Goal: Task Accomplishment & Management: Manage account settings

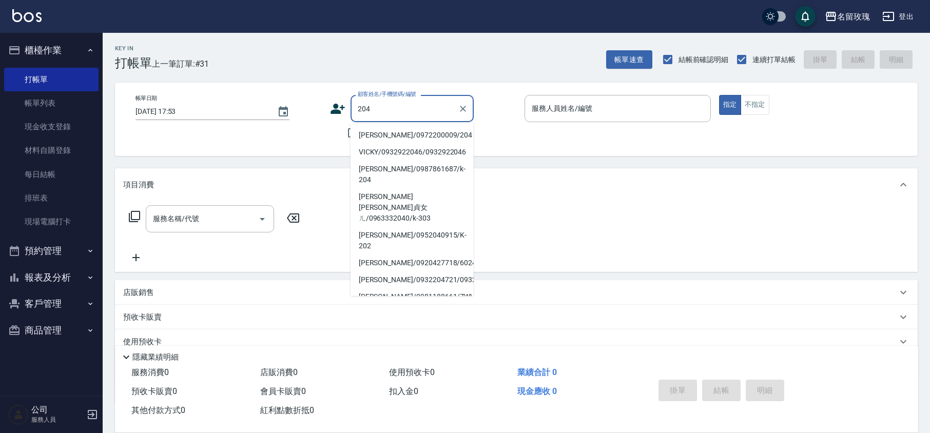
click at [386, 131] on li "[PERSON_NAME]/0972200009/204" at bounding box center [412, 135] width 123 height 17
type input "[PERSON_NAME]/0972200009/204"
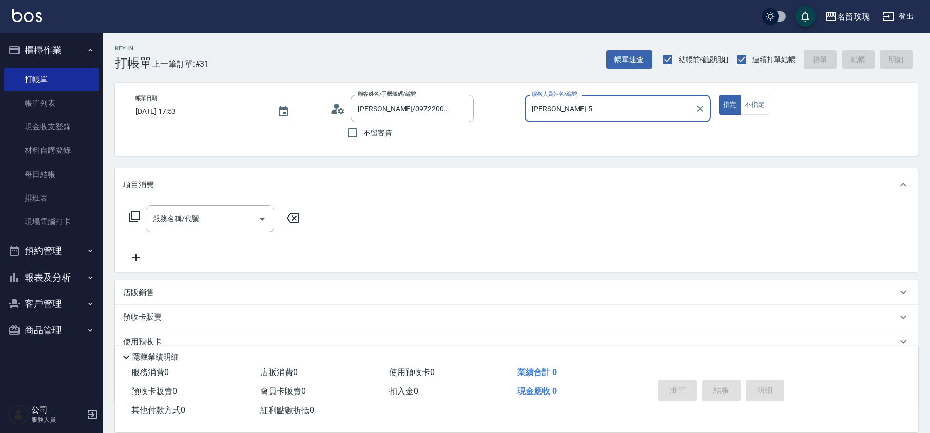
type input "KELLY-5"
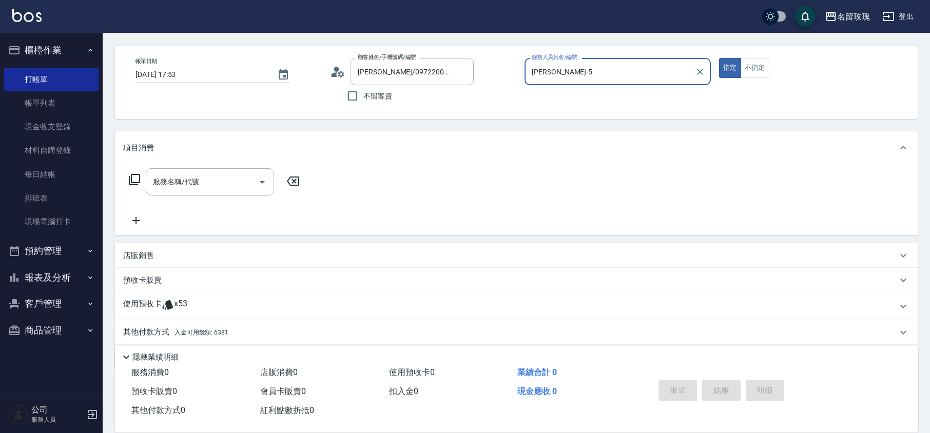
scroll to position [70, 0]
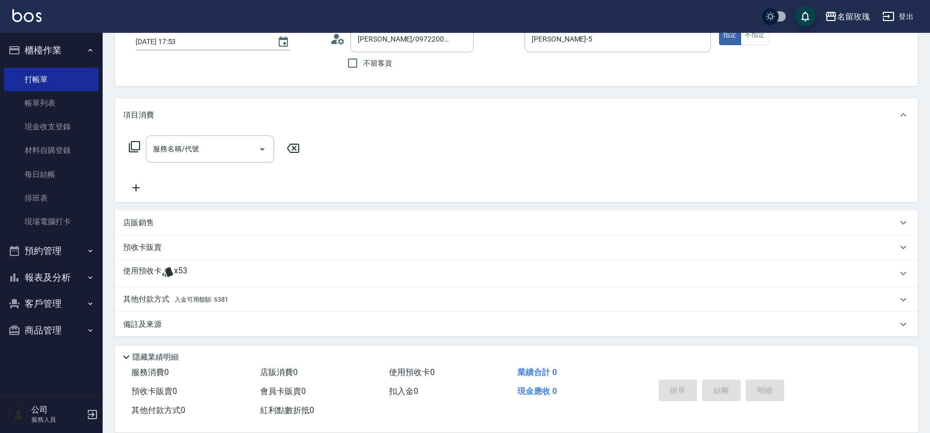
click at [167, 266] on icon at bounding box center [168, 272] width 12 height 12
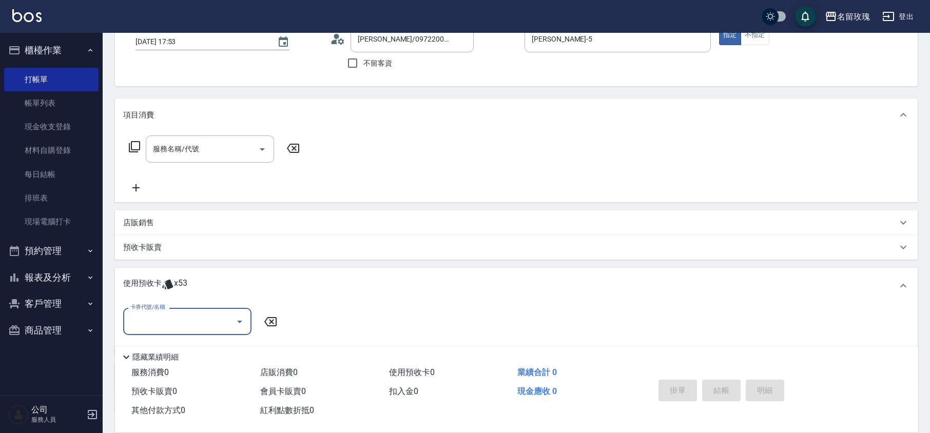
scroll to position [0, 0]
click at [244, 315] on button "Open" at bounding box center [240, 322] width 16 height 16
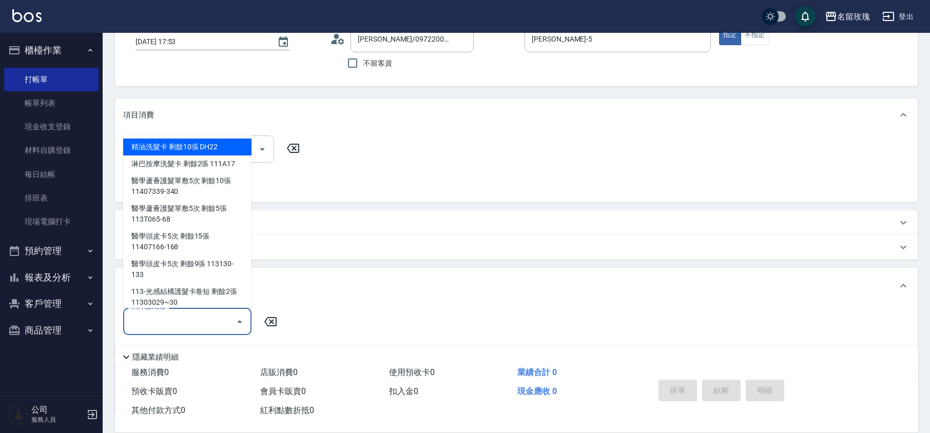
drag, startPoint x: 175, startPoint y: 146, endPoint x: 242, endPoint y: 158, distance: 68.4
click at [175, 144] on div "精油洗髮卡 剩餘10張 DH22" at bounding box center [187, 147] width 128 height 17
type input "精油洗髮卡 DH22"
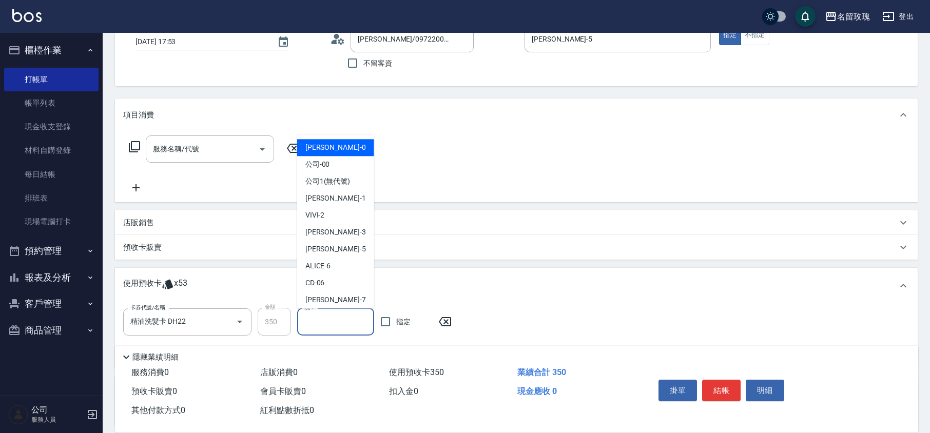
click at [350, 324] on input "洗-1" at bounding box center [336, 322] width 68 height 18
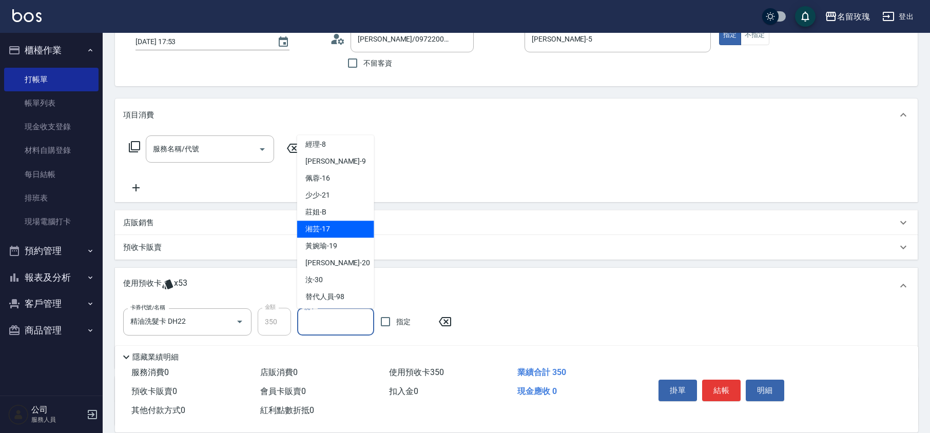
scroll to position [191, 0]
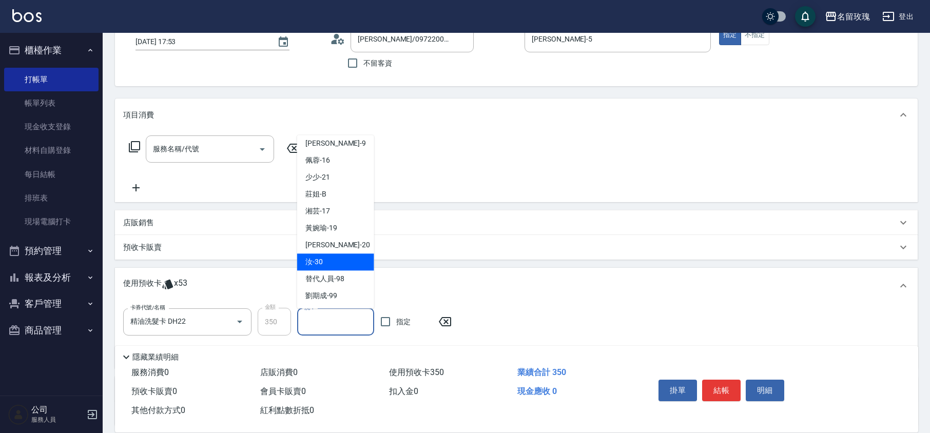
click at [323, 257] on div "汝 -30" at bounding box center [335, 262] width 77 height 17
type input "汝-30"
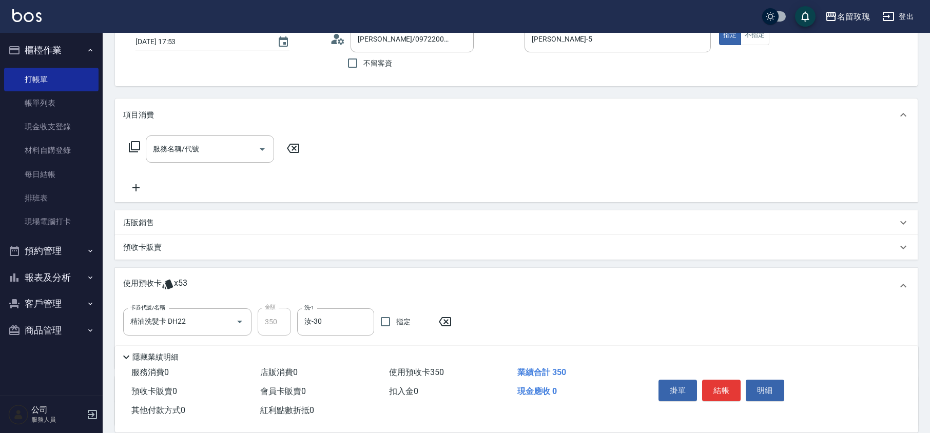
click at [352, 175] on div "服務名稱/代號 服務名稱/代號" at bounding box center [516, 166] width 803 height 71
type input "2025/09/11 18:29"
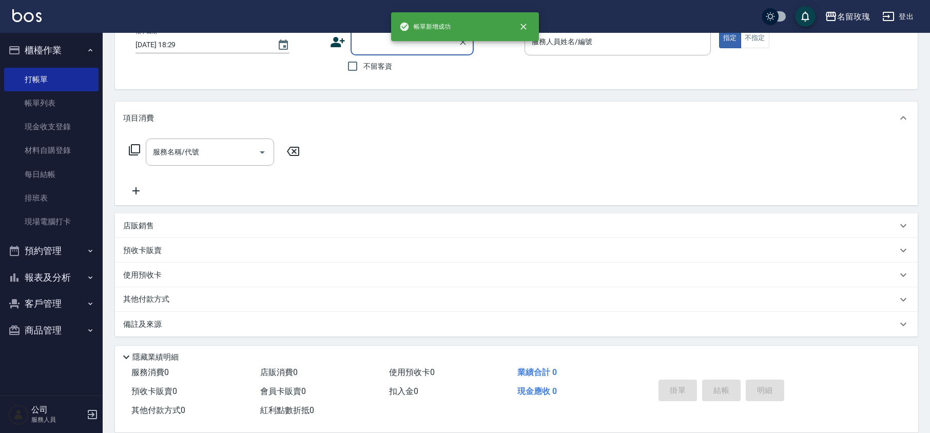
scroll to position [67, 0]
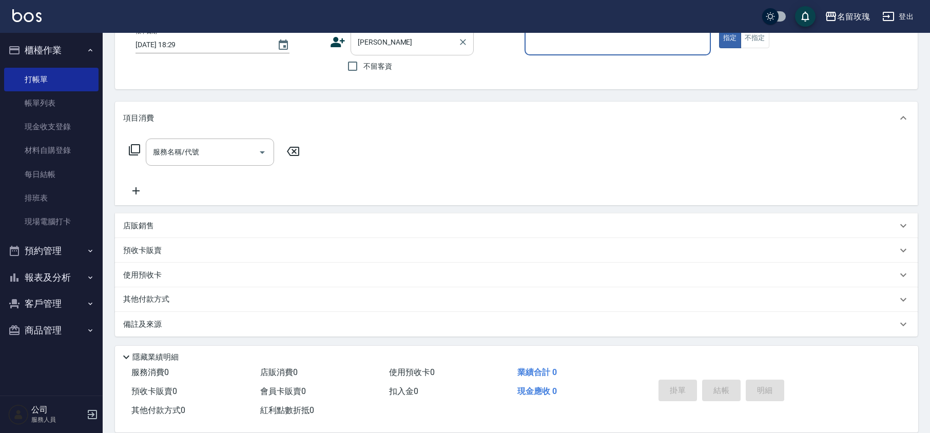
click at [422, 44] on input "佩怡" at bounding box center [404, 42] width 99 height 18
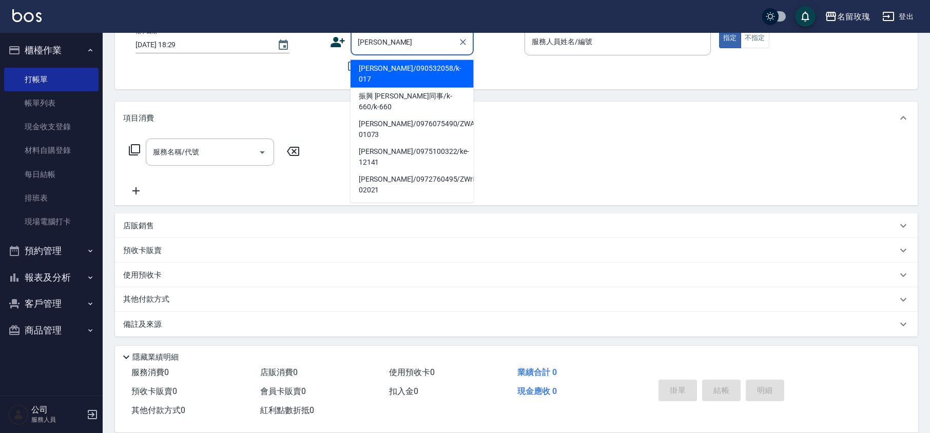
click at [413, 64] on li "陳佩怡/090532058/k-017" at bounding box center [412, 74] width 123 height 28
type input "陳佩怡/090532058/k-017"
type input "KELLY-5"
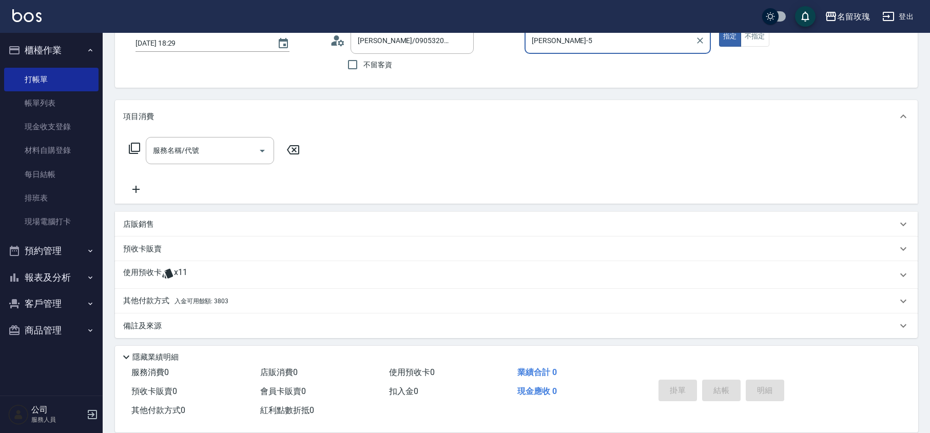
scroll to position [70, 0]
click at [130, 221] on p "店販銷售" at bounding box center [138, 223] width 31 height 11
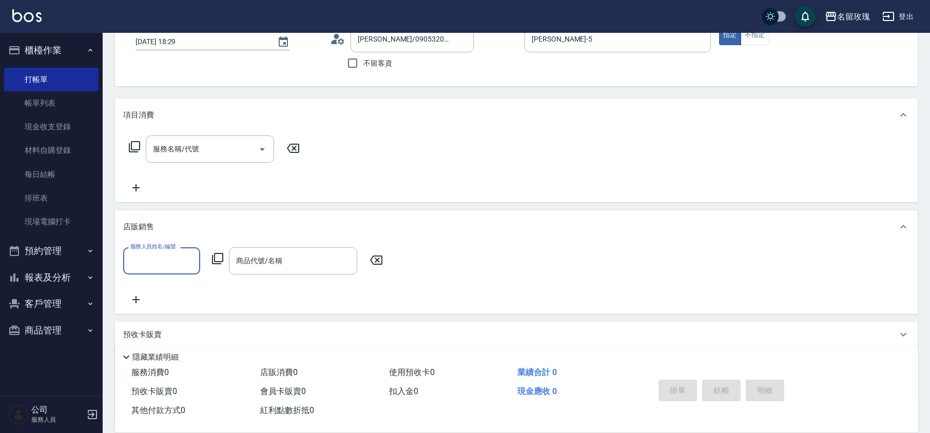
scroll to position [1, 0]
click at [152, 280] on div "服務人員姓名/編號 服務人員姓名/編號 商品代號/名稱 商品代號/名稱" at bounding box center [516, 276] width 787 height 59
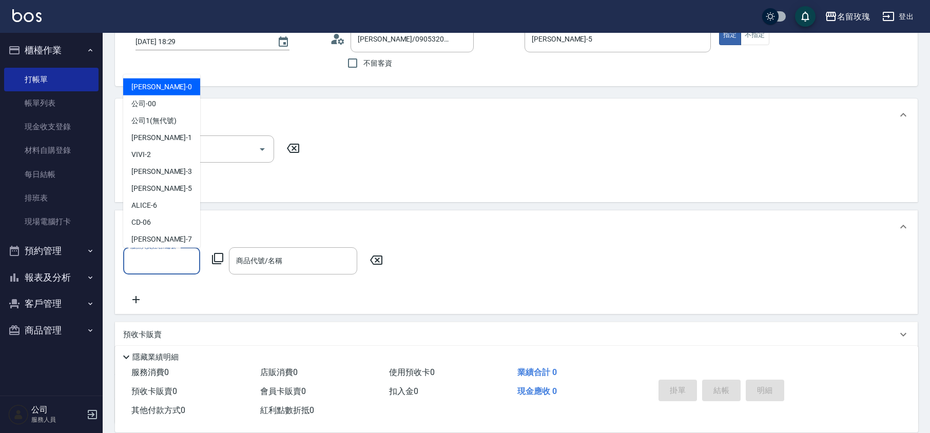
click at [149, 268] on input "服務人員姓名/編號" at bounding box center [162, 261] width 68 height 18
click at [155, 187] on span "KELLY -5" at bounding box center [161, 188] width 61 height 11
type input "KELLY-5"
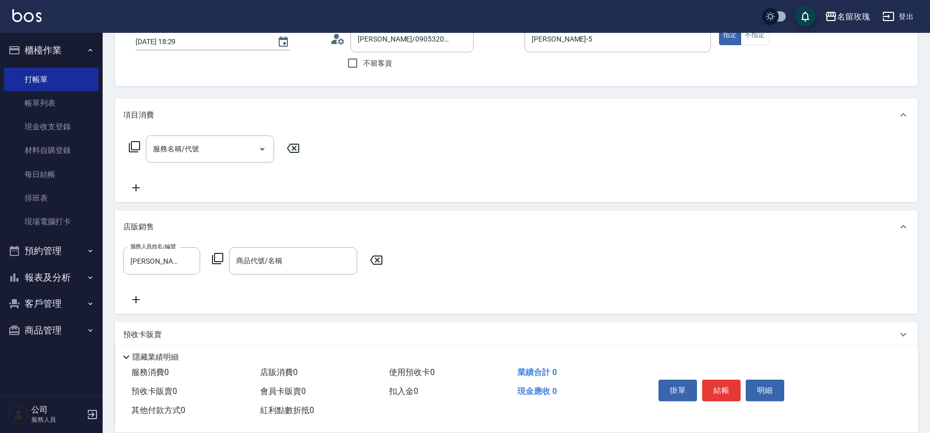
click at [218, 263] on icon at bounding box center [218, 259] width 12 height 12
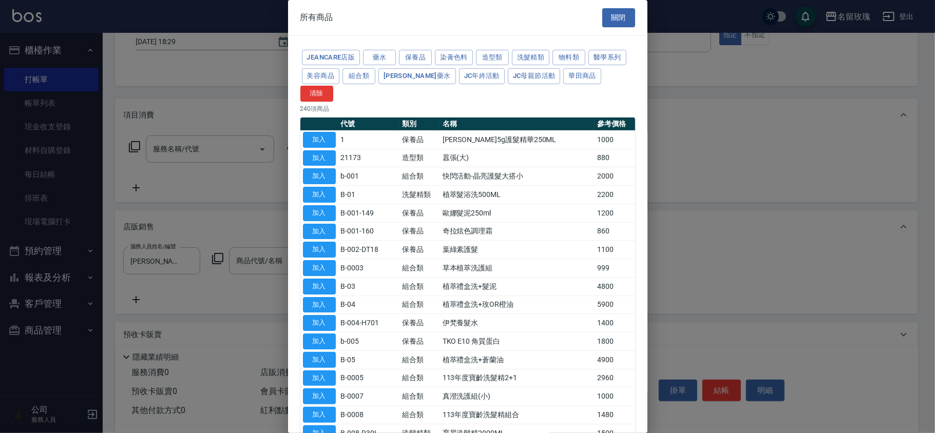
click at [376, 75] on div "JeanCare店販 藥水 保養品 染膏色料 造型類 洗髮精類 物料類 醫學系列 美容商品 組合類 娜普菈藥水 JC年終活動 JC母親節活動 華田商品 清除" at bounding box center [467, 74] width 335 height 53
click at [368, 77] on button "組合類" at bounding box center [358, 76] width 33 height 16
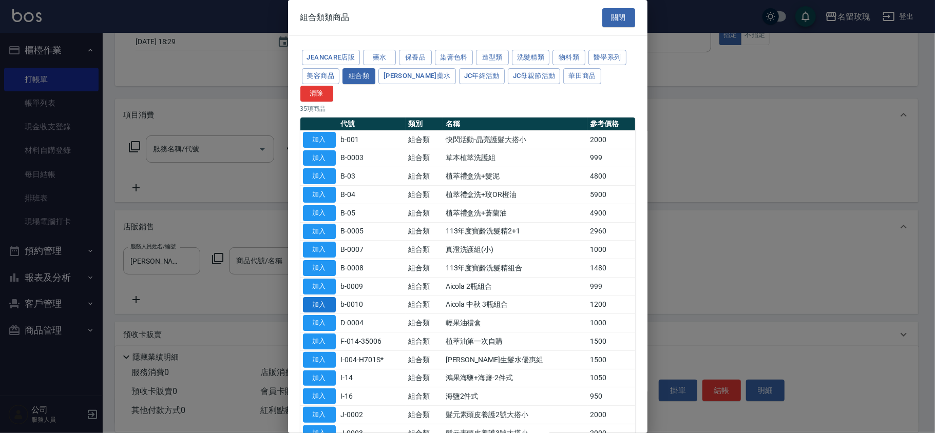
click at [321, 297] on button "加入" at bounding box center [319, 305] width 33 height 16
type input "Aicola 中秋 3瓶組合"
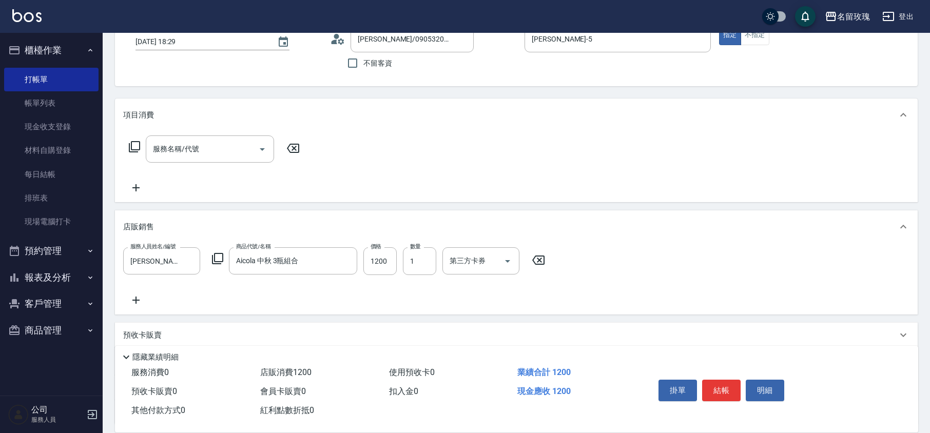
scroll to position [158, 0]
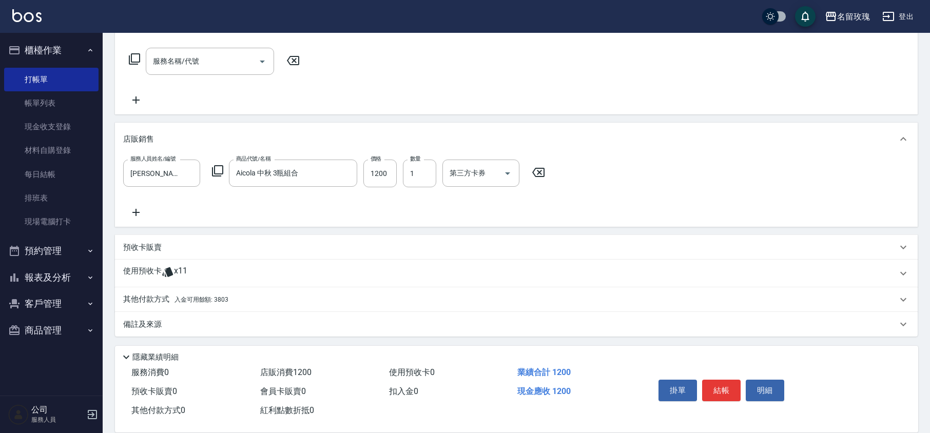
click at [141, 298] on p "其他付款方式 入金可用餘額: 3803" at bounding box center [175, 299] width 105 height 11
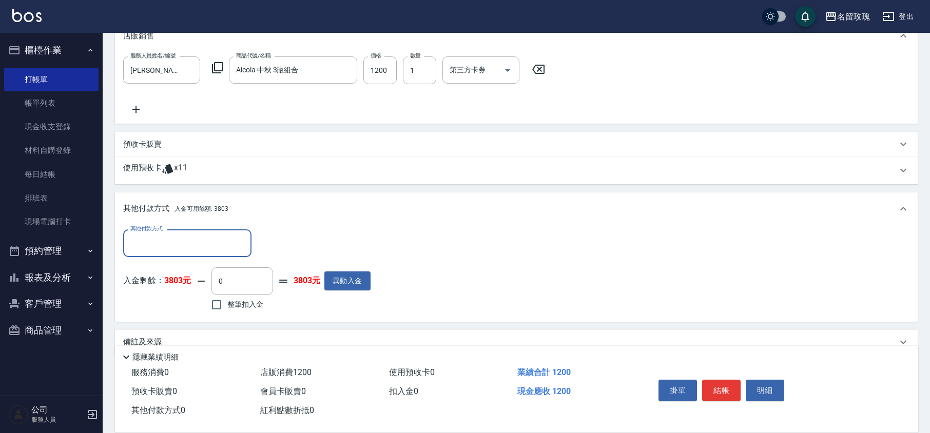
scroll to position [261, 0]
click at [256, 305] on span "整筆扣入金" at bounding box center [245, 304] width 36 height 11
click at [227, 305] on input "整筆扣入金" at bounding box center [217, 305] width 22 height 22
checkbox input "true"
type input "1200"
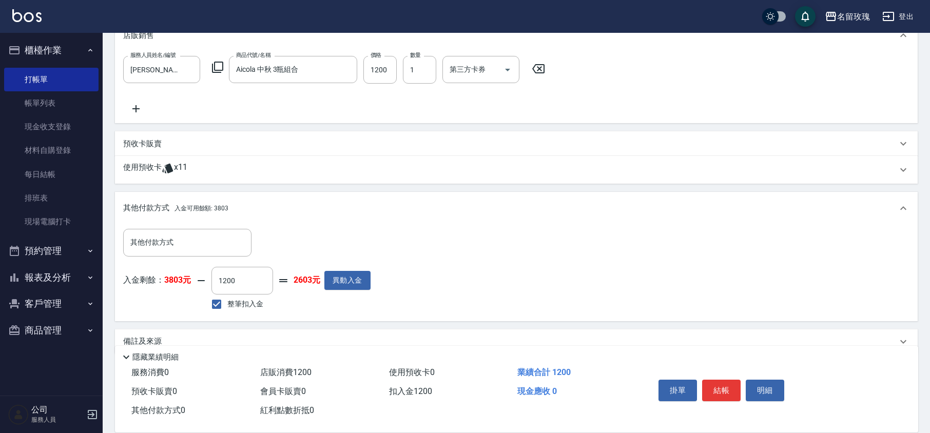
click at [307, 304] on div "入金剩餘： 3803元 1200 ​ 整筆扣入金 2603元 異動入金" at bounding box center [246, 290] width 247 height 46
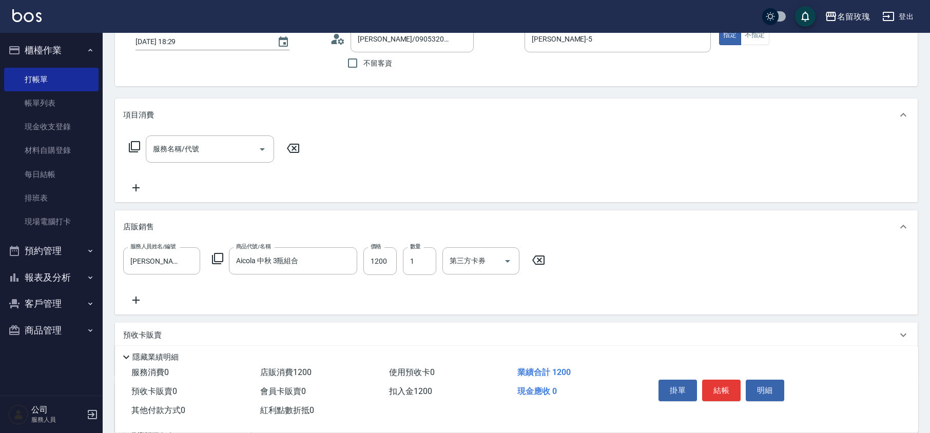
scroll to position [56, 0]
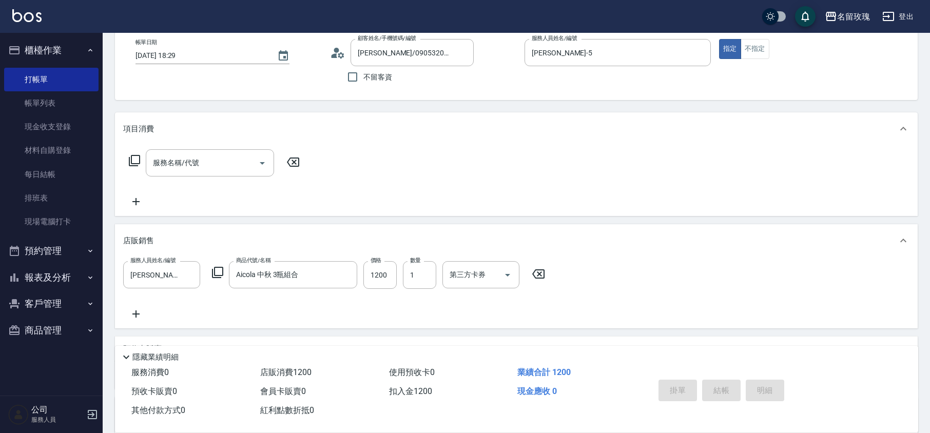
type input "2025/09/11 18:39"
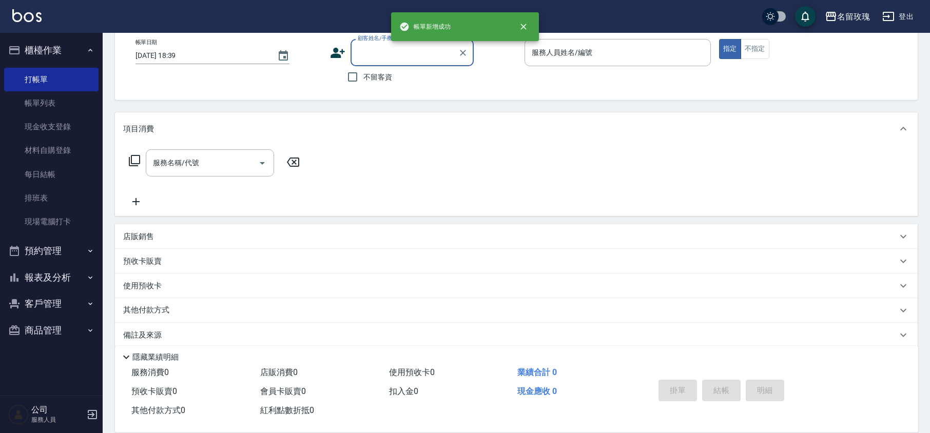
scroll to position [0, 0]
click at [71, 37] on button "櫃檯作業" at bounding box center [51, 50] width 94 height 27
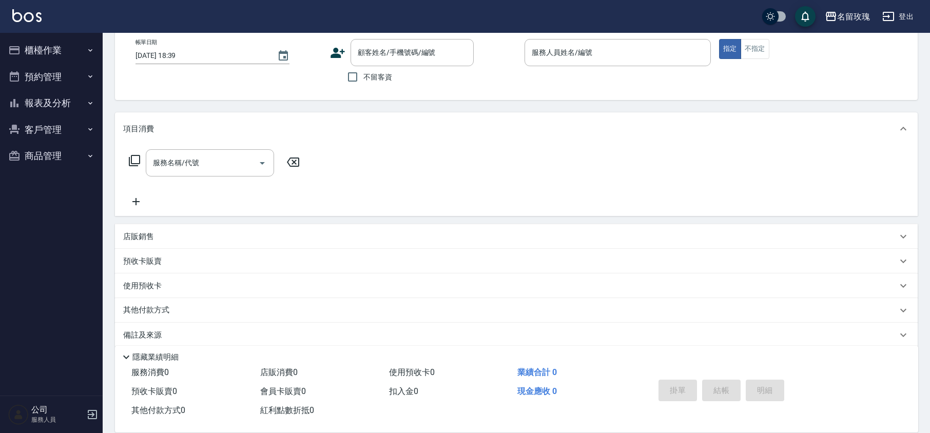
click at [62, 56] on button "櫃檯作業" at bounding box center [51, 50] width 94 height 27
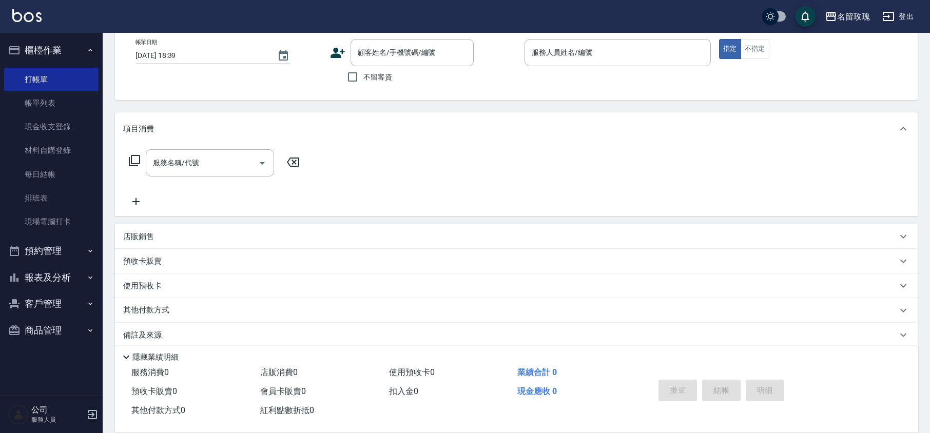
drag, startPoint x: 62, startPoint y: 111, endPoint x: 356, endPoint y: 147, distance: 296.4
click at [62, 111] on link "帳單列表" at bounding box center [51, 103] width 94 height 24
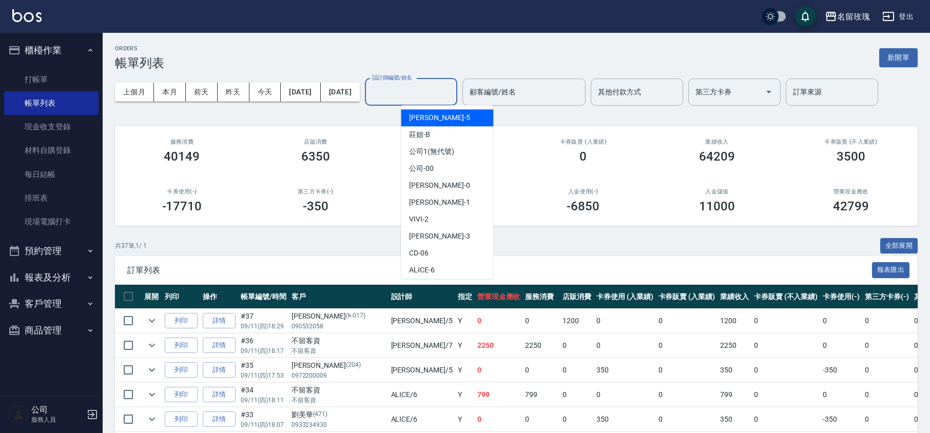
click at [451, 87] on input "設計師編號/姓名" at bounding box center [411, 92] width 83 height 18
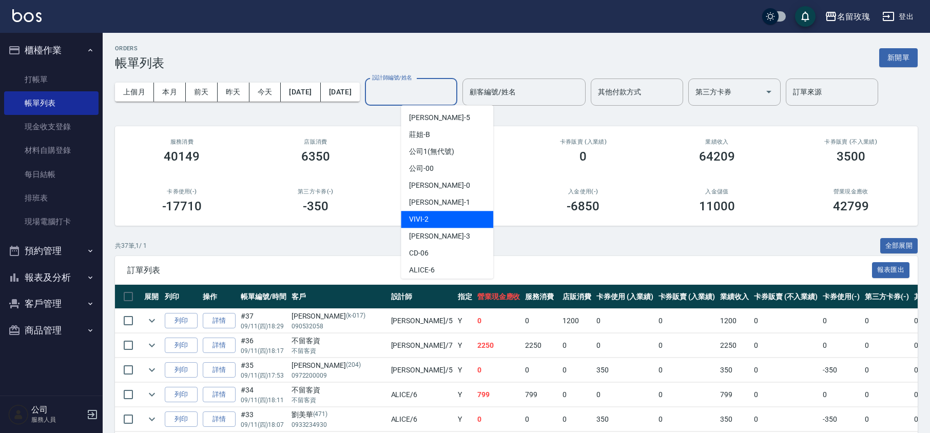
click at [430, 218] on div "VIVI -2" at bounding box center [447, 219] width 92 height 17
type input "VIVI-2"
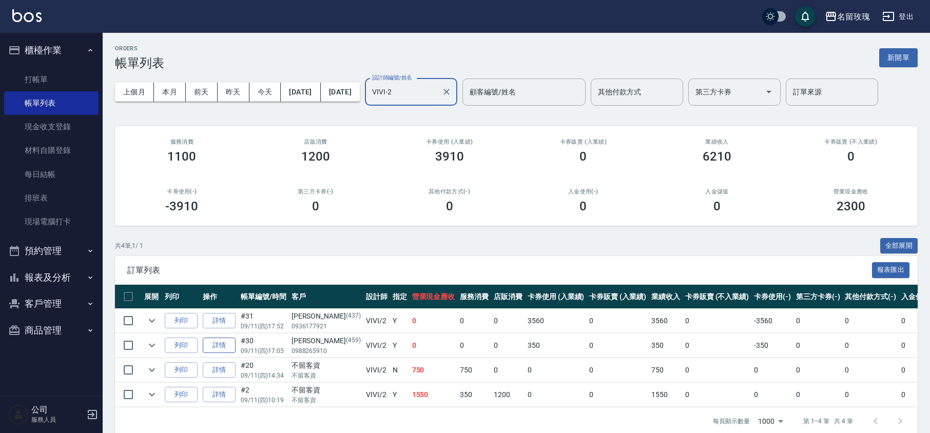
click at [218, 347] on link "詳情" at bounding box center [219, 346] width 33 height 16
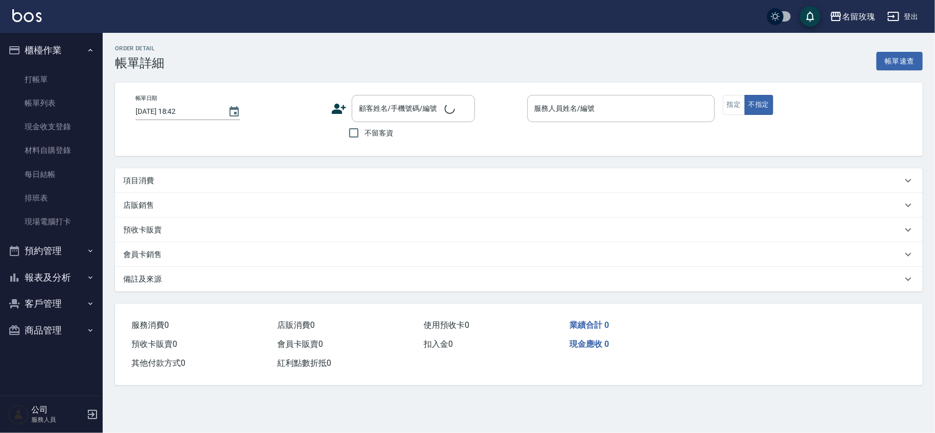
type input "2025/09/11 17:05"
type input "VIVI-2"
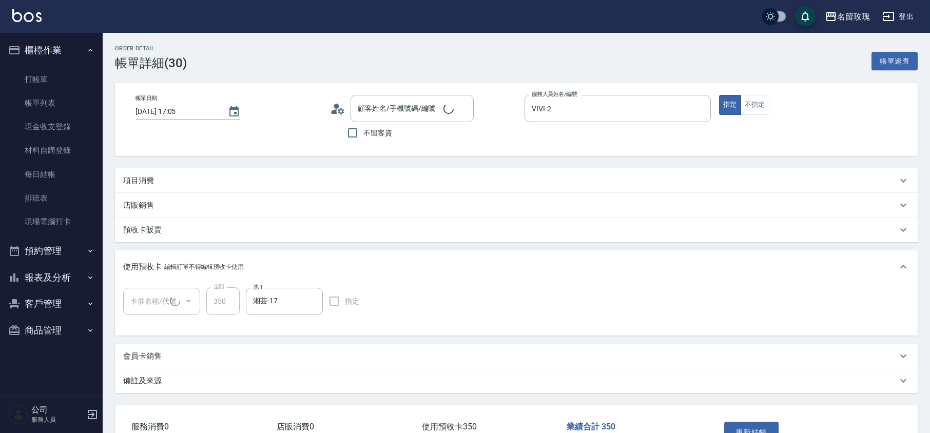
type input "吳佳玲/0988265910/459"
type input "精油洗髮卡(1/1) DF16"
click at [167, 211] on div "店販銷售" at bounding box center [516, 205] width 803 height 25
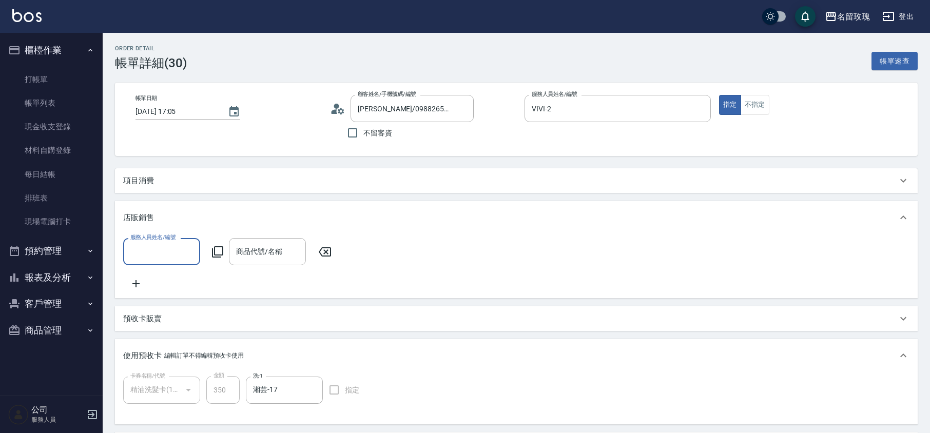
click at [165, 253] on input "服務人員姓名/編號" at bounding box center [162, 252] width 68 height 18
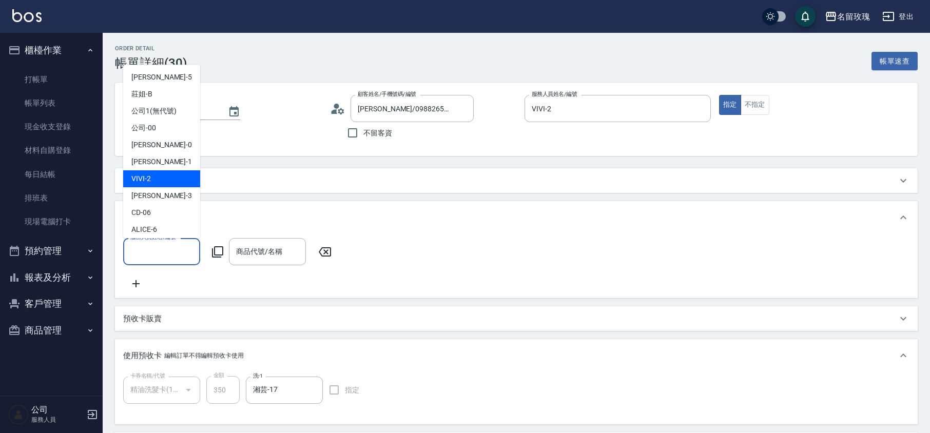
click at [145, 180] on span "VIVI -2" at bounding box center [141, 179] width 20 height 11
type input "VIVI-2"
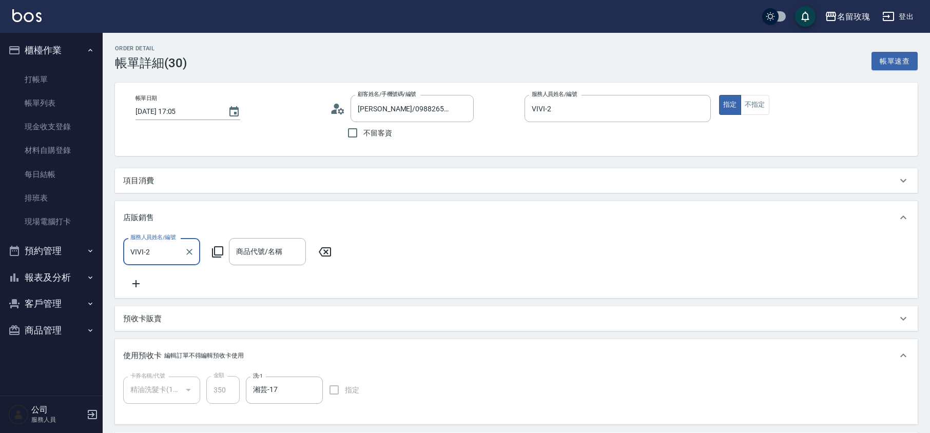
click at [217, 249] on icon at bounding box center [218, 252] width 12 height 12
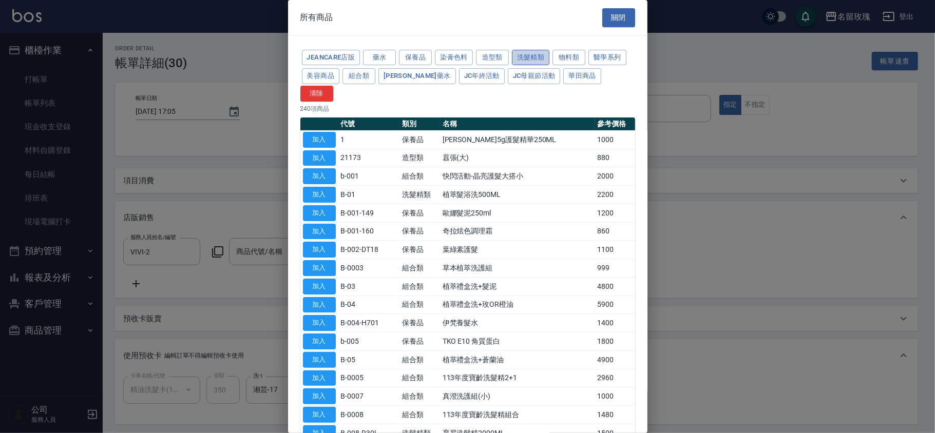
click at [532, 56] on button "洗髮精類" at bounding box center [531, 58] width 38 height 16
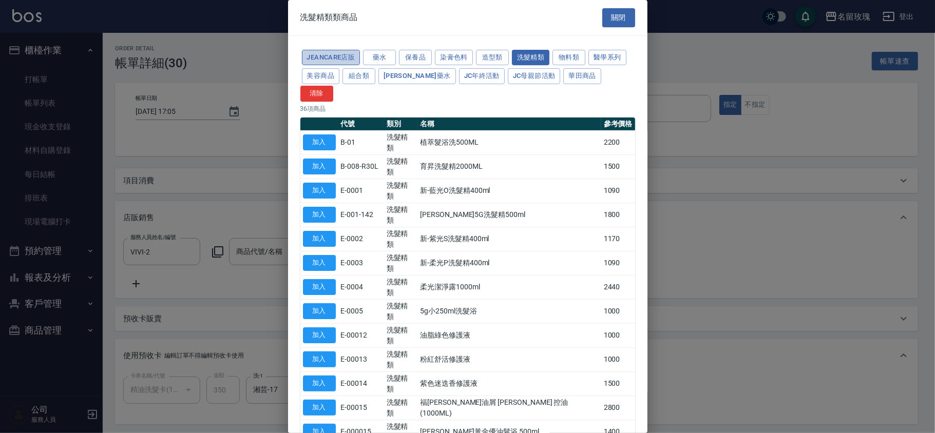
click at [349, 60] on button "JeanCare店販" at bounding box center [331, 58] width 59 height 16
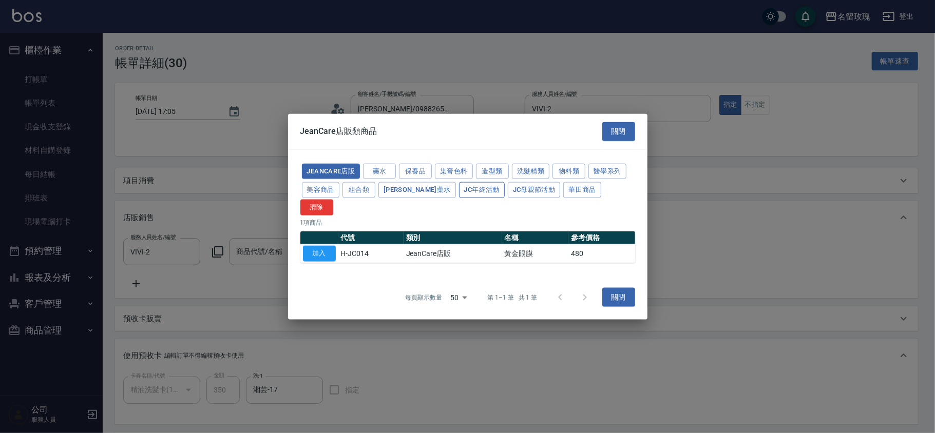
click at [459, 198] on button "JC年終活動" at bounding box center [482, 190] width 46 height 16
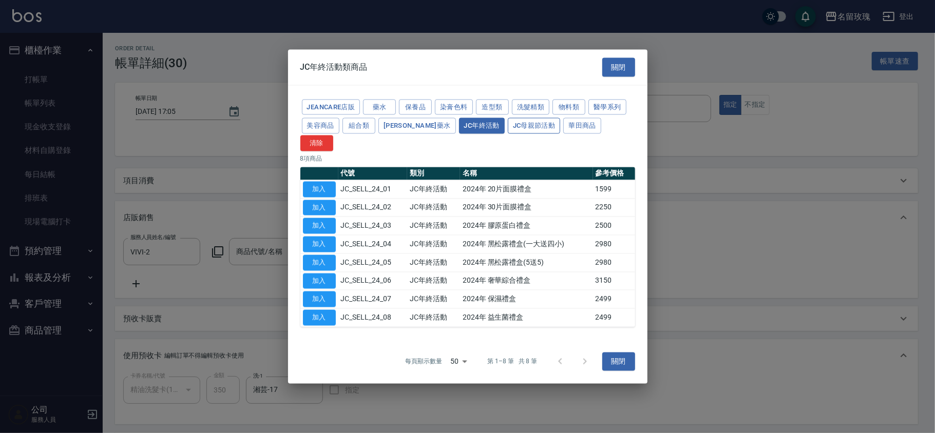
click at [508, 134] on button "JC母親節活動" at bounding box center [534, 126] width 53 height 16
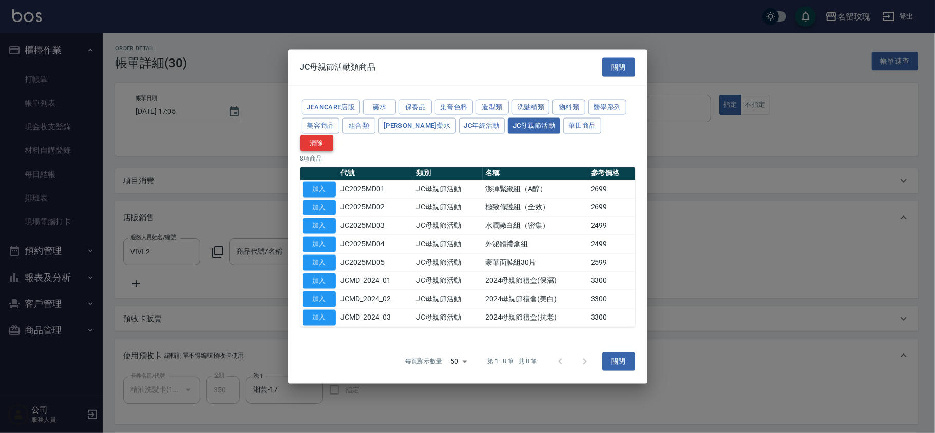
click at [333, 139] on button "清除" at bounding box center [316, 144] width 33 height 16
type input "10000000"
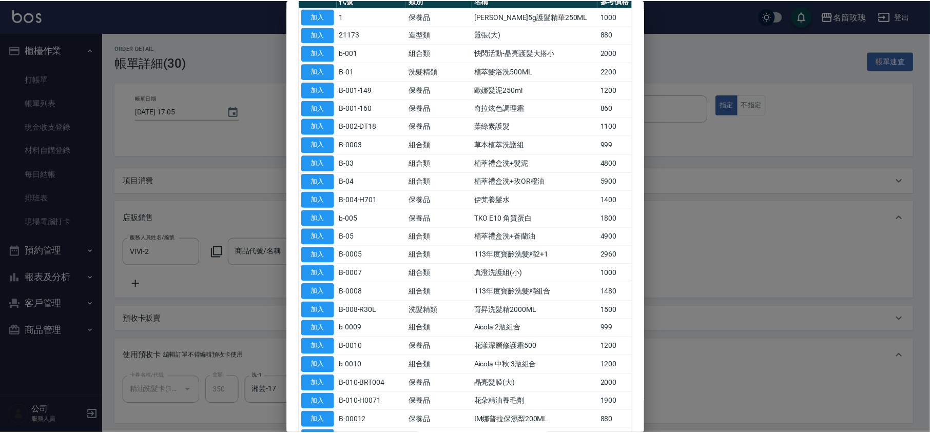
scroll to position [137, 0]
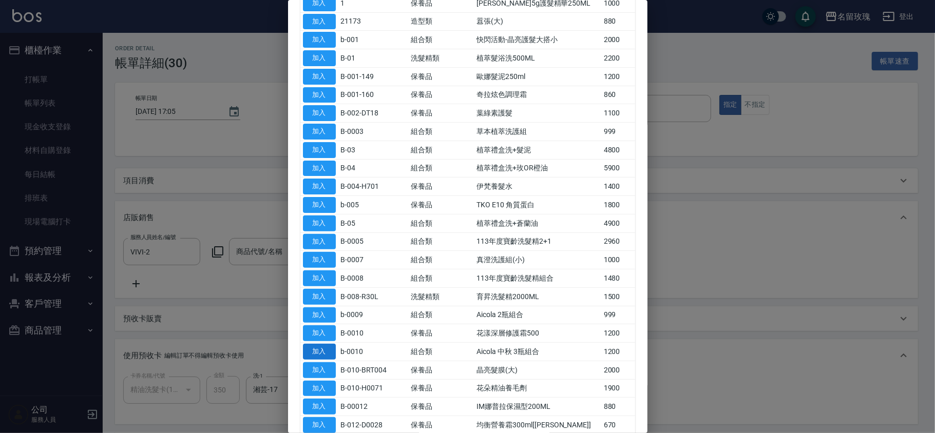
click at [313, 344] on button "加入" at bounding box center [319, 352] width 33 height 16
type input "Aicola 中秋 3瓶組合"
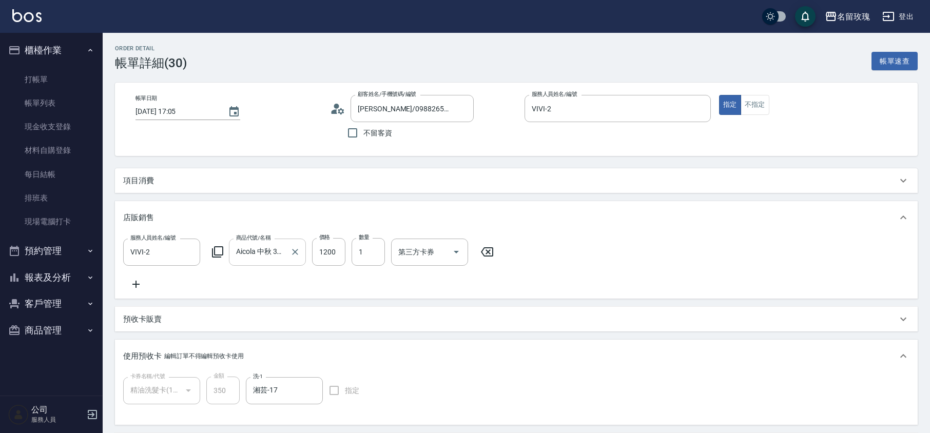
click at [271, 255] on input "Aicola 中秋 3瓶組合" at bounding box center [260, 252] width 52 height 18
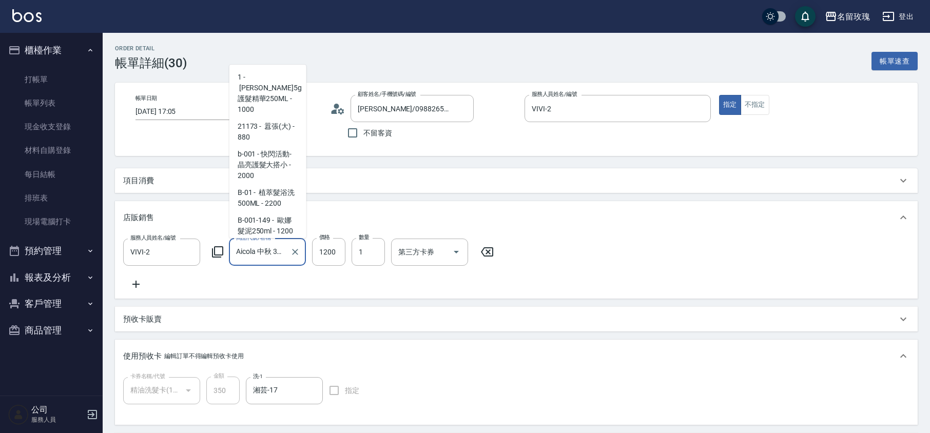
scroll to position [471, 0]
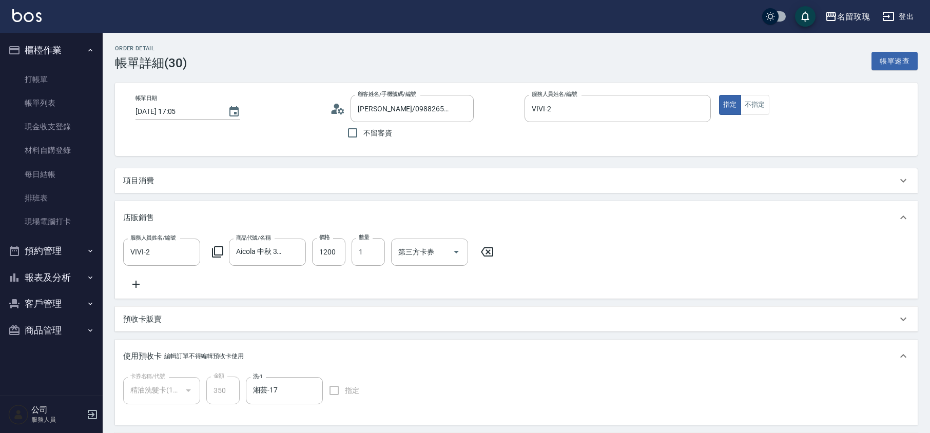
click at [602, 252] on div "服務人員姓名/編號 VIVI-2 服務人員姓名/編號 商品代號/名稱 Aicola 中秋 3瓶組合 商品代號/名稱 價格 1200 價格 數量 1 數量 第三…" at bounding box center [516, 264] width 787 height 52
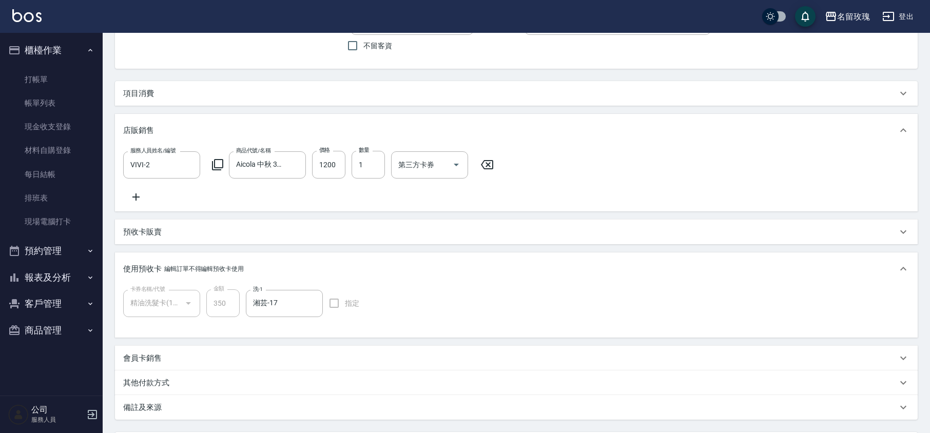
scroll to position [193, 0]
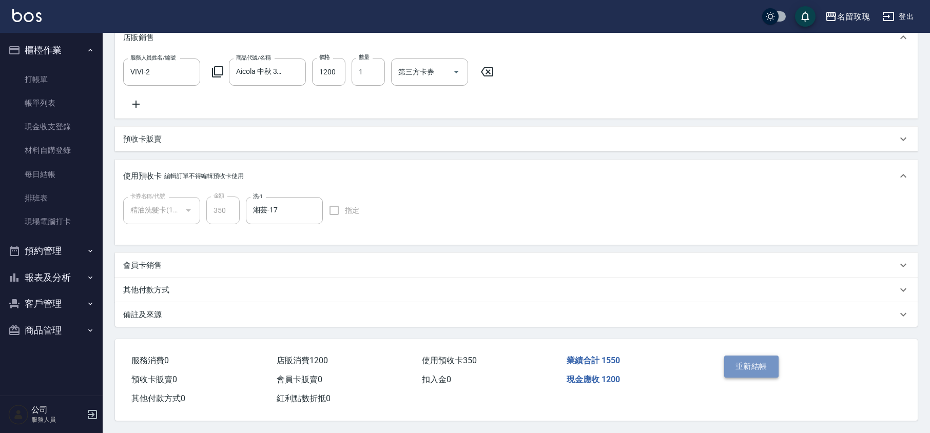
click at [752, 364] on button "重新結帳" at bounding box center [751, 367] width 54 height 22
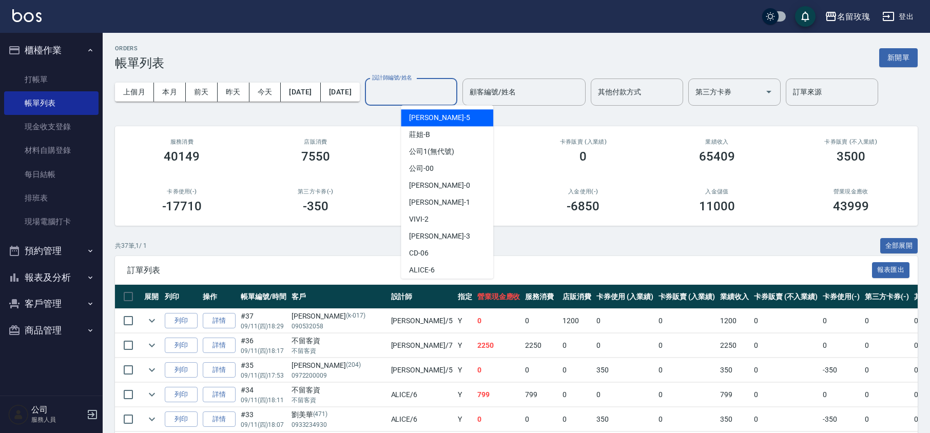
click at [452, 97] on input "設計師編號/姓名" at bounding box center [411, 92] width 83 height 18
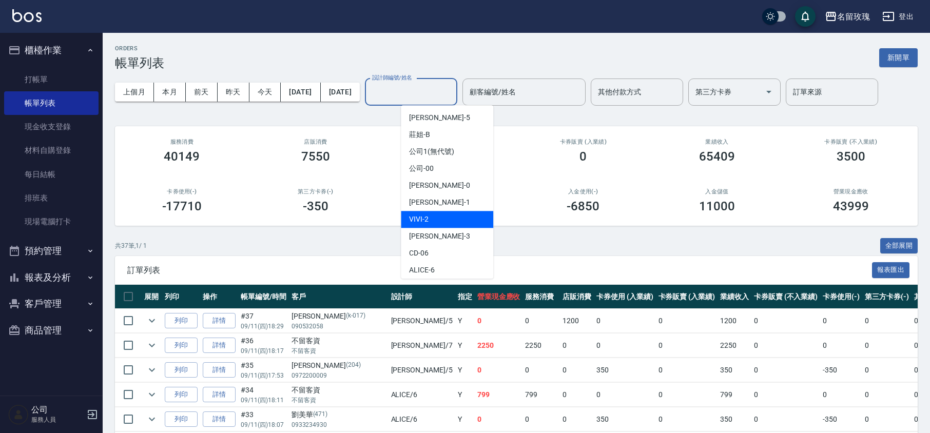
click at [428, 215] on span "VIVI -2" at bounding box center [419, 219] width 20 height 11
type input "VIVI-2"
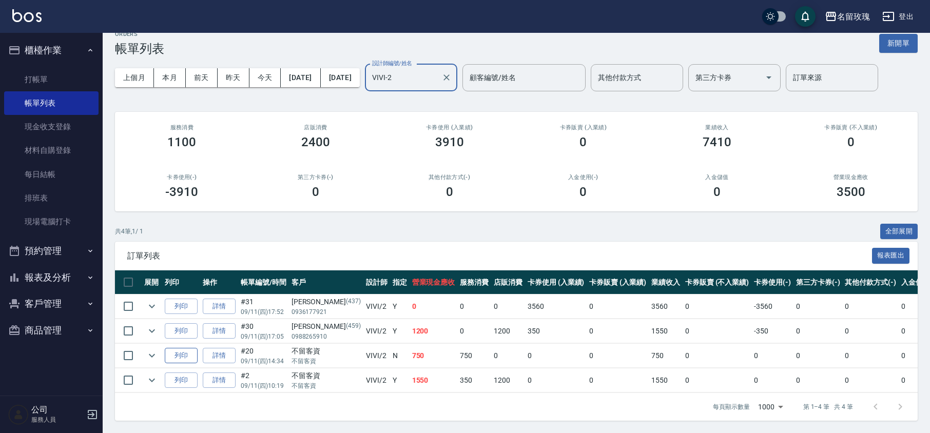
scroll to position [27, 0]
click at [152, 379] on icon "expand row" at bounding box center [152, 381] width 6 height 4
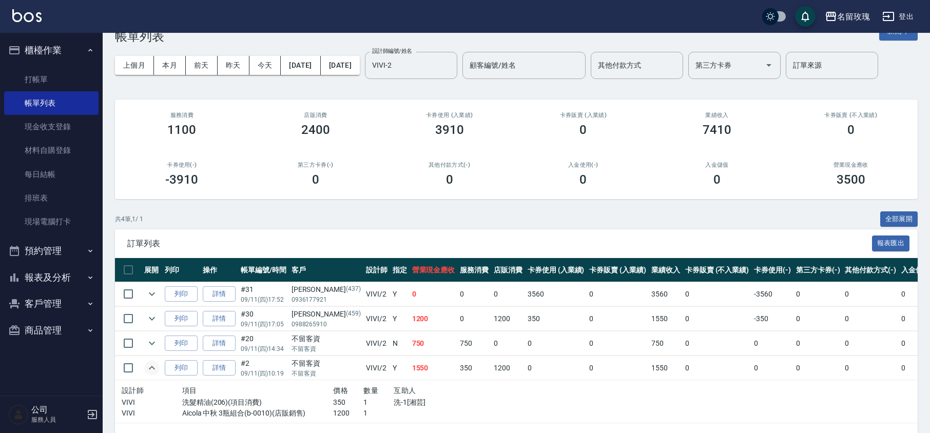
click at [152, 329] on td at bounding box center [152, 319] width 21 height 24
click at [158, 319] on button "expand row" at bounding box center [151, 318] width 15 height 15
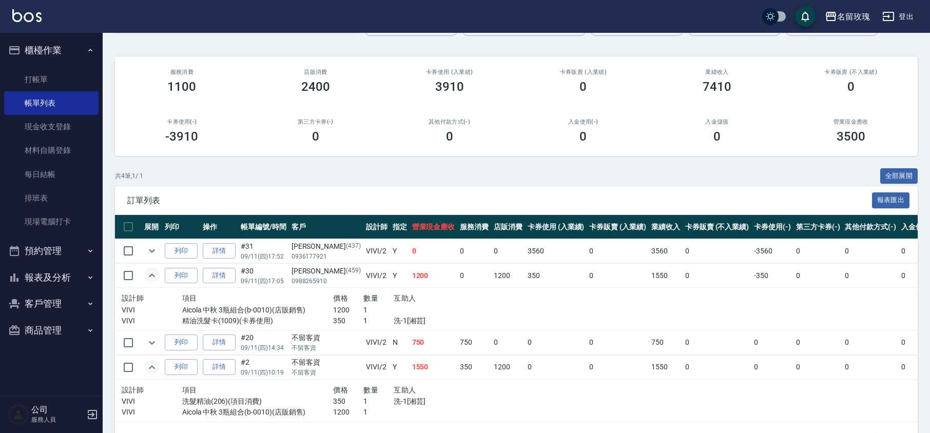
scroll to position [111, 0]
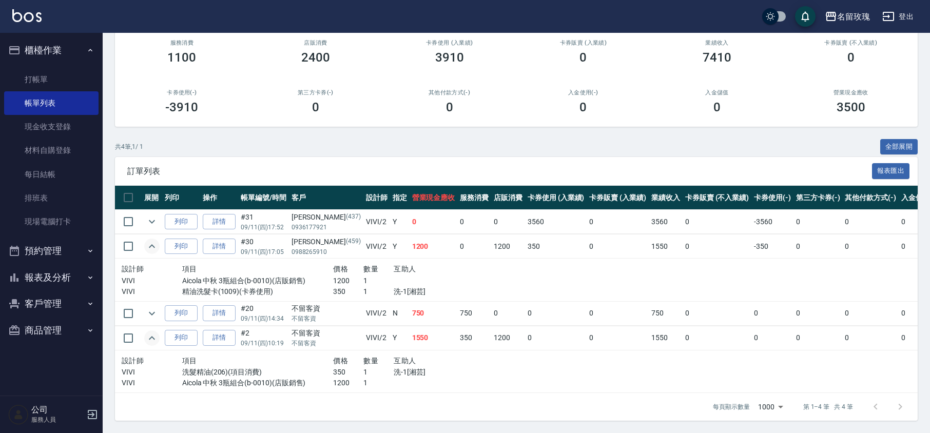
click at [150, 240] on icon "expand row" at bounding box center [152, 246] width 12 height 12
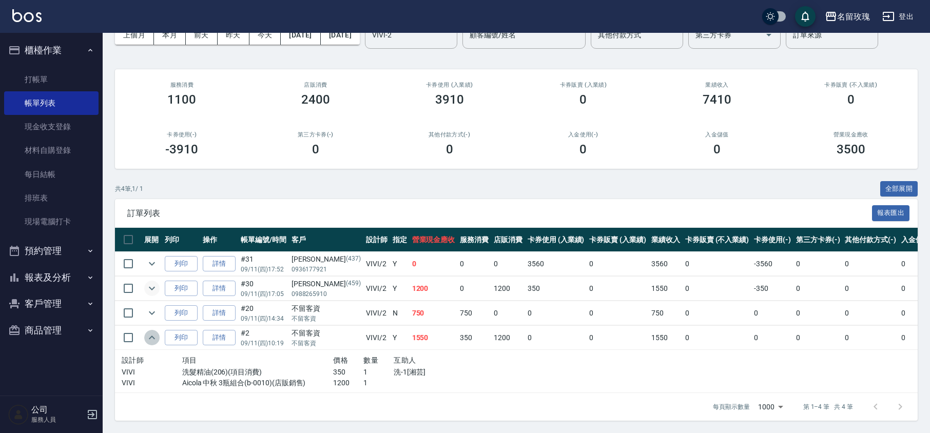
click at [150, 330] on button "expand row" at bounding box center [151, 337] width 15 height 15
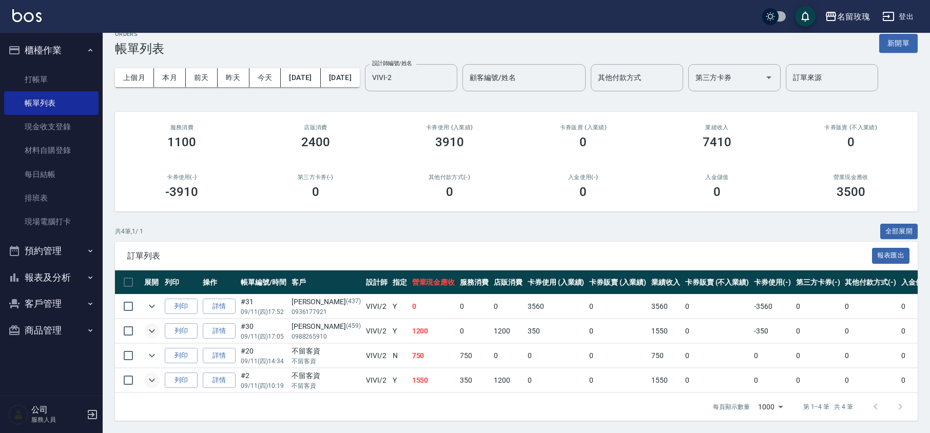
scroll to position [27, 0]
click at [64, 79] on link "打帳單" at bounding box center [51, 80] width 94 height 24
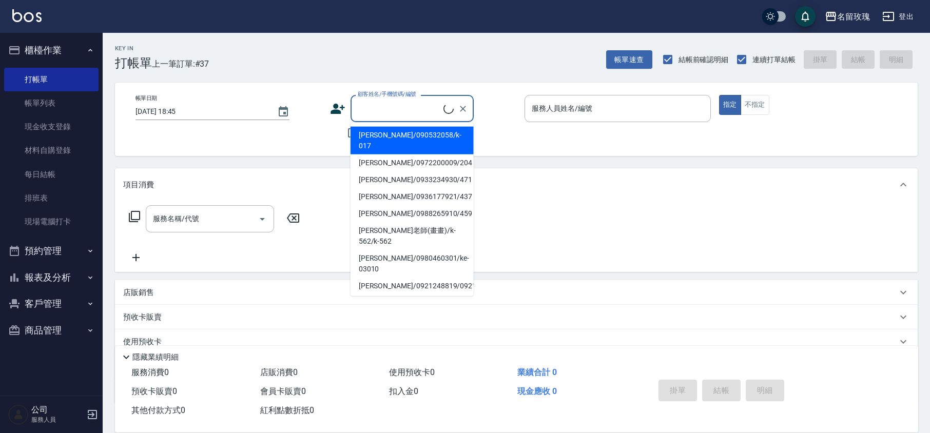
click at [423, 103] on input "顧客姓名/手機號碼/編號" at bounding box center [399, 109] width 88 height 18
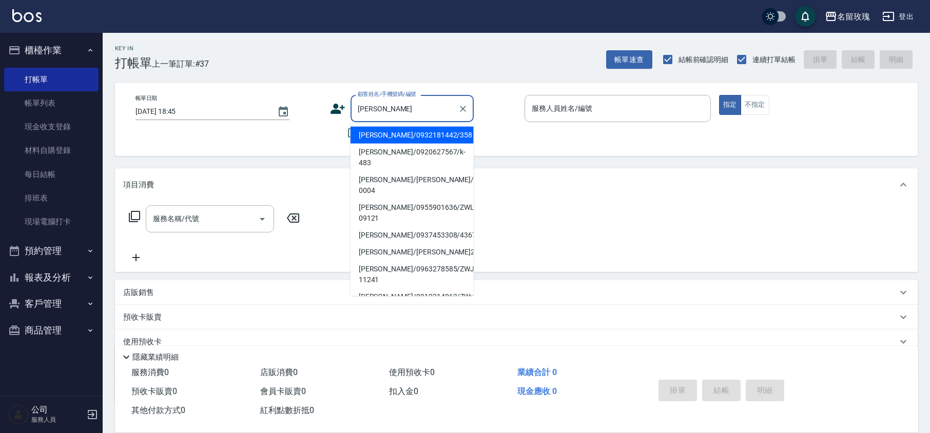
click at [394, 136] on li "林芳美/0932181442/358" at bounding box center [412, 135] width 123 height 17
type input "林芳美/0932181442/358"
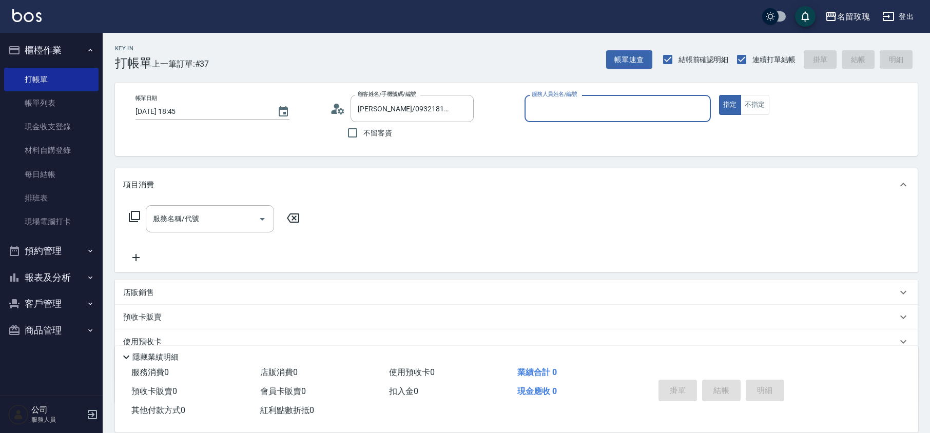
type input "VIVI-2"
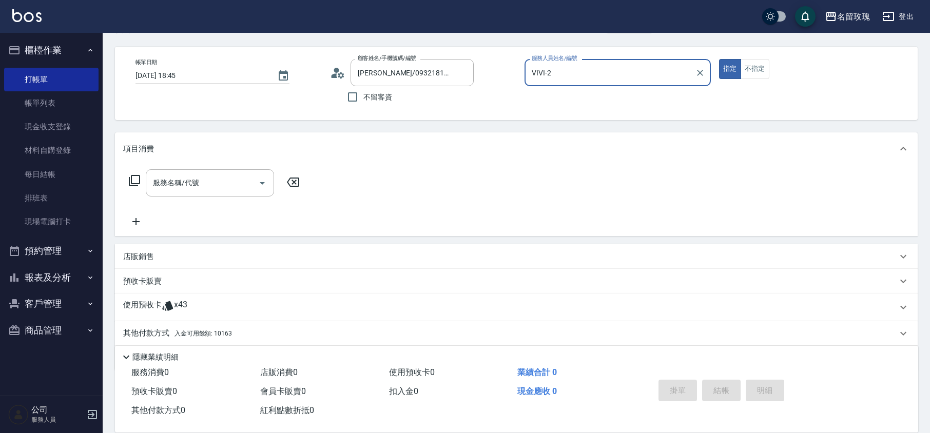
scroll to position [70, 0]
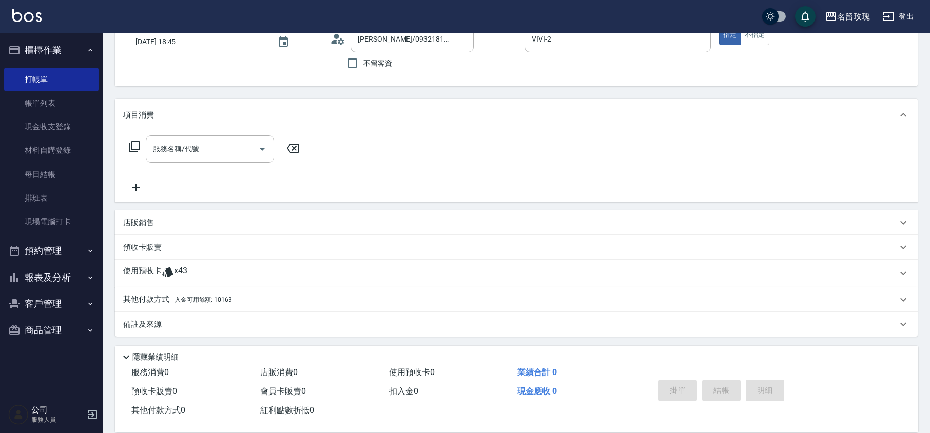
click at [226, 278] on div "使用預收卡 x43" at bounding box center [510, 273] width 774 height 15
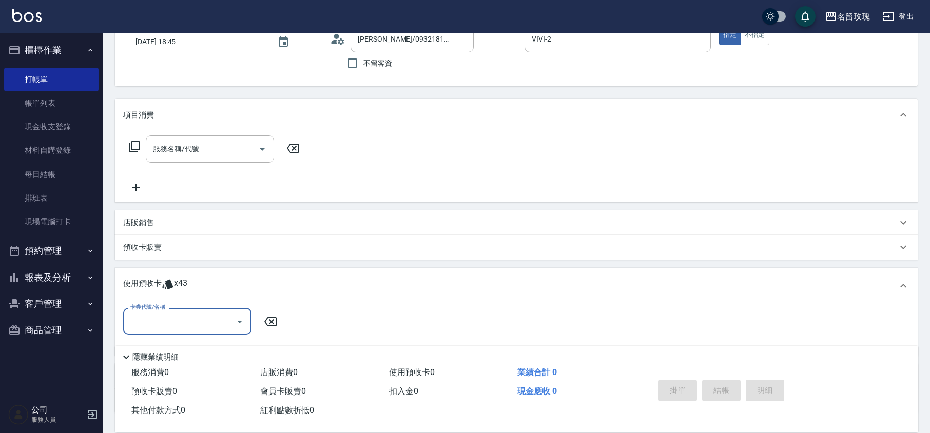
scroll to position [0, 0]
click at [193, 310] on div "卡券代號/名稱" at bounding box center [187, 321] width 128 height 27
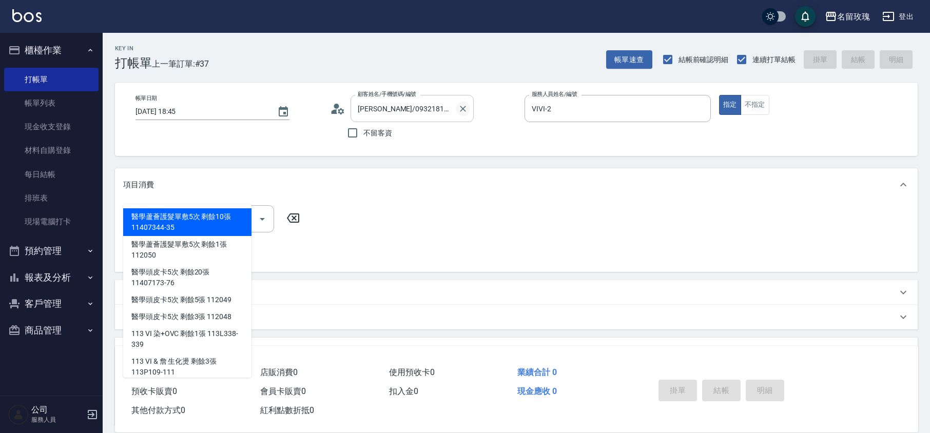
drag, startPoint x: 460, startPoint y: 118, endPoint x: 467, endPoint y: 114, distance: 7.6
click at [466, 115] on div at bounding box center [462, 108] width 13 height 27
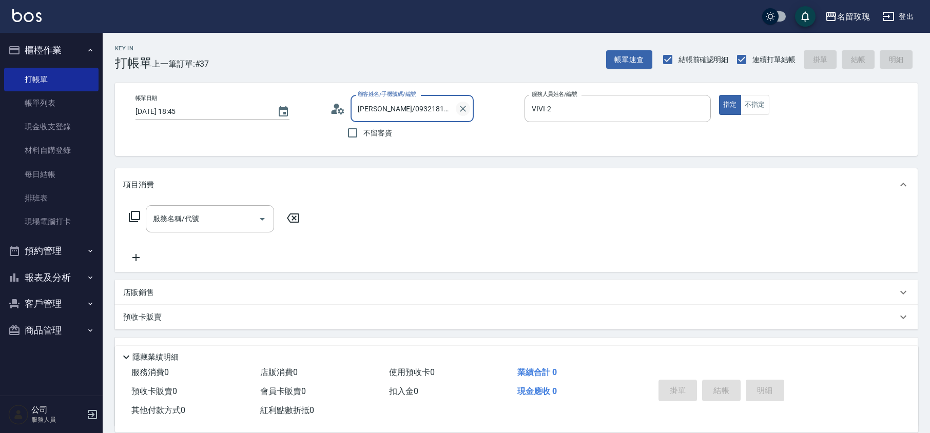
click at [467, 114] on button "Clear" at bounding box center [463, 109] width 14 height 14
click at [703, 109] on icon "Clear" at bounding box center [700, 109] width 10 height 10
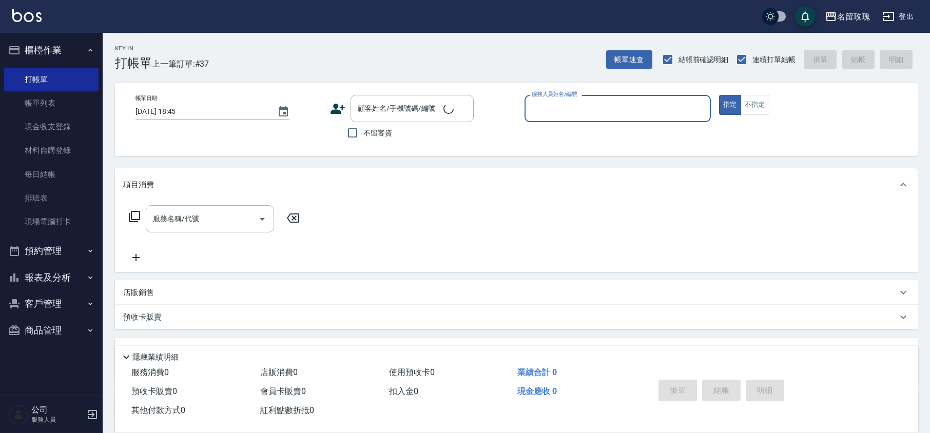
click at [627, 135] on div "帳單日期 2025/09/11 18:45 顧客姓名/手機號碼/編號 顧客姓名/手機號碼/編號 不留客資 服務人員姓名/編號 服務人員姓名/編號 指定 不指定" at bounding box center [516, 119] width 778 height 49
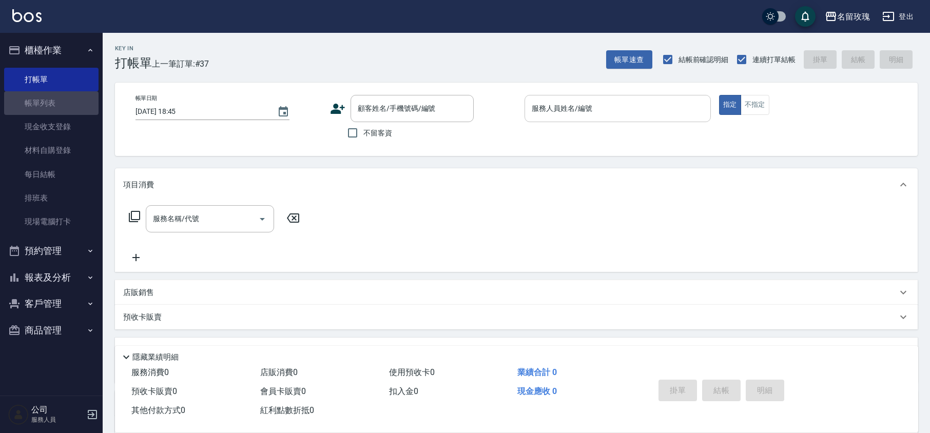
drag, startPoint x: 56, startPoint y: 101, endPoint x: 278, endPoint y: 285, distance: 288.7
click at [56, 101] on link "帳單列表" at bounding box center [51, 103] width 94 height 24
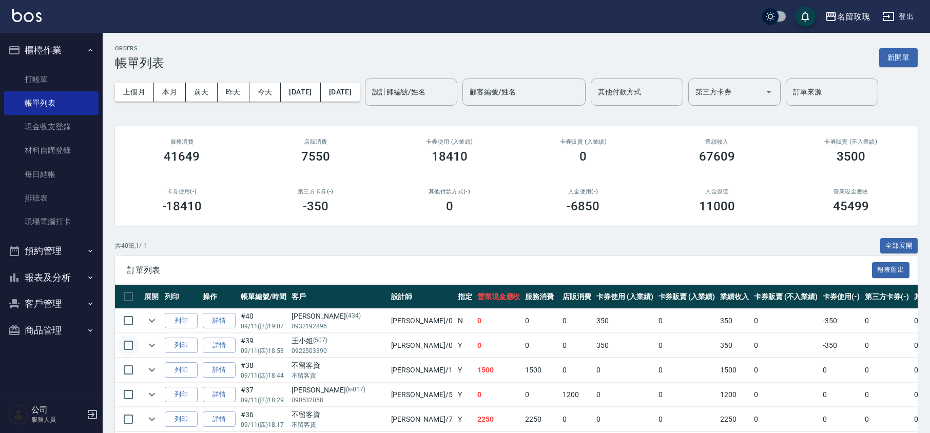
click at [128, 343] on input "checkbox" at bounding box center [129, 346] width 22 height 22
checkbox input "true"
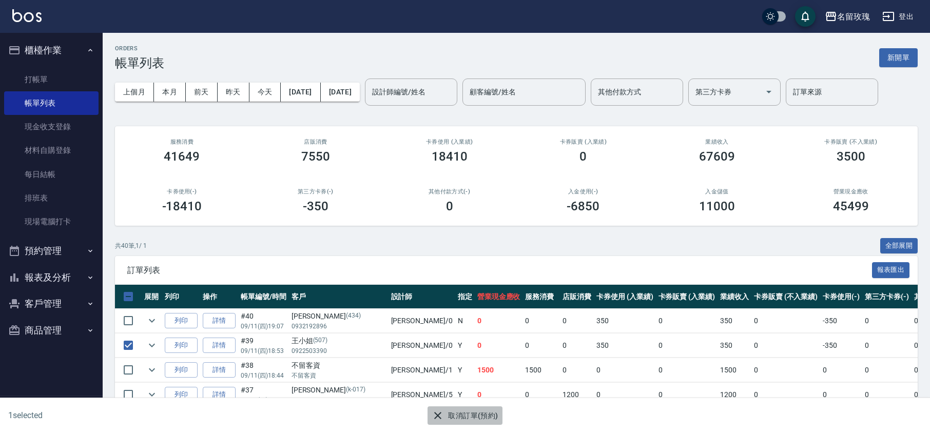
click at [485, 422] on button "取消訂單(預約)" at bounding box center [465, 416] width 74 height 19
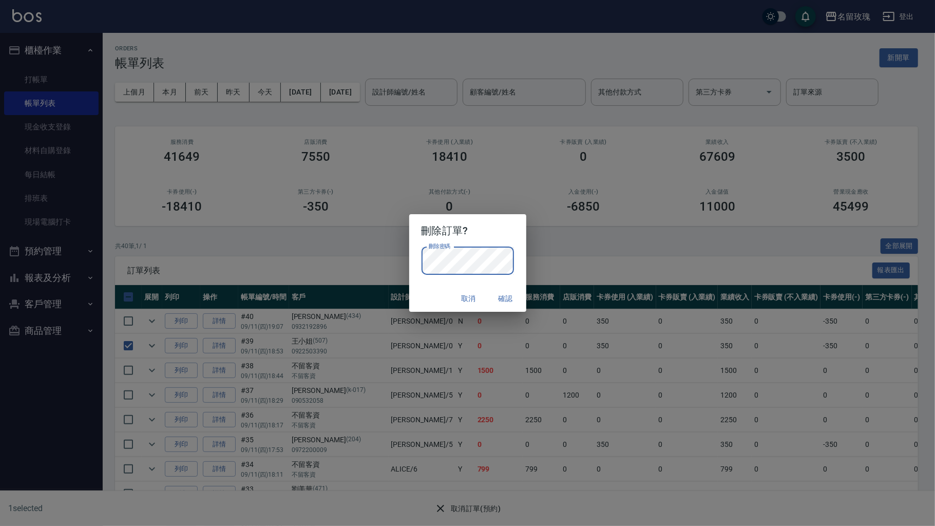
click at [415, 295] on div "取消 確認" at bounding box center [467, 298] width 117 height 27
click at [503, 296] on button "確認" at bounding box center [505, 298] width 33 height 19
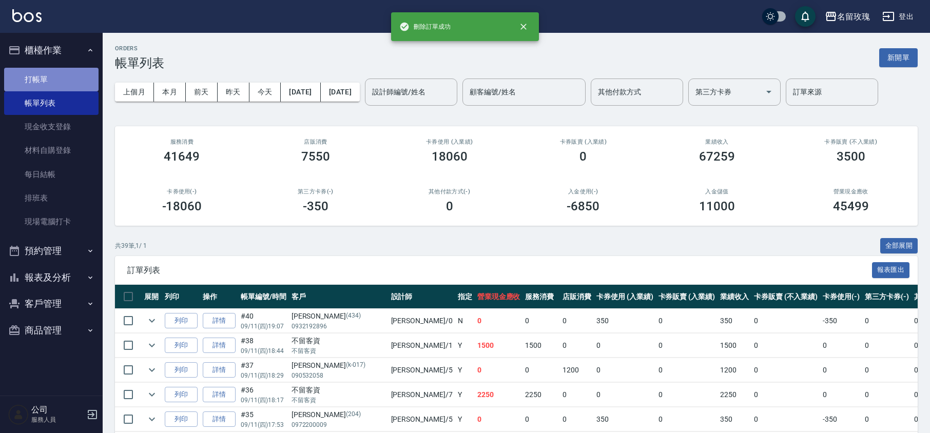
click at [42, 84] on link "打帳單" at bounding box center [51, 80] width 94 height 24
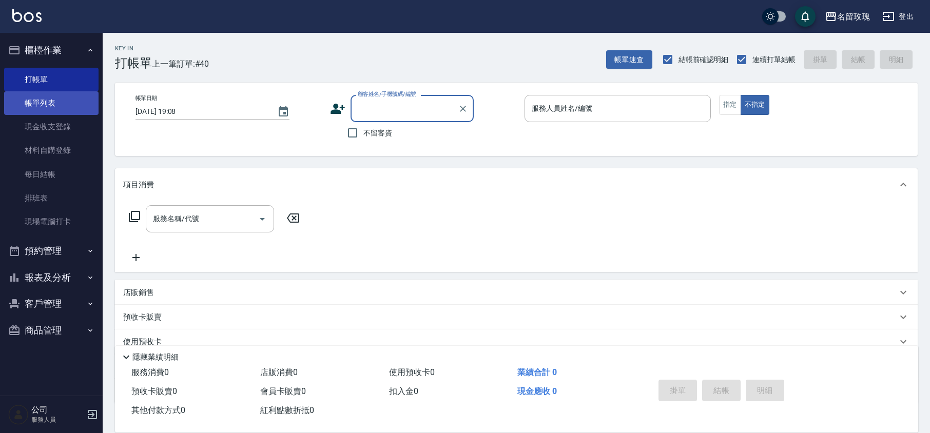
click at [44, 101] on link "帳單列表" at bounding box center [51, 103] width 94 height 24
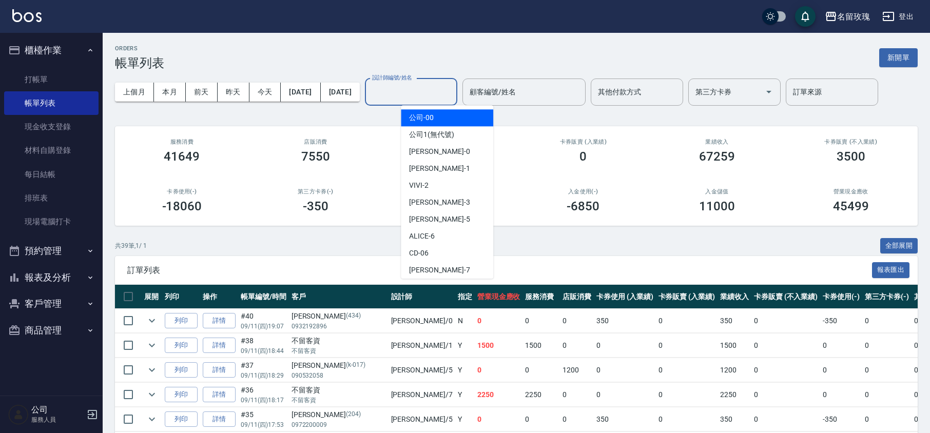
click at [432, 94] on input "設計師編號/姓名" at bounding box center [411, 92] width 83 height 18
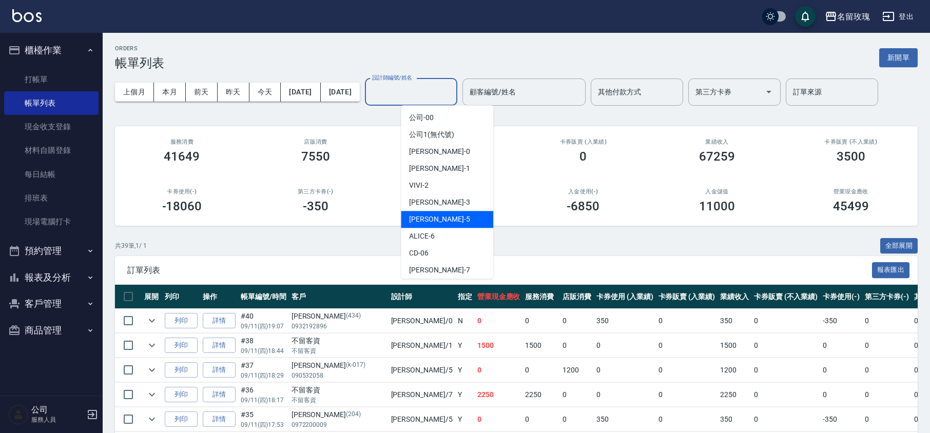
click at [442, 221] on div "KELLY -5" at bounding box center [447, 219] width 92 height 17
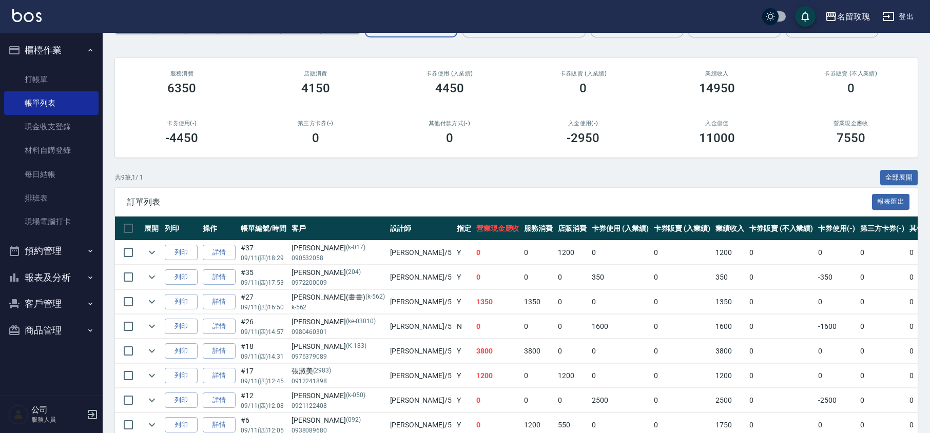
scroll to position [14, 0]
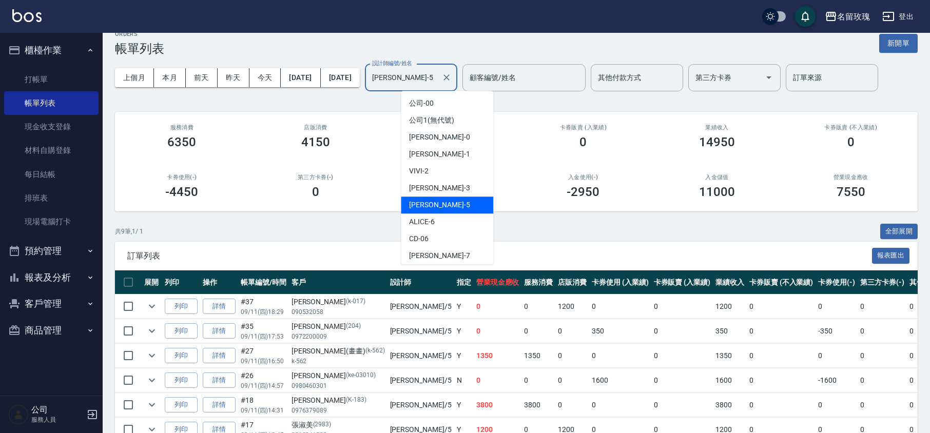
click at [437, 80] on input "KELLY-5" at bounding box center [404, 78] width 68 height 18
click at [456, 167] on div "VIVI -2" at bounding box center [447, 171] width 92 height 17
type input "VIVI-2"
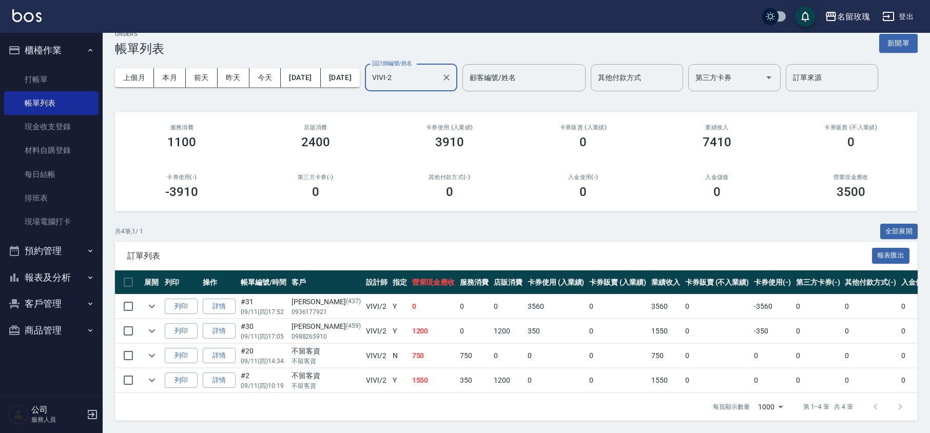
scroll to position [27, 0]
click at [152, 325] on icon "expand row" at bounding box center [152, 331] width 12 height 12
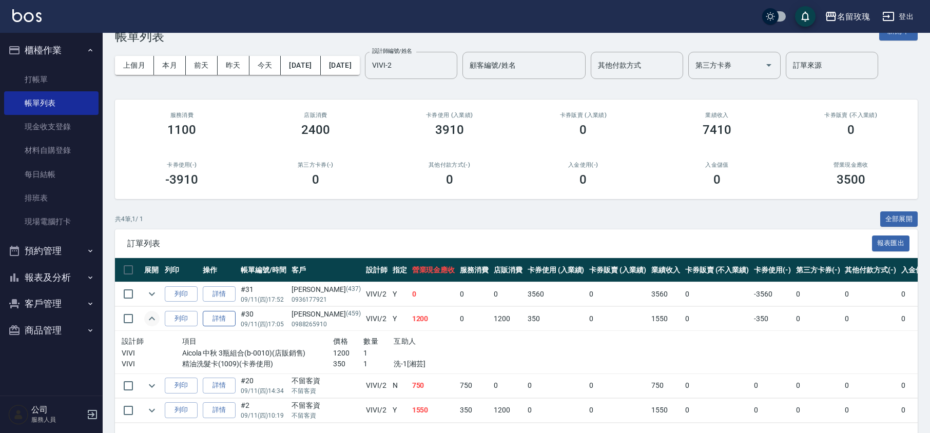
click at [216, 317] on link "詳情" at bounding box center [219, 319] width 33 height 16
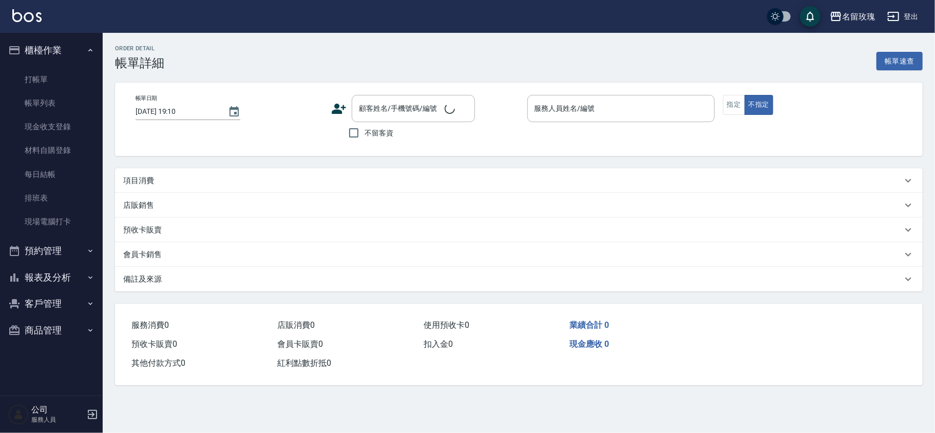
type input "2025/09/11 17:05"
type input "VIVI-2"
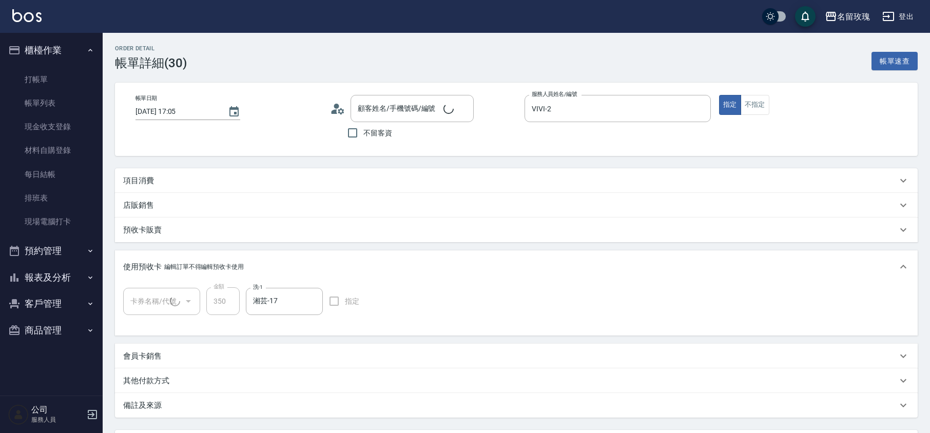
type input "精油洗髮卡(1/1) DF16"
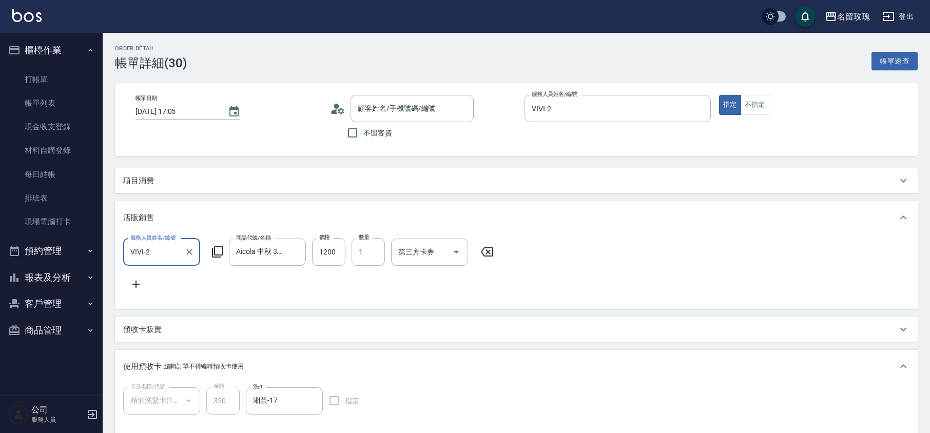
type input "吳佳玲/0988265910/459"
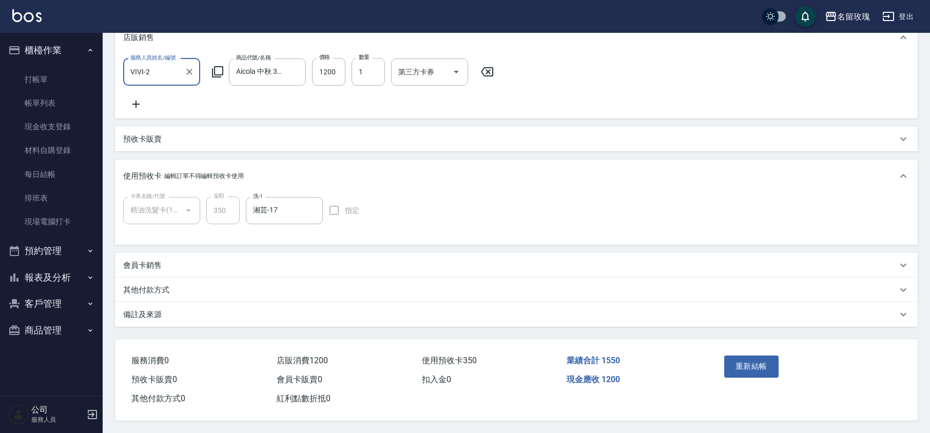
scroll to position [193, 0]
click at [752, 362] on button "重新結帳" at bounding box center [751, 367] width 54 height 22
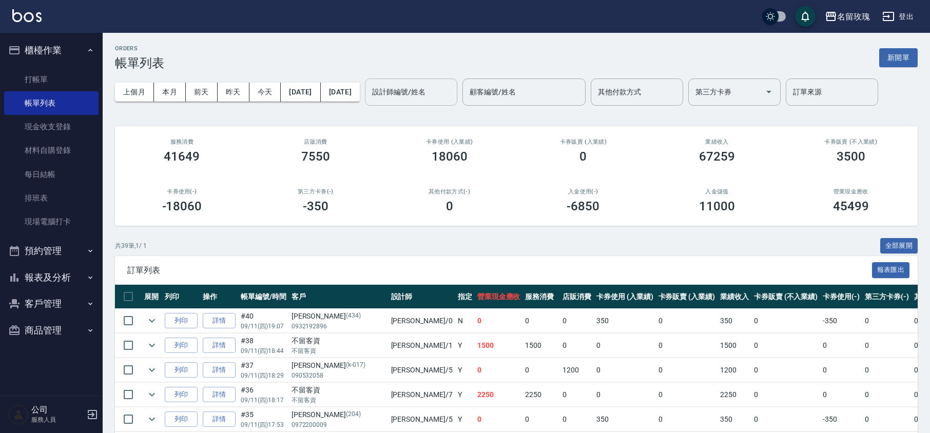
click at [453, 90] on input "設計師編號/姓名" at bounding box center [411, 92] width 83 height 18
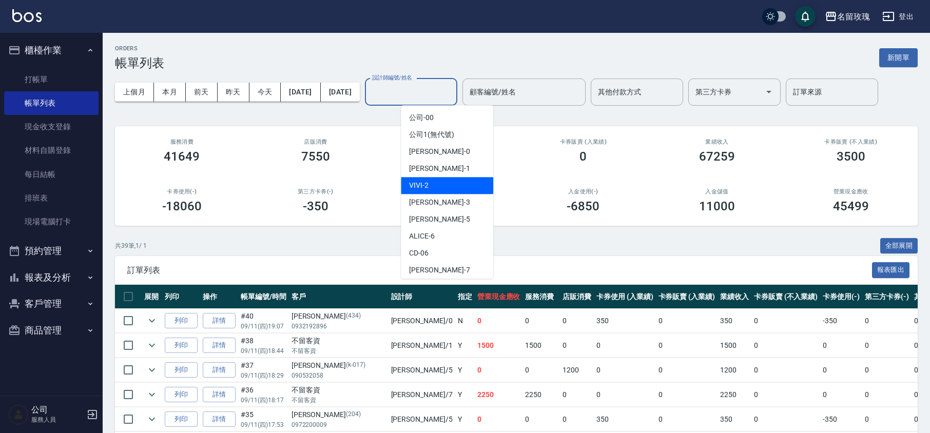
click at [452, 185] on div "VIVI -2" at bounding box center [447, 185] width 92 height 17
type input "VIVI-2"
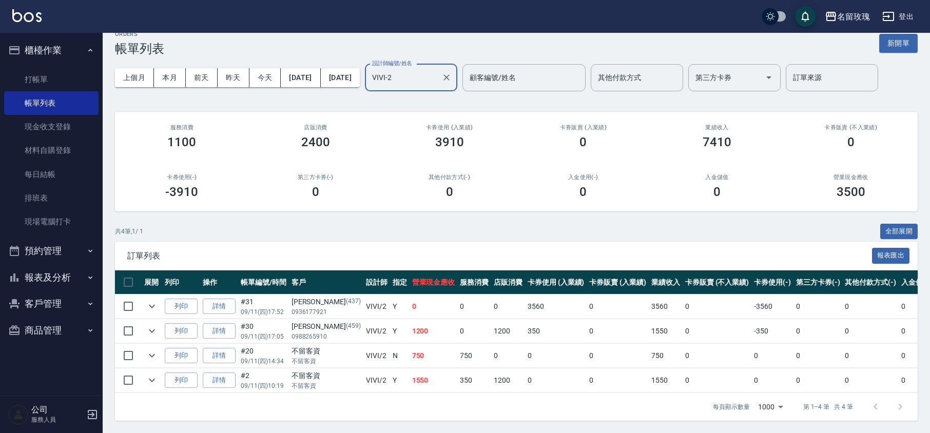
scroll to position [27, 0]
click at [150, 374] on icon "expand row" at bounding box center [152, 380] width 12 height 12
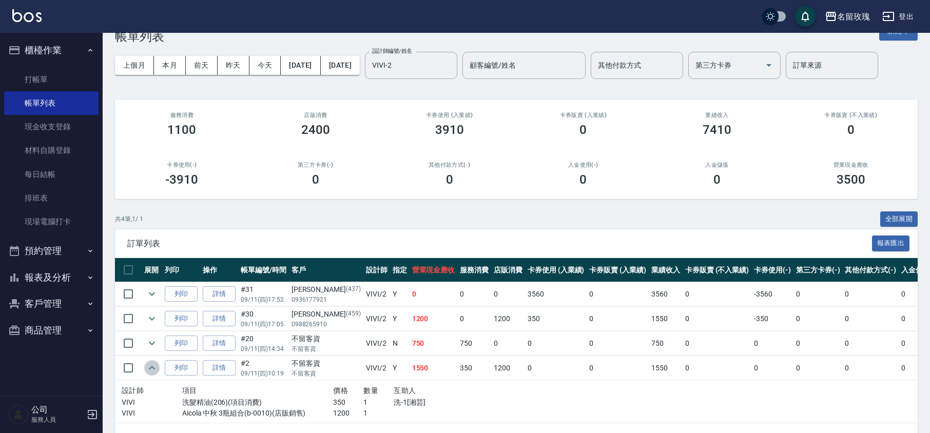
click at [150, 368] on icon "expand row" at bounding box center [152, 368] width 12 height 12
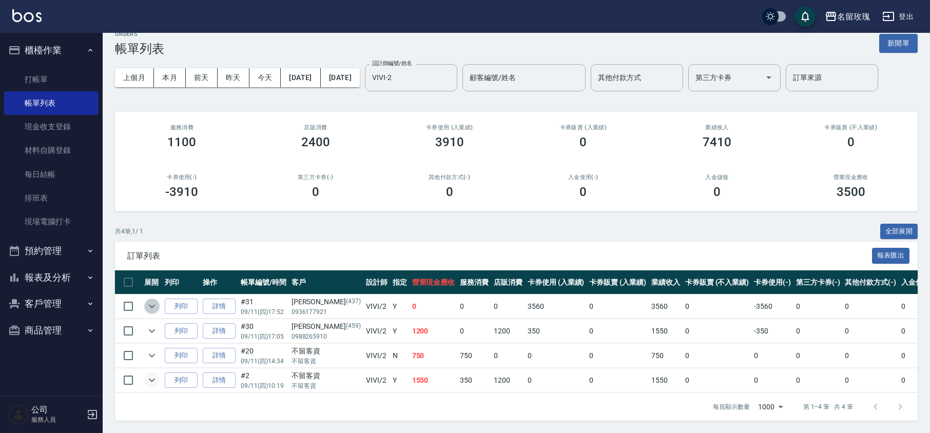
click at [153, 300] on icon "expand row" at bounding box center [152, 306] width 12 height 12
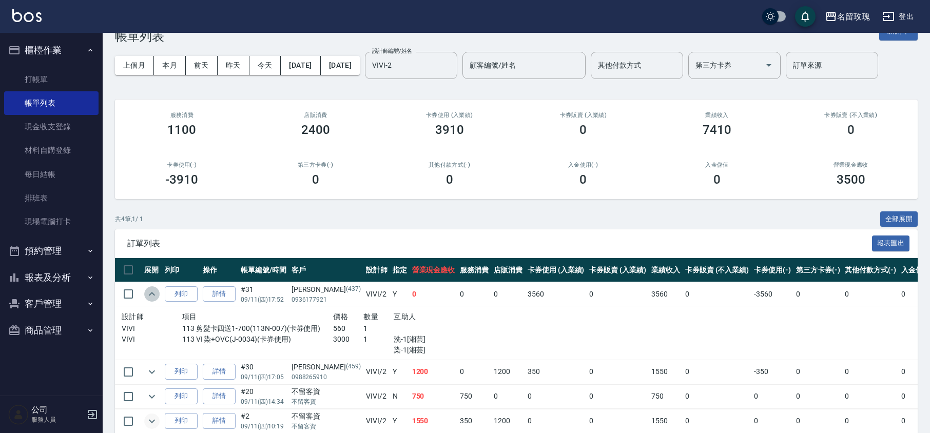
click at [149, 293] on icon "expand row" at bounding box center [152, 294] width 12 height 12
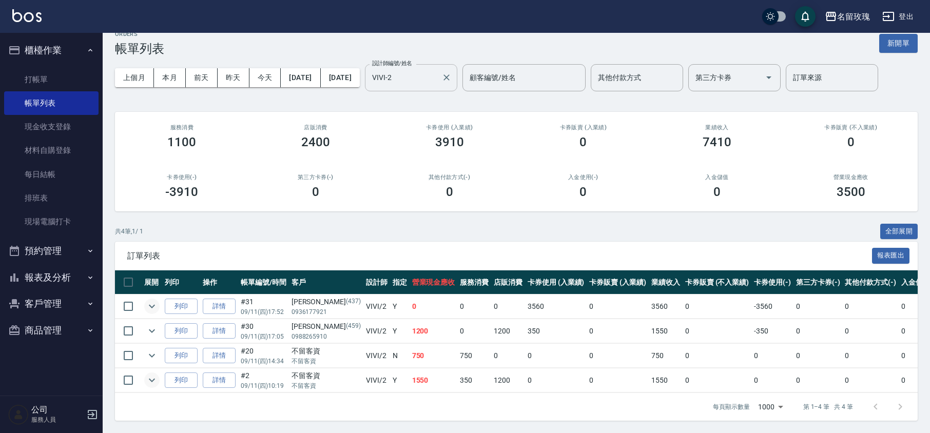
click at [457, 68] on div "VIVI-2 設計師編號/姓名" at bounding box center [411, 77] width 92 height 27
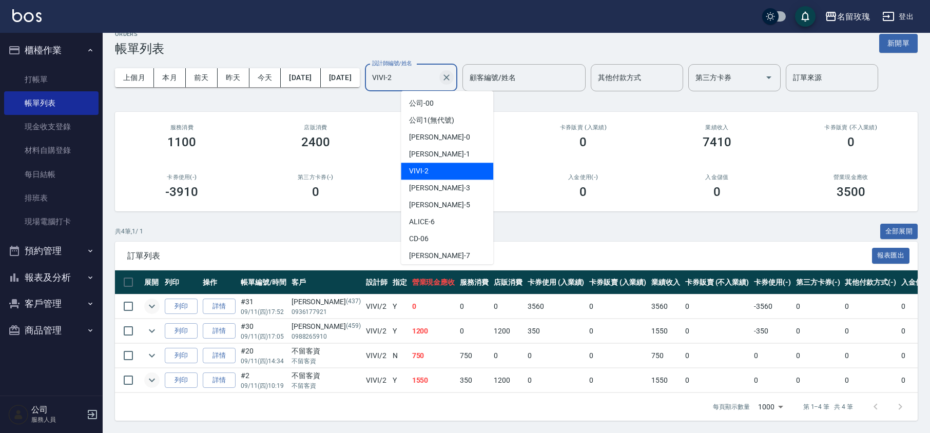
click at [450, 74] on icon "Clear" at bounding box center [447, 77] width 6 height 6
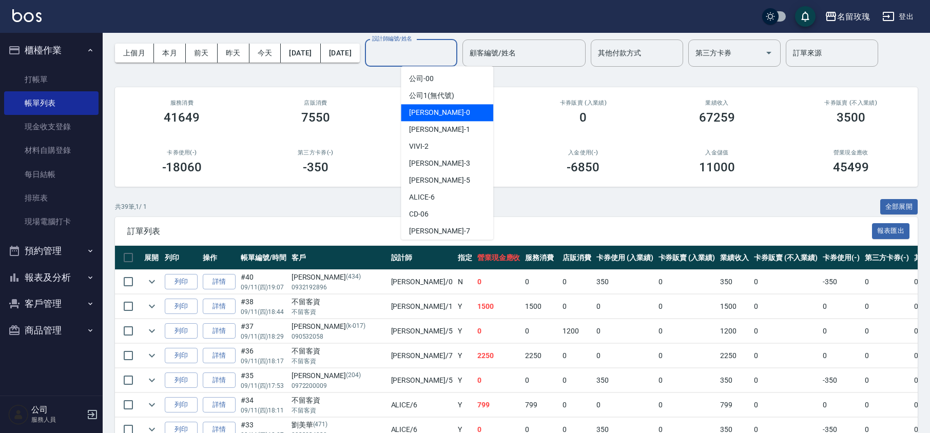
scroll to position [0, 0]
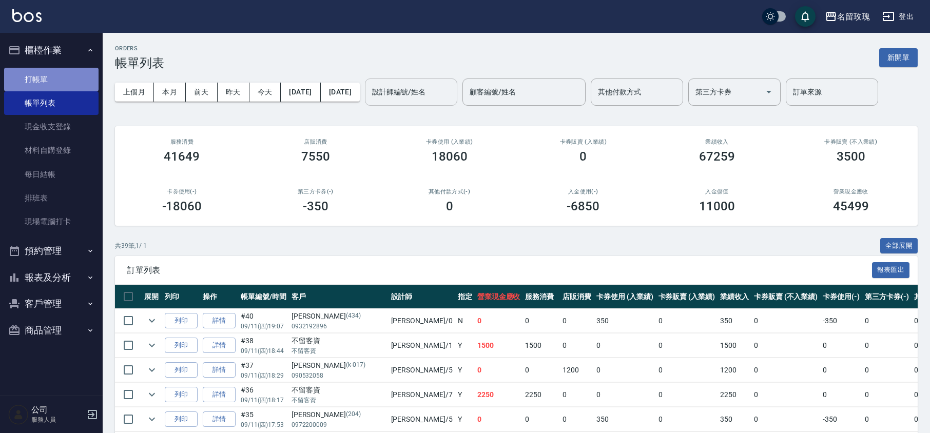
click at [54, 79] on link "打帳單" at bounding box center [51, 80] width 94 height 24
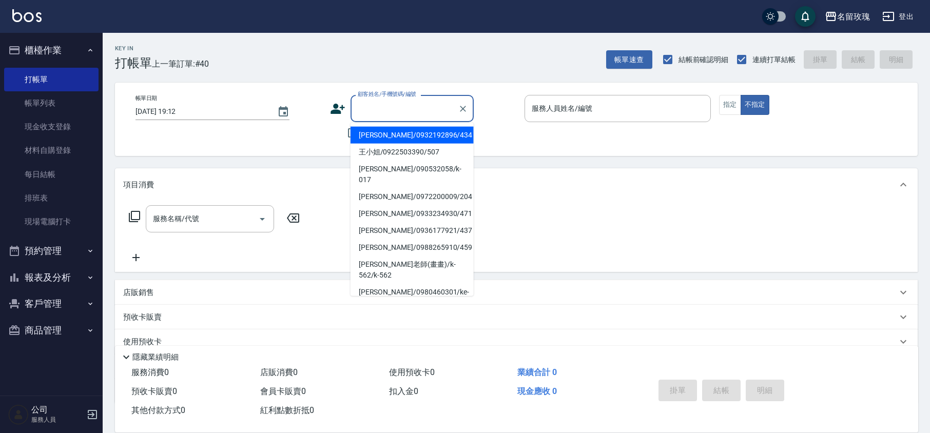
click at [374, 105] on input "顧客姓名/手機號碼/編號" at bounding box center [404, 109] width 99 height 18
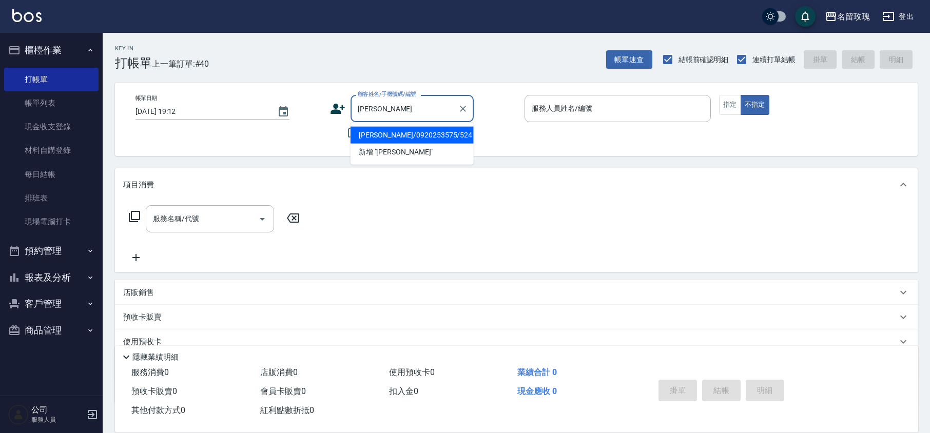
click at [427, 135] on li "許偉荔/0920253575/524" at bounding box center [412, 135] width 123 height 17
type input "許偉荔/0920253575/524"
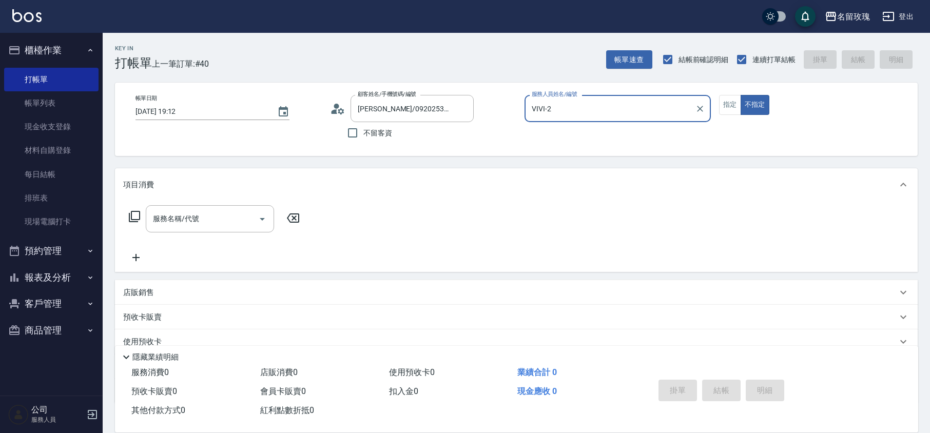
type input "VIVI-2"
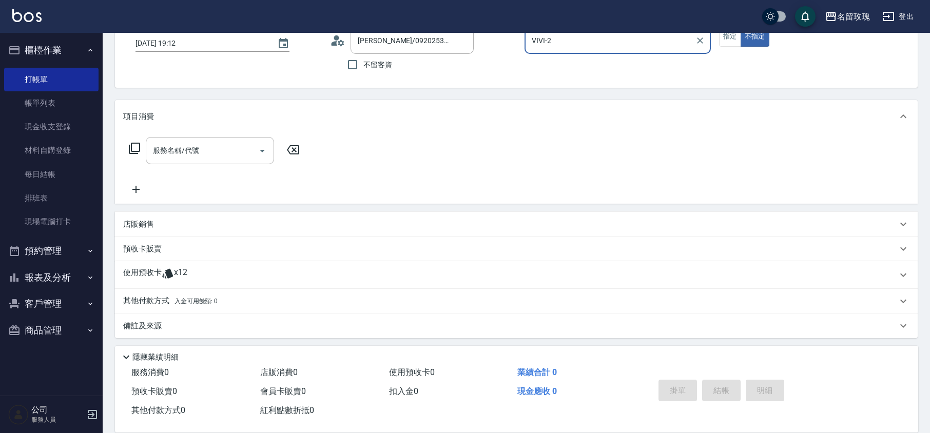
scroll to position [70, 0]
click at [164, 270] on icon at bounding box center [168, 272] width 12 height 12
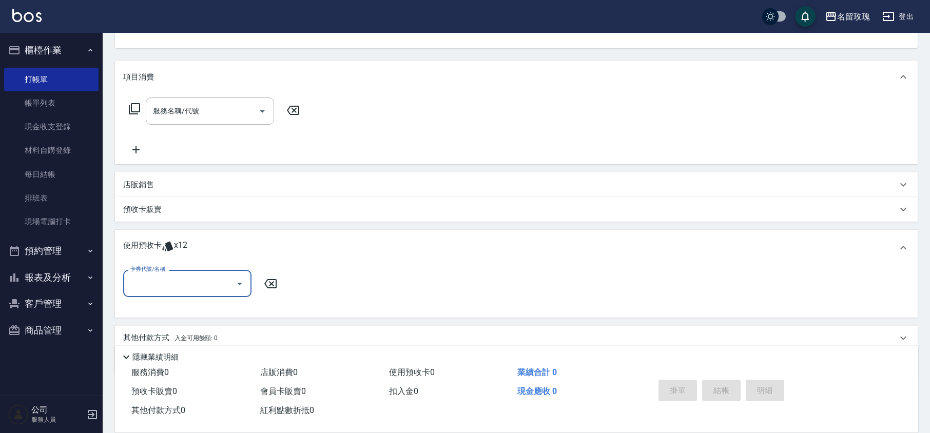
scroll to position [146, 0]
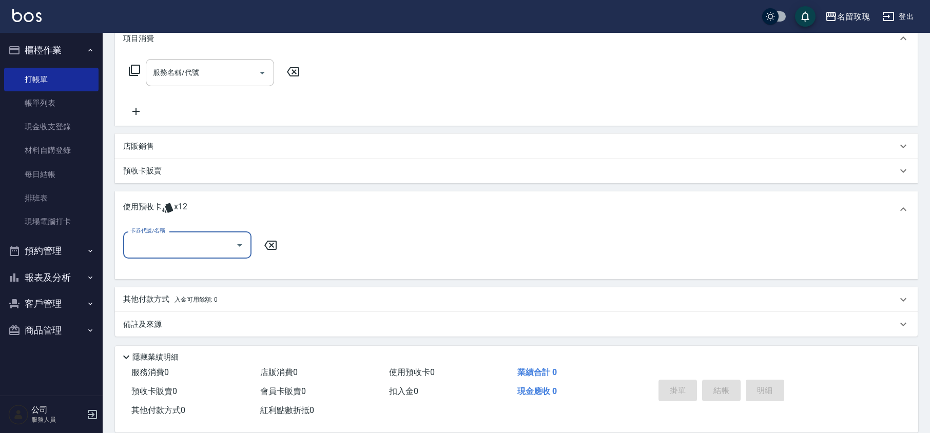
click at [238, 245] on icon "Open" at bounding box center [240, 245] width 12 height 12
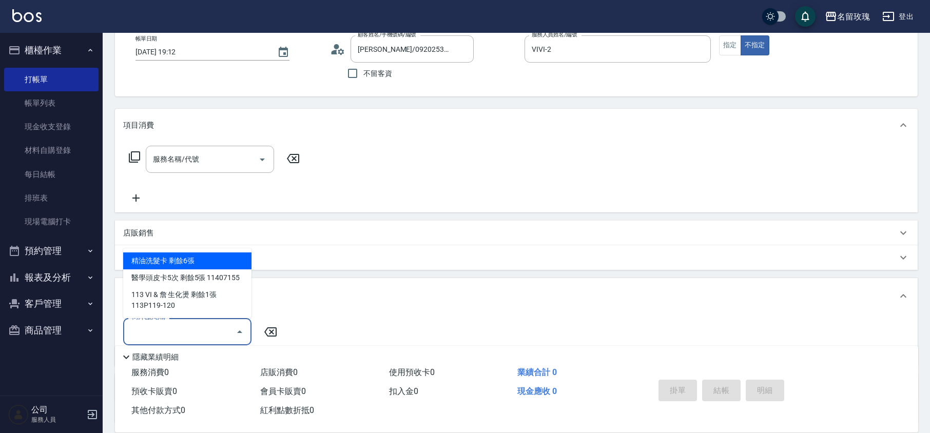
scroll to position [137, 0]
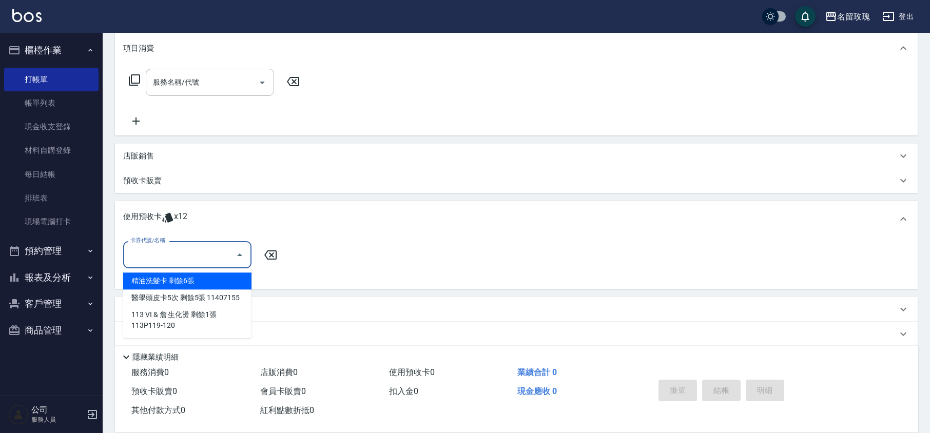
click at [198, 249] on input "卡券代號/名稱" at bounding box center [180, 255] width 104 height 18
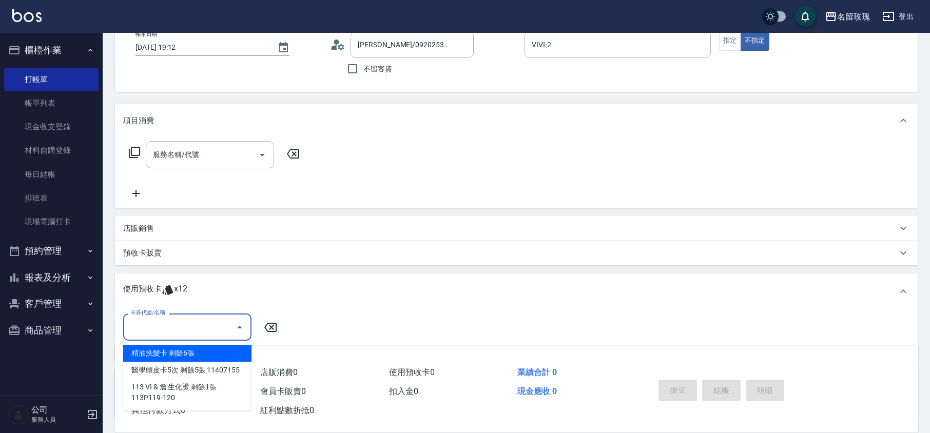
scroll to position [0, 0]
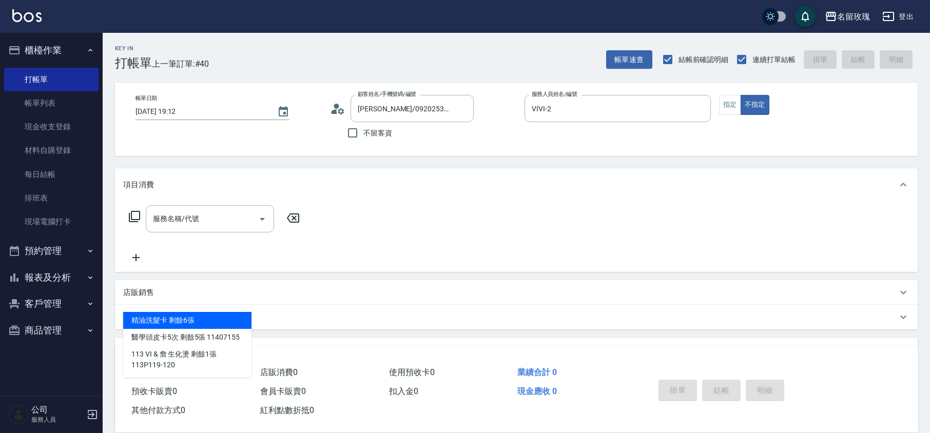
click at [334, 105] on circle at bounding box center [336, 106] width 5 height 5
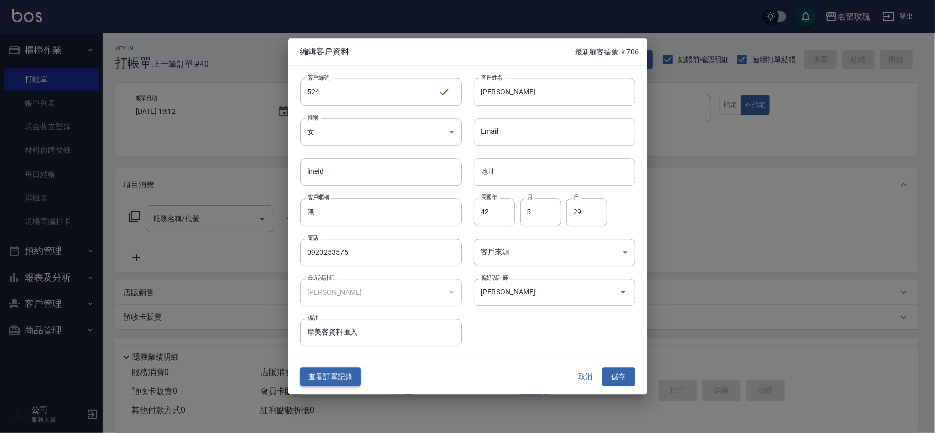
click at [336, 375] on button "查看訂單記錄" at bounding box center [330, 377] width 61 height 19
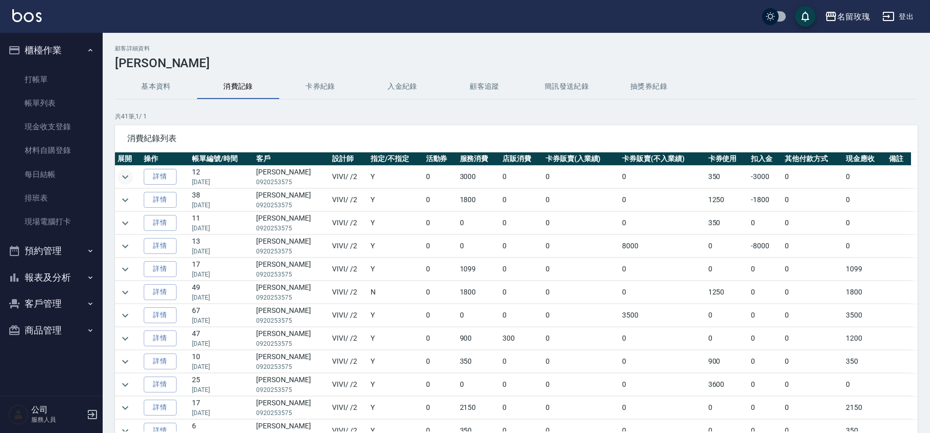
click at [130, 176] on icon "expand row" at bounding box center [125, 177] width 12 height 12
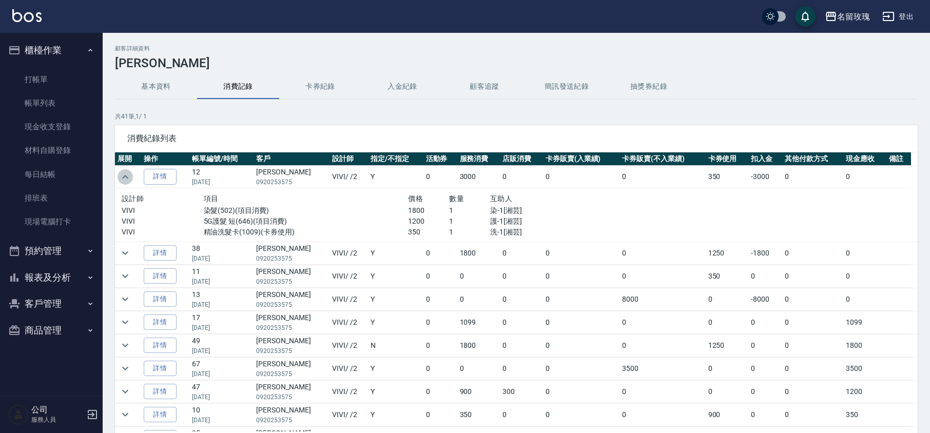
click at [130, 176] on icon "expand row" at bounding box center [125, 177] width 12 height 12
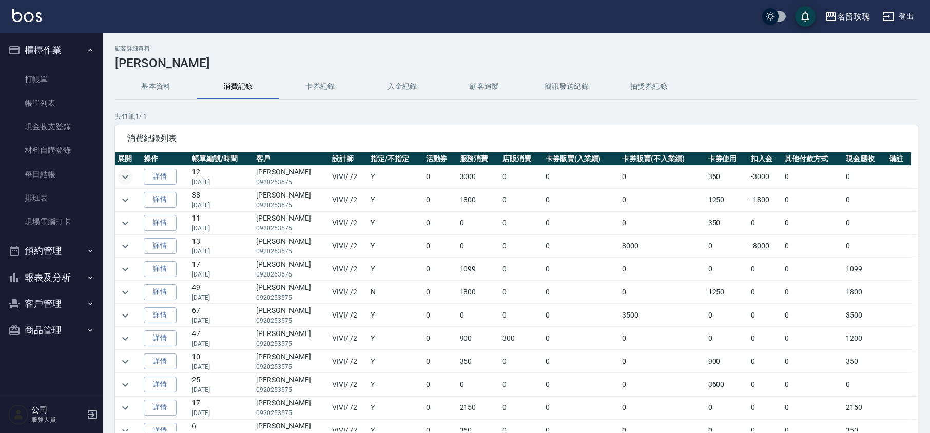
click at [130, 176] on icon "expand row" at bounding box center [125, 177] width 12 height 12
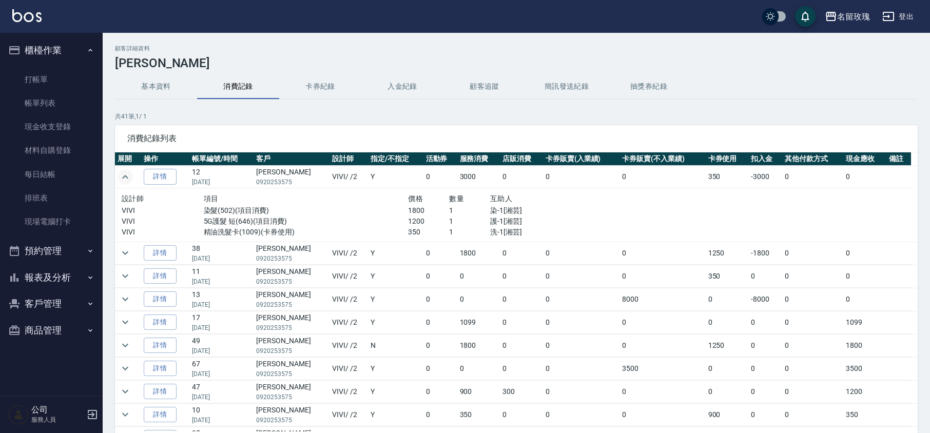
click at [130, 176] on icon "expand row" at bounding box center [125, 177] width 12 height 12
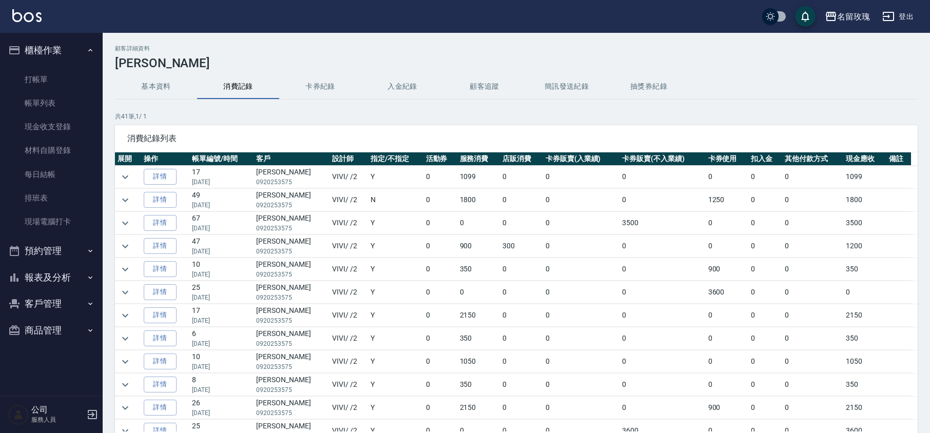
scroll to position [68, 0]
click at [129, 226] on icon "expand row" at bounding box center [125, 224] width 12 height 12
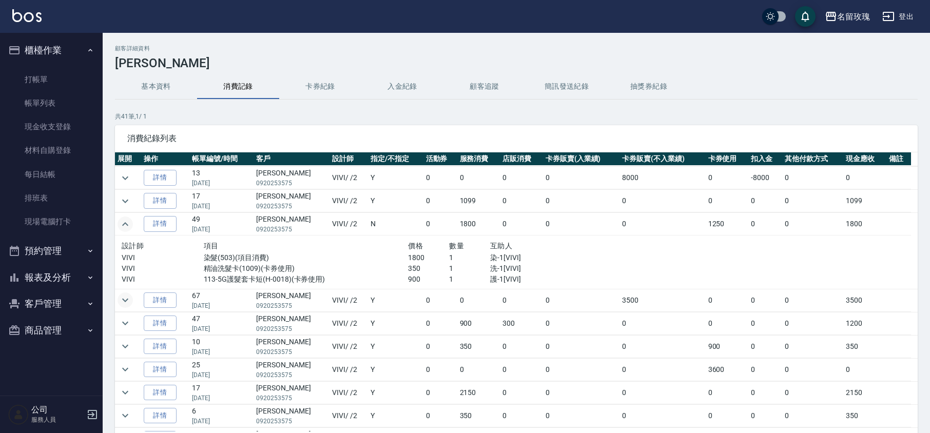
click at [128, 305] on icon "expand row" at bounding box center [125, 300] width 12 height 12
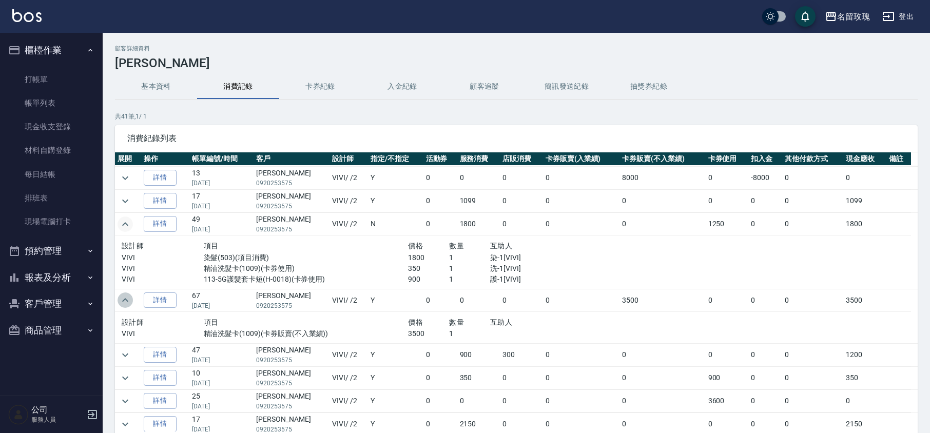
click at [128, 304] on icon "expand row" at bounding box center [125, 300] width 12 height 12
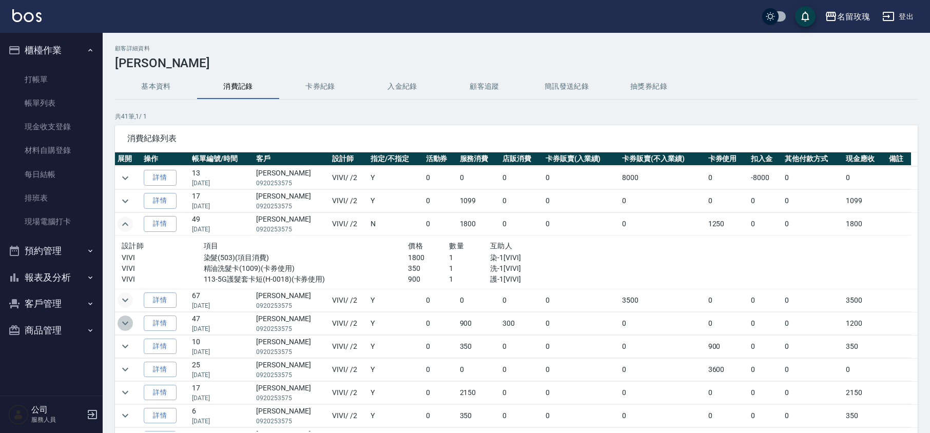
click at [126, 323] on icon "expand row" at bounding box center [125, 323] width 12 height 12
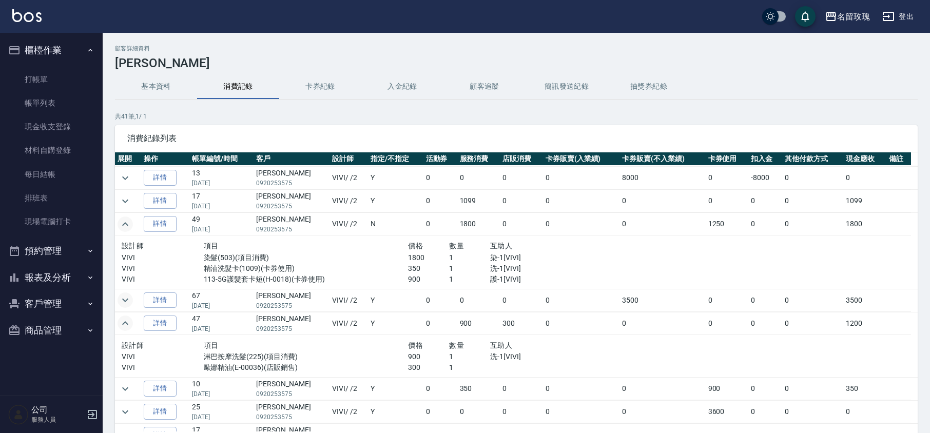
click at [125, 319] on icon "expand row" at bounding box center [125, 323] width 12 height 12
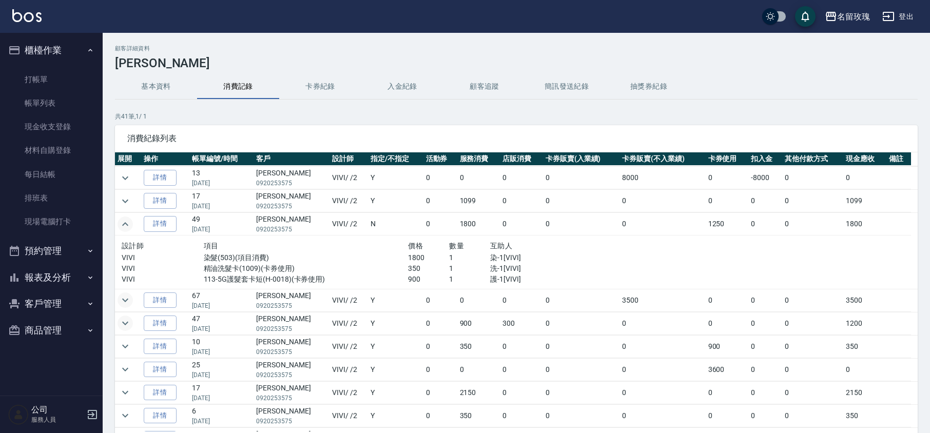
click at [124, 224] on icon "expand row" at bounding box center [125, 224] width 12 height 12
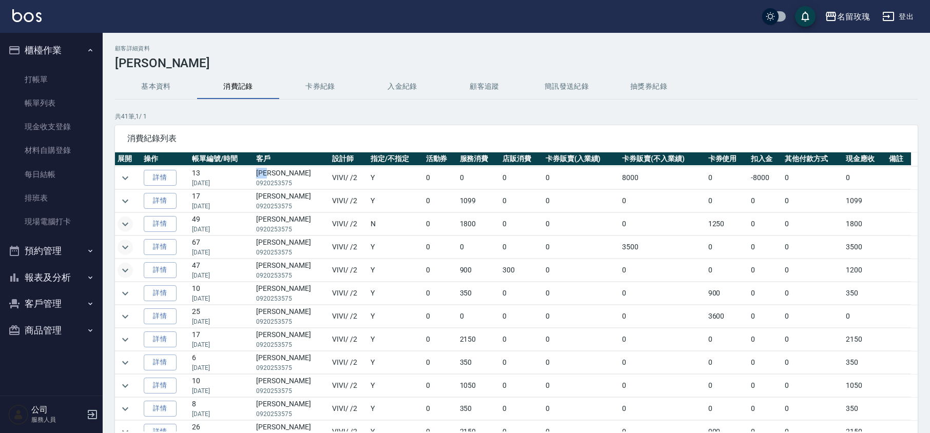
drag, startPoint x: 288, startPoint y: 171, endPoint x: 257, endPoint y: 174, distance: 30.4
click at [257, 174] on td "許偉荔 0920253575" at bounding box center [292, 178] width 76 height 23
click at [128, 251] on icon "expand row" at bounding box center [125, 247] width 12 height 12
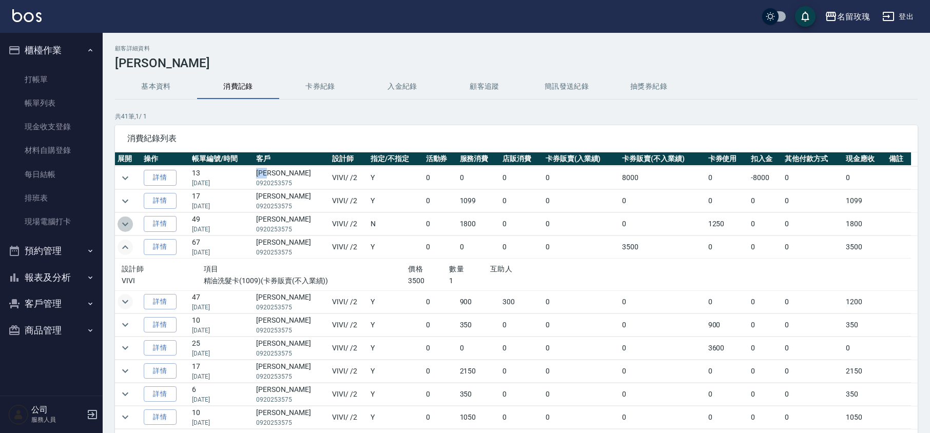
click at [125, 228] on icon "expand row" at bounding box center [125, 224] width 12 height 12
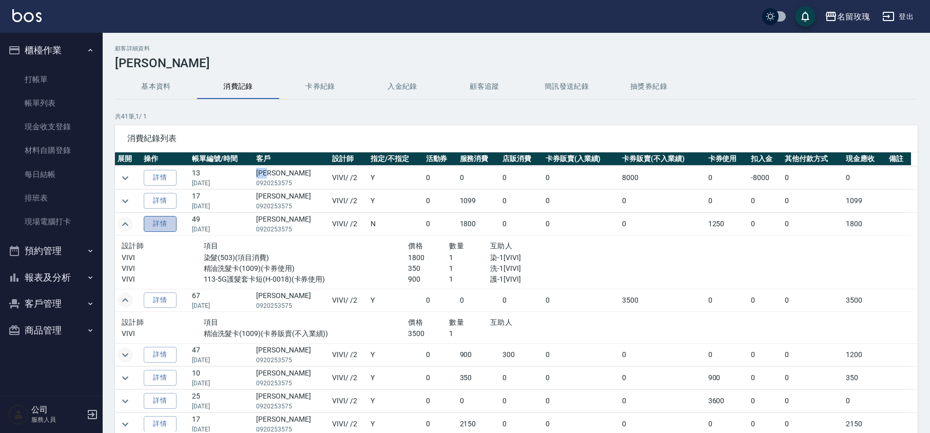
click at [166, 226] on link "詳情" at bounding box center [160, 224] width 33 height 16
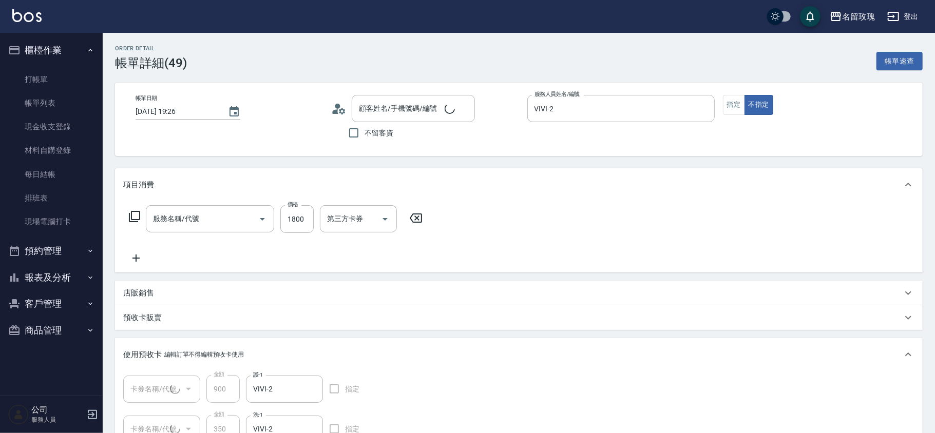
type input "2025/06/26 19:26"
type input "VIVI-2"
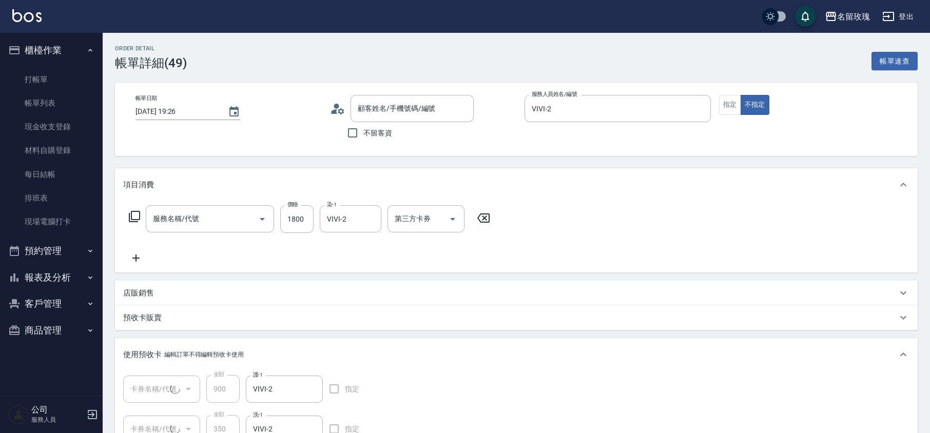
type input "許偉荔/0920253575/524"
type input "113-5G護髮套卡短(1/1) 11403031"
type input "精油洗髮卡(1/1)"
type input "染髮(503)"
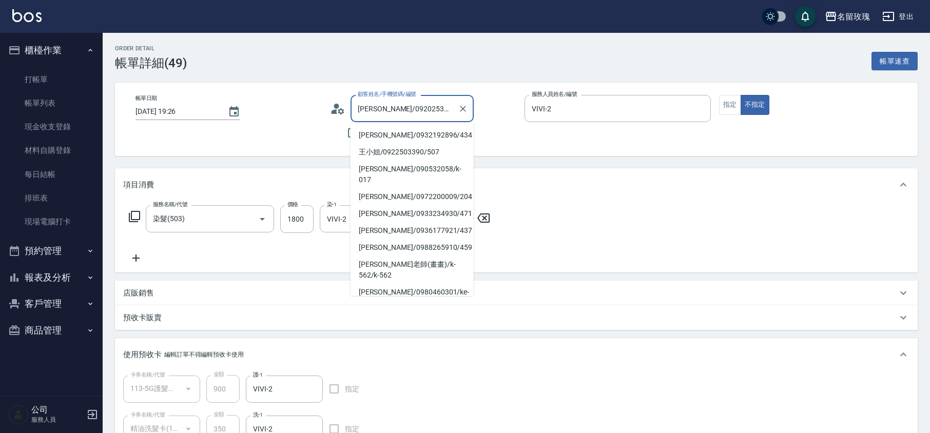
drag, startPoint x: 378, startPoint y: 105, endPoint x: 355, endPoint y: 109, distance: 22.9
click at [355, 109] on input "許偉荔/0920253575/524" at bounding box center [404, 109] width 99 height 18
click at [375, 108] on input "許偉荔/0920253575/524" at bounding box center [404, 109] width 99 height 18
drag, startPoint x: 378, startPoint y: 107, endPoint x: 349, endPoint y: 106, distance: 29.3
click at [349, 106] on div "顧客姓名/手機號碼/編號 許偉荔/0920253575/524 顧客姓名/手機號碼/編號" at bounding box center [423, 108] width 186 height 27
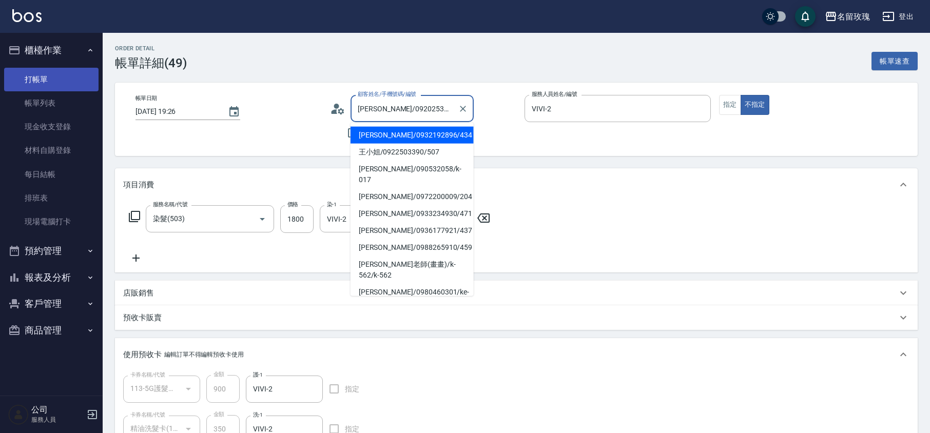
click at [46, 73] on link "打帳單" at bounding box center [51, 80] width 94 height 24
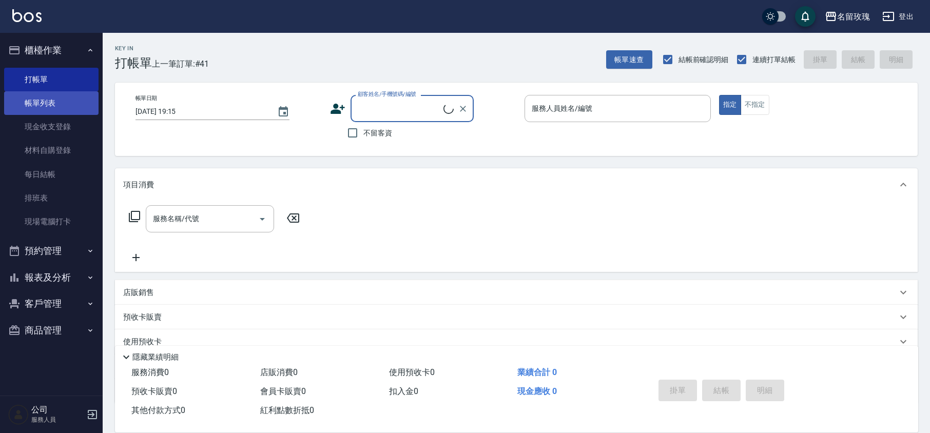
click at [46, 107] on link "帳單列表" at bounding box center [51, 103] width 94 height 24
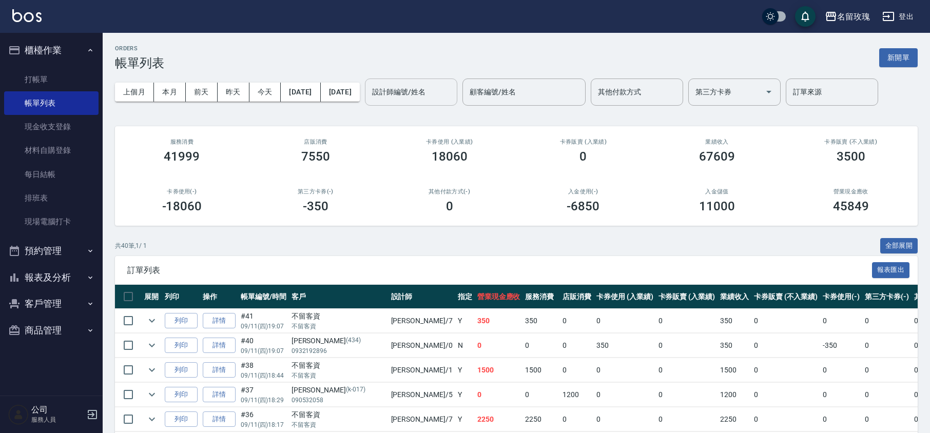
click at [422, 86] on input "設計師編號/姓名" at bounding box center [411, 92] width 83 height 18
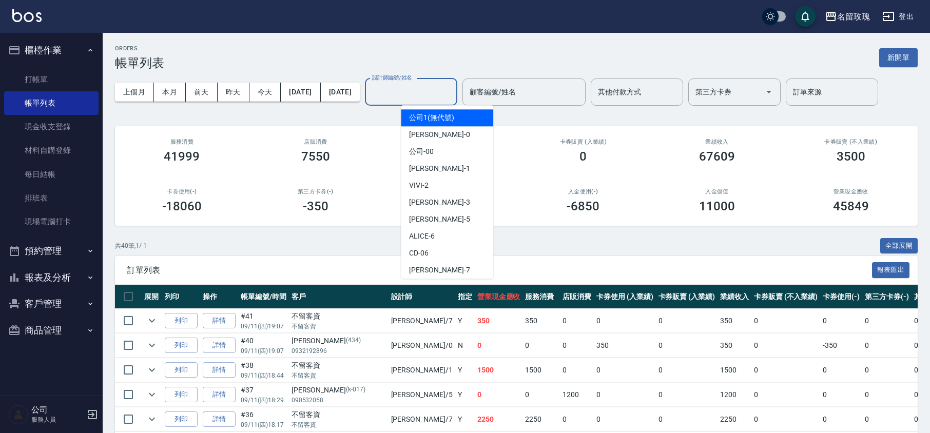
paste input "許偉荔"
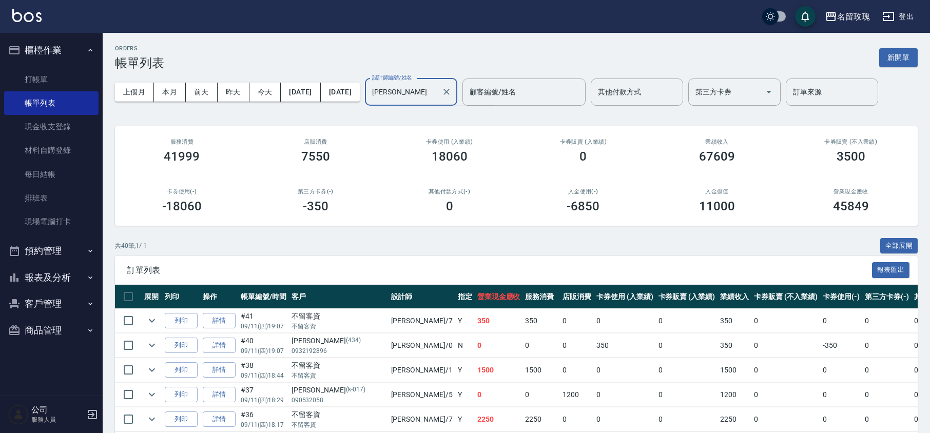
type input "許偉荔"
drag, startPoint x: 460, startPoint y: 97, endPoint x: 307, endPoint y: 65, distance: 156.3
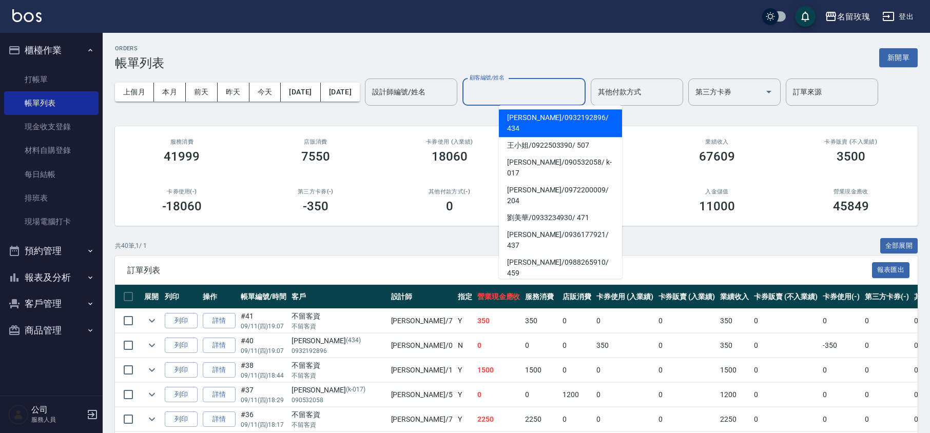
click at [549, 95] on input "顧客編號/姓名" at bounding box center [524, 92] width 114 height 18
paste input "許偉荔"
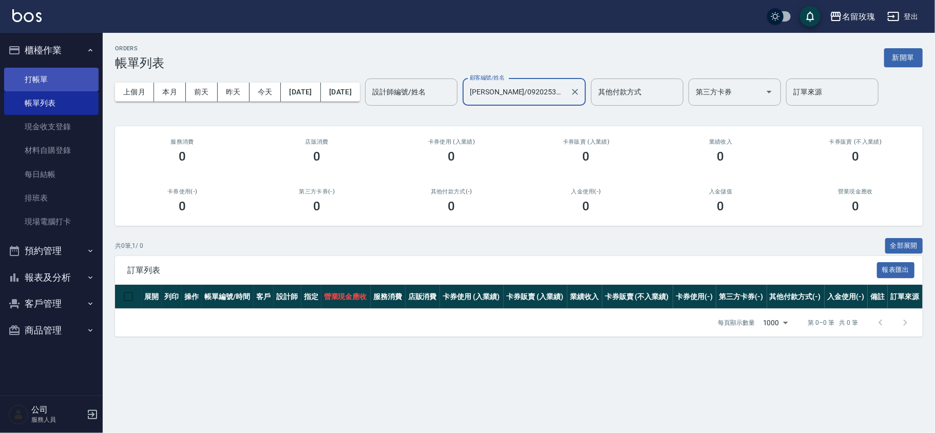
type input "許偉荔/0920253575/524"
click at [42, 77] on link "打帳單" at bounding box center [51, 80] width 94 height 24
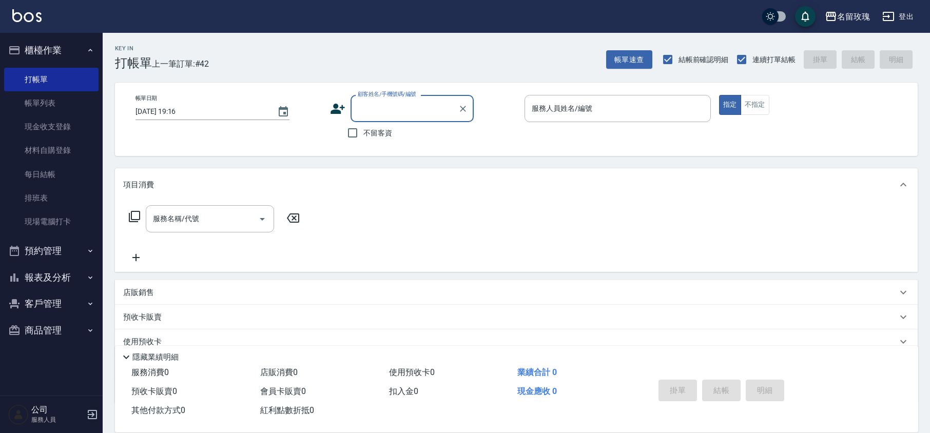
click at [41, 291] on button "客戶管理" at bounding box center [51, 304] width 94 height 27
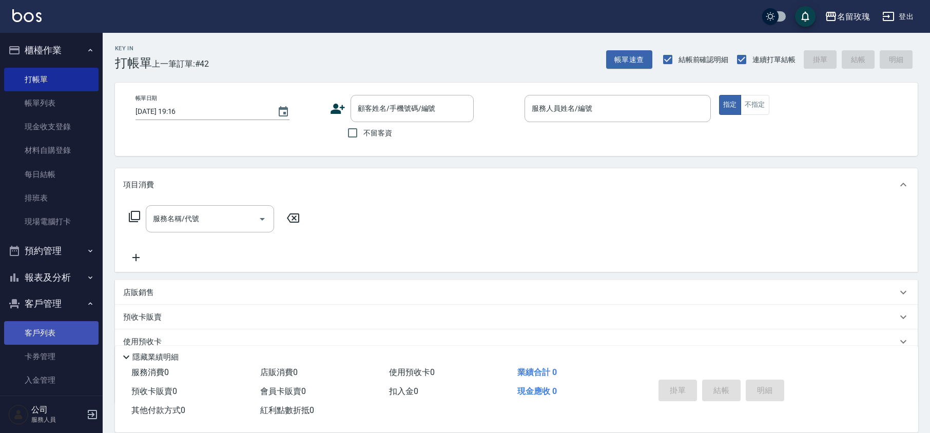
click at [54, 333] on link "客戶列表" at bounding box center [51, 333] width 94 height 24
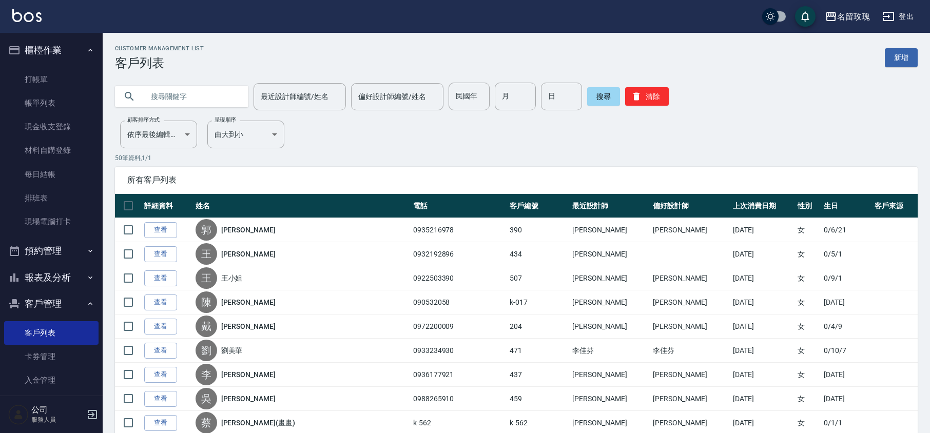
click at [181, 93] on input "text" at bounding box center [192, 97] width 97 height 28
paste input "許偉荔"
type input "許偉荔"
click at [604, 97] on button "搜尋" at bounding box center [603, 96] width 33 height 18
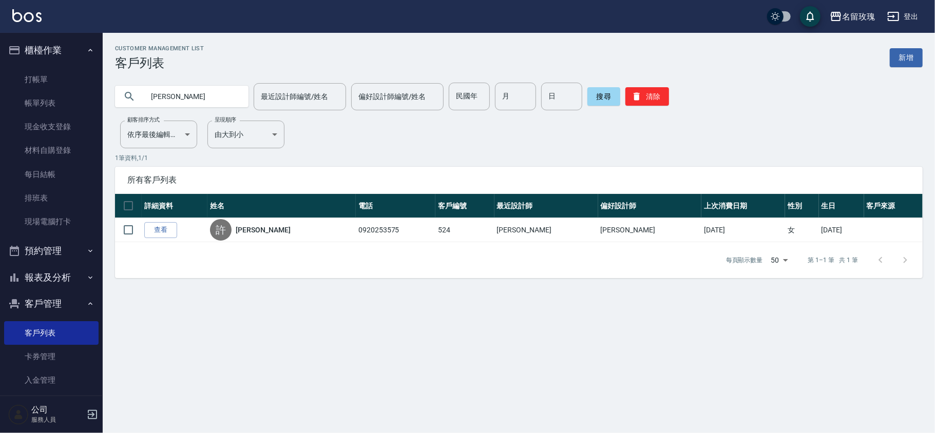
click at [162, 226] on link "查看" at bounding box center [160, 230] width 33 height 16
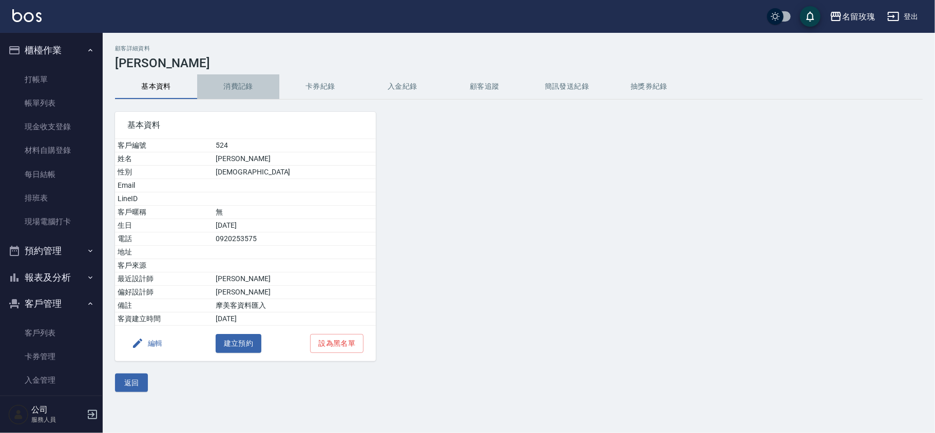
click at [240, 80] on button "消費記錄" at bounding box center [238, 86] width 82 height 25
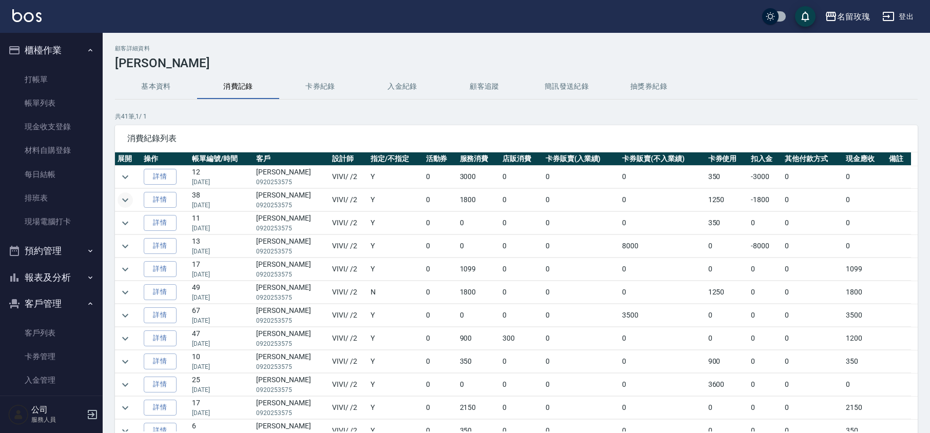
click at [123, 195] on icon "expand row" at bounding box center [125, 200] width 12 height 12
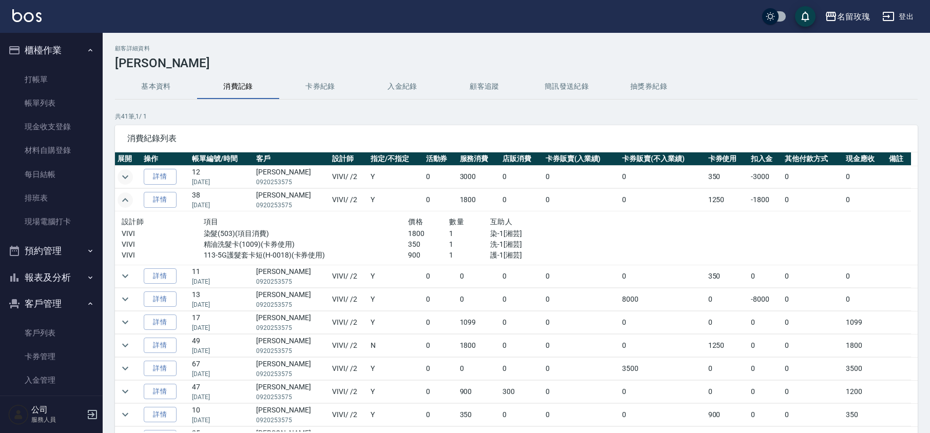
click at [125, 179] on icon "expand row" at bounding box center [125, 177] width 6 height 4
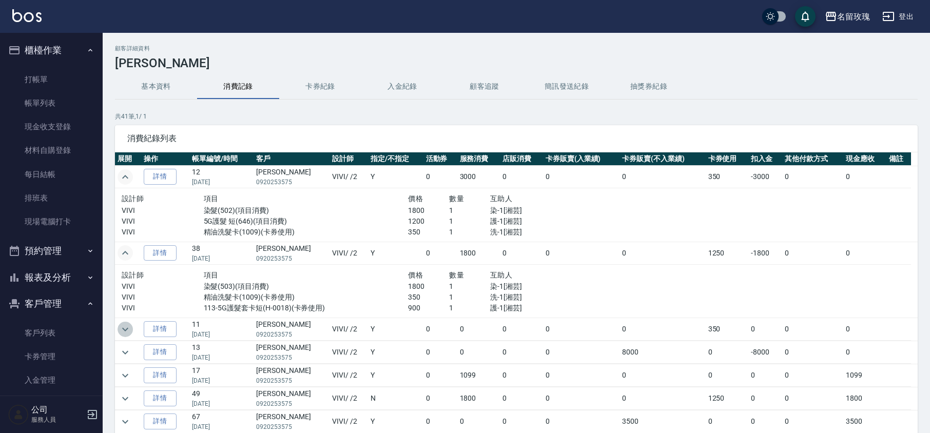
click at [124, 333] on icon "expand row" at bounding box center [125, 329] width 12 height 12
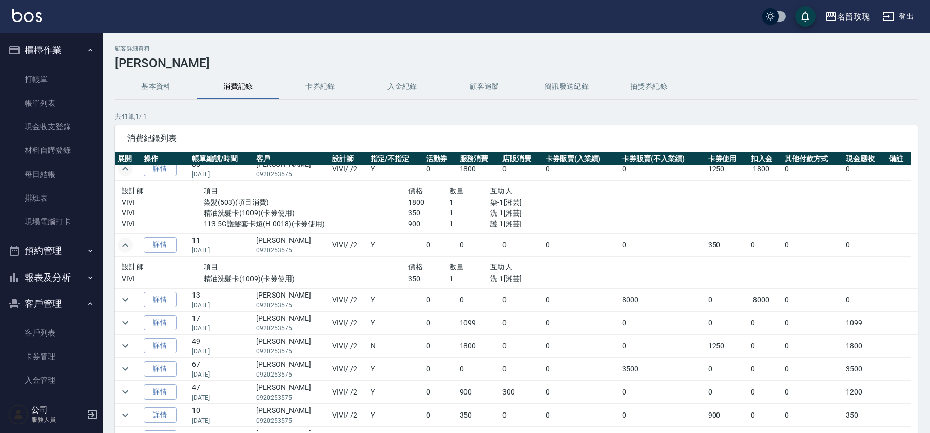
scroll to position [137, 0]
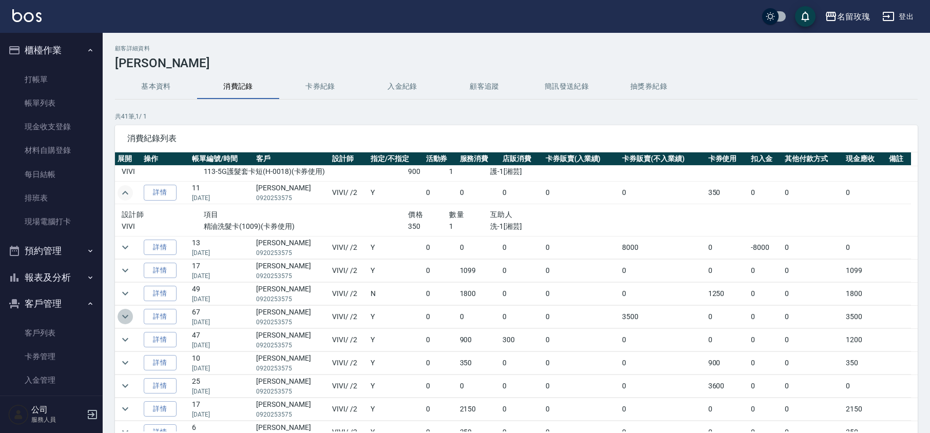
click at [126, 317] on icon "expand row" at bounding box center [125, 317] width 12 height 12
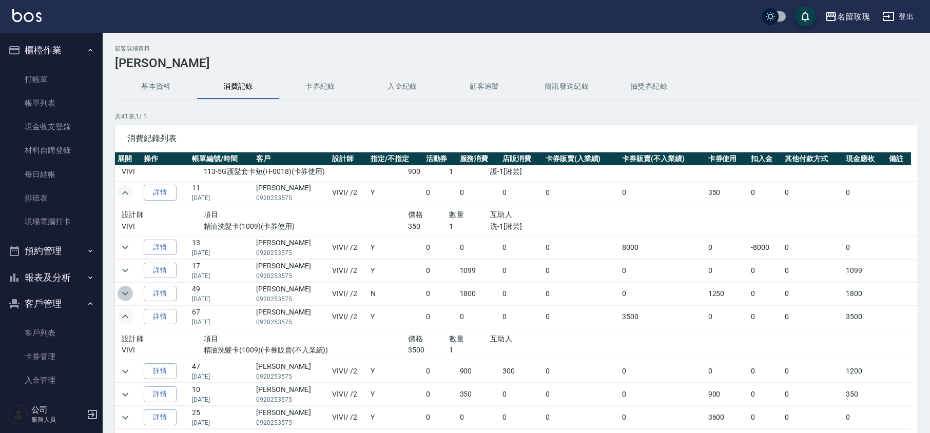
click at [128, 297] on icon "expand row" at bounding box center [125, 294] width 12 height 12
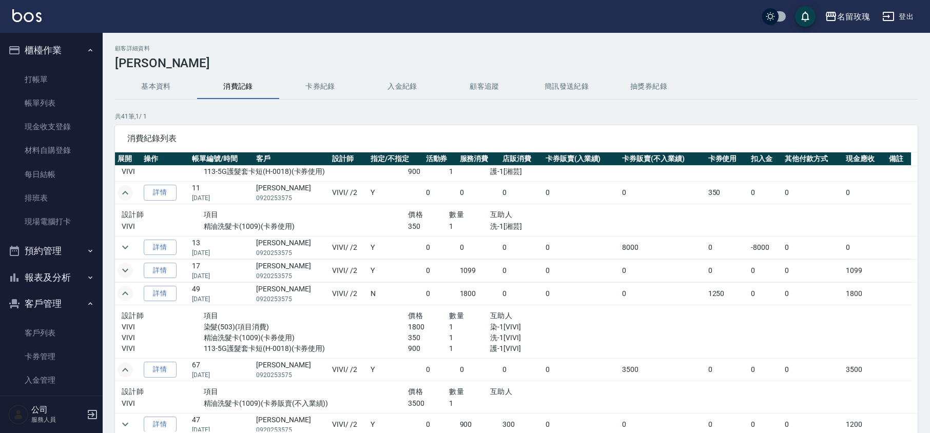
click at [128, 271] on icon "expand row" at bounding box center [125, 271] width 6 height 4
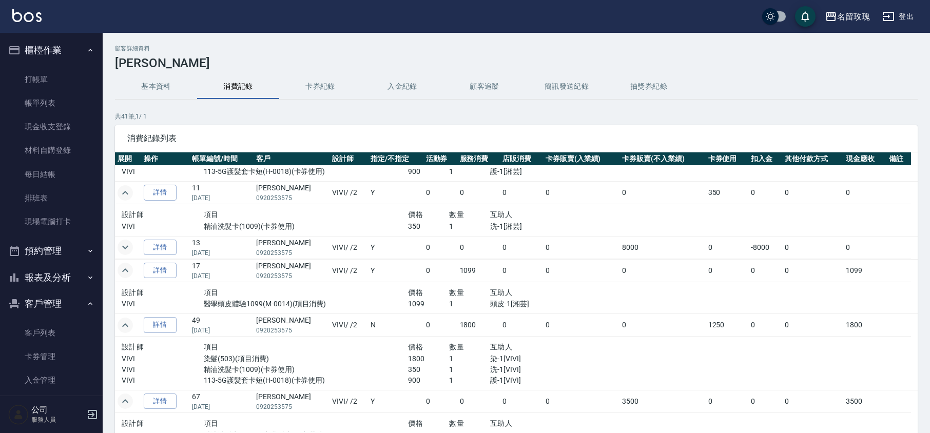
click at [129, 251] on icon "expand row" at bounding box center [125, 247] width 12 height 12
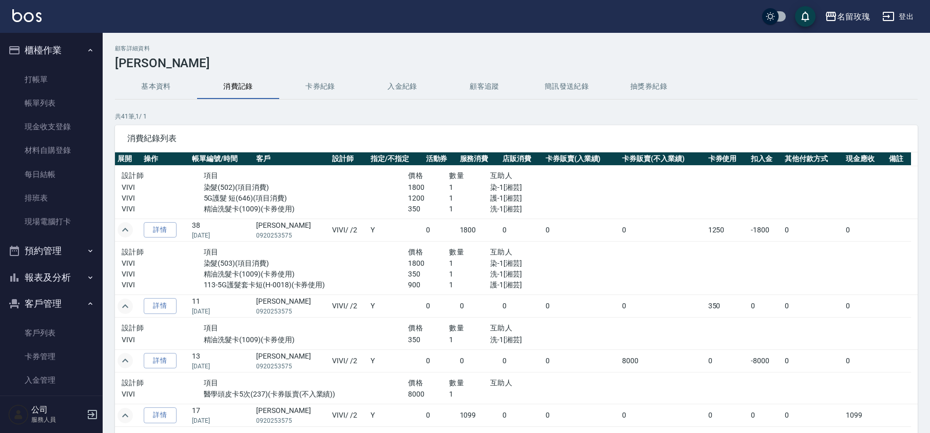
scroll to position [0, 0]
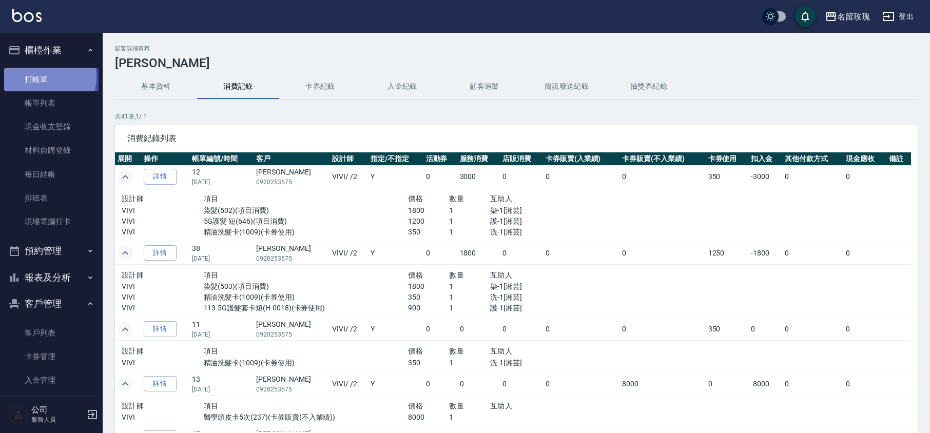
click at [40, 77] on link "打帳單" at bounding box center [51, 80] width 94 height 24
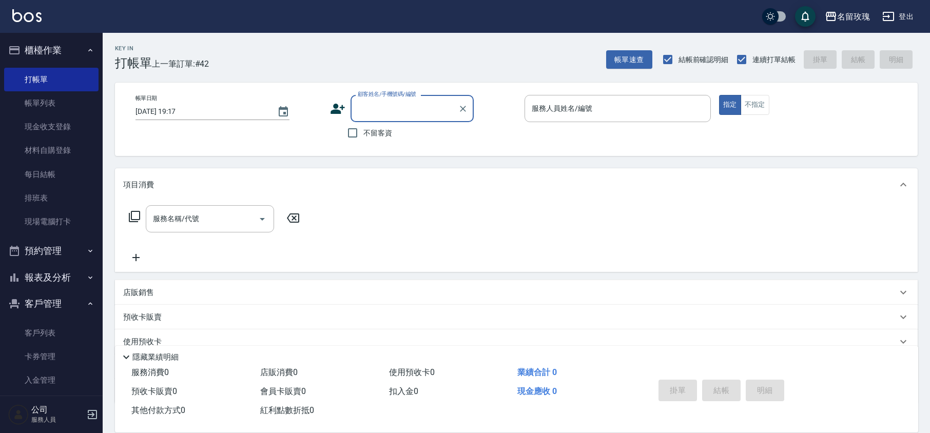
click at [369, 105] on input "顧客姓名/手機號碼/編號" at bounding box center [404, 109] width 99 height 18
click at [387, 128] on li "許偉荔/0920253575/524" at bounding box center [412, 135] width 123 height 17
type input "許偉荔/0920253575/524"
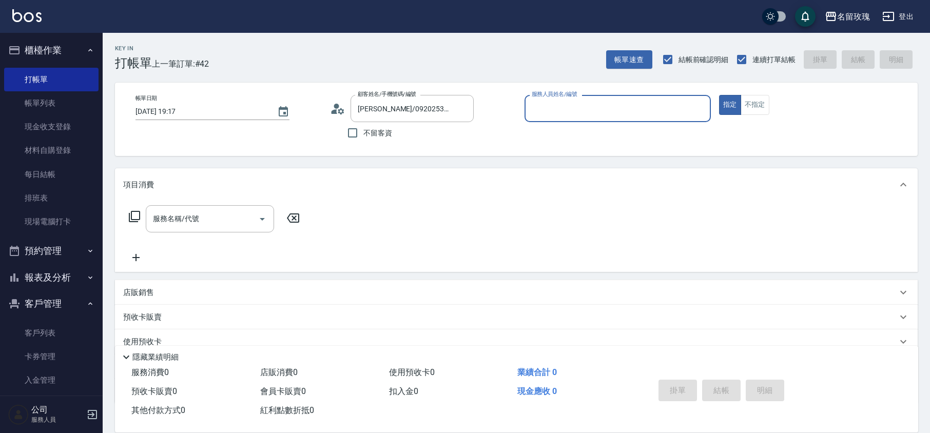
type input "VIVI-2"
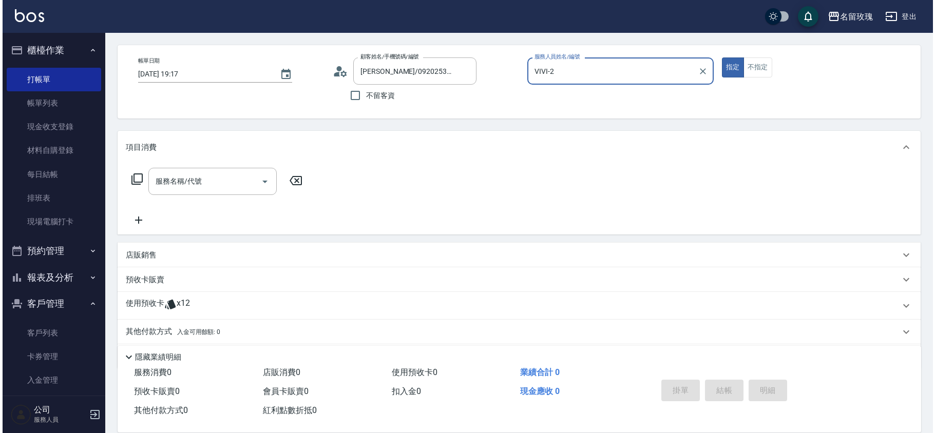
scroll to position [68, 0]
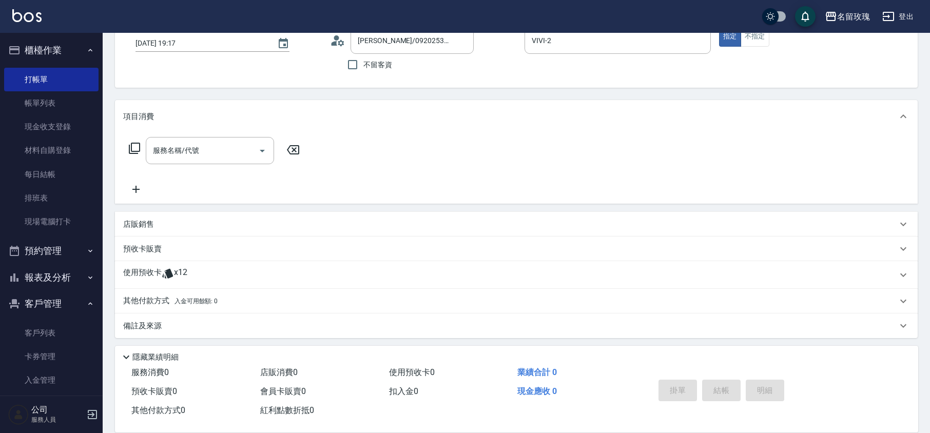
click at [138, 146] on icon at bounding box center [134, 148] width 12 height 12
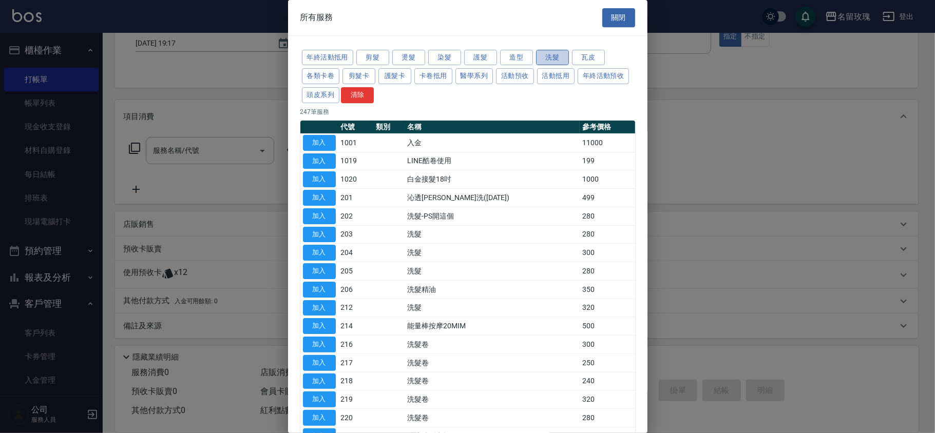
click at [549, 60] on button "洗髮" at bounding box center [552, 58] width 33 height 16
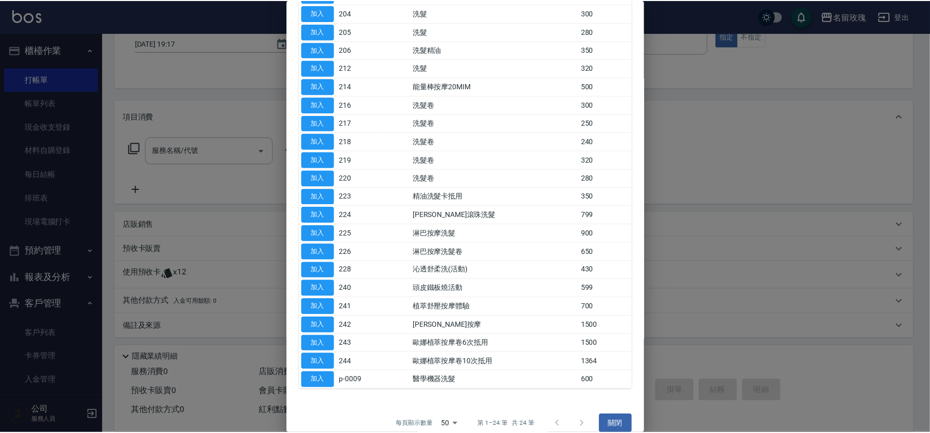
scroll to position [202, 0]
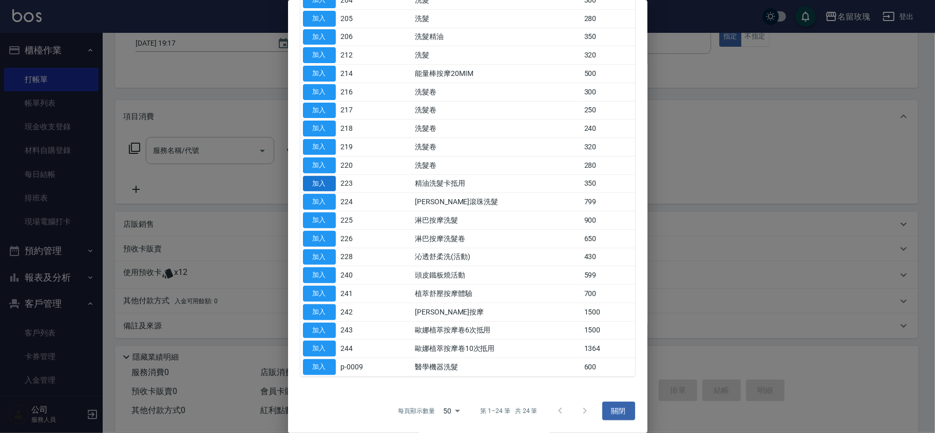
click at [312, 182] on button "加入" at bounding box center [319, 184] width 33 height 16
type input "精油洗髮卡抵用(223)"
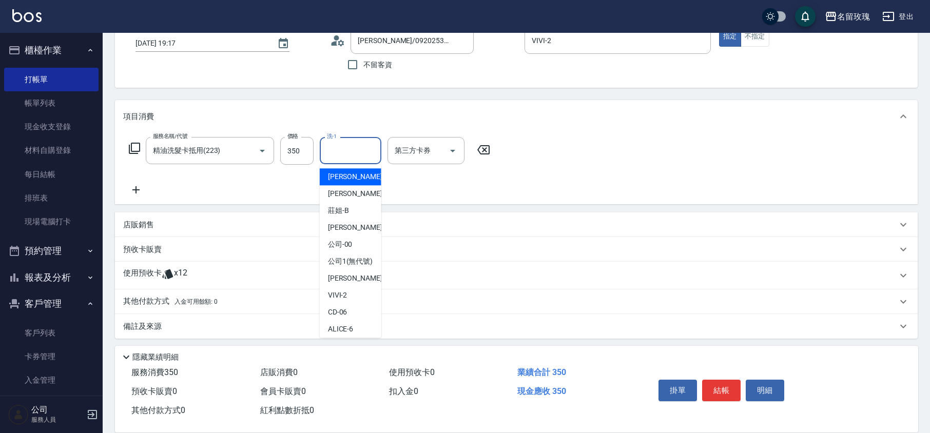
click at [336, 152] on input "洗-1" at bounding box center [350, 151] width 52 height 18
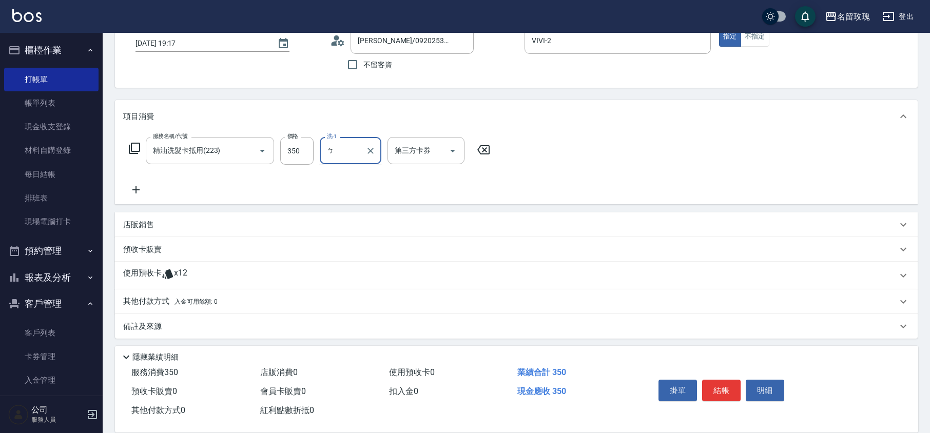
type input "ㄅ˙"
type input "湘芸-17"
click at [447, 147] on icon "Open" at bounding box center [453, 151] width 12 height 12
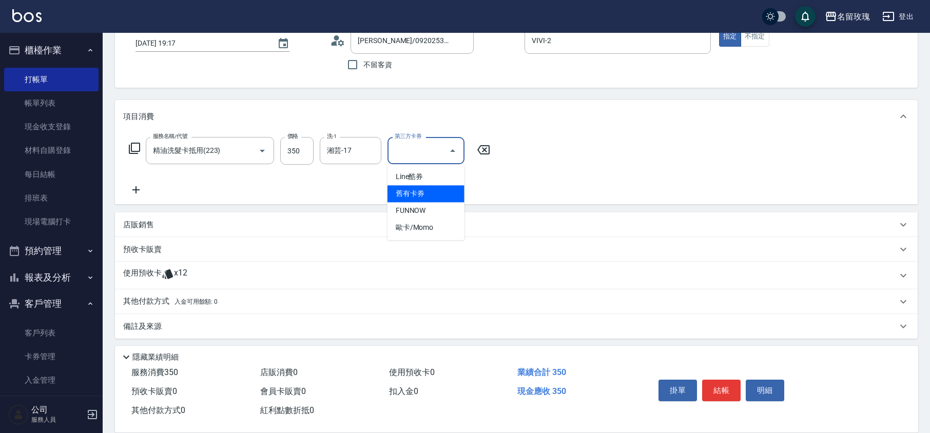
click at [419, 197] on span "舊有卡券" at bounding box center [426, 193] width 77 height 17
type input "舊有卡券"
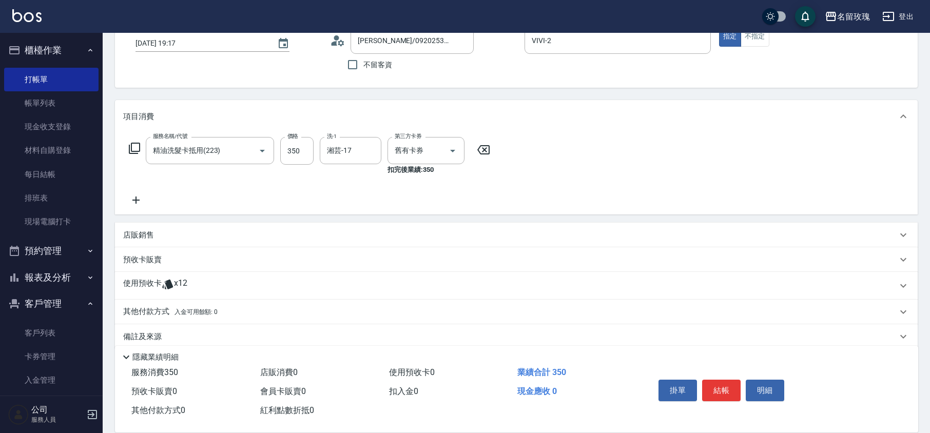
click at [169, 283] on icon at bounding box center [167, 285] width 11 height 10
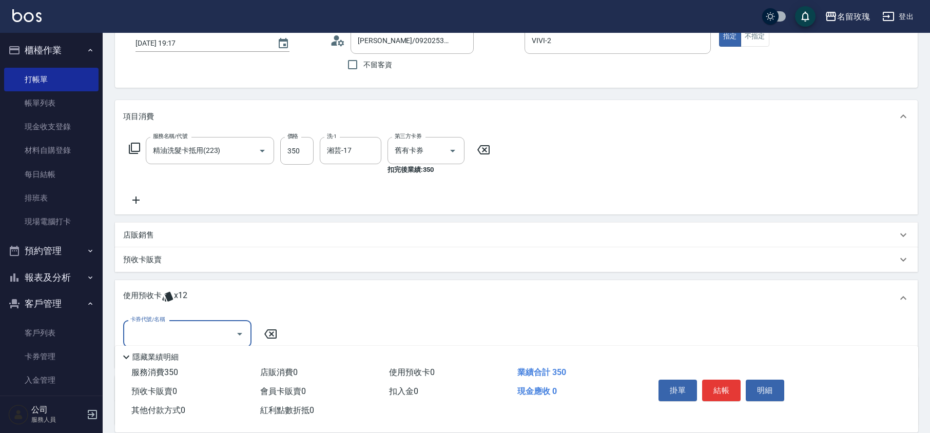
scroll to position [0, 0]
click at [189, 333] on input "卡券代號/名稱" at bounding box center [180, 334] width 104 height 18
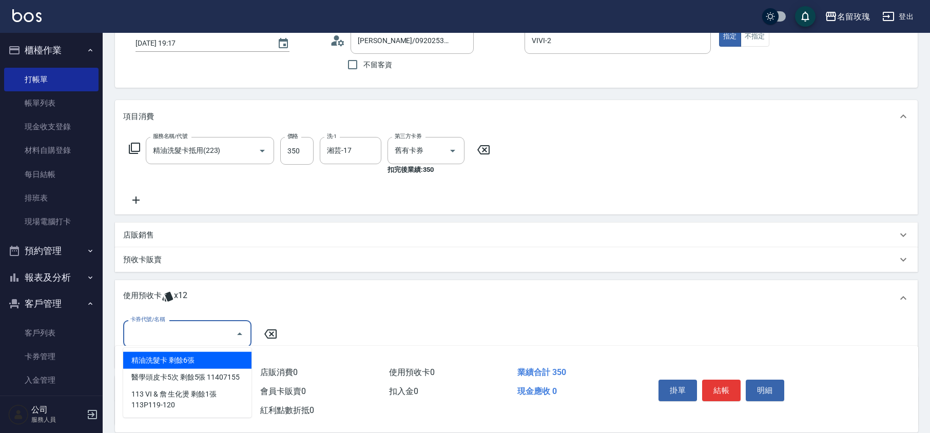
scroll to position [137, 0]
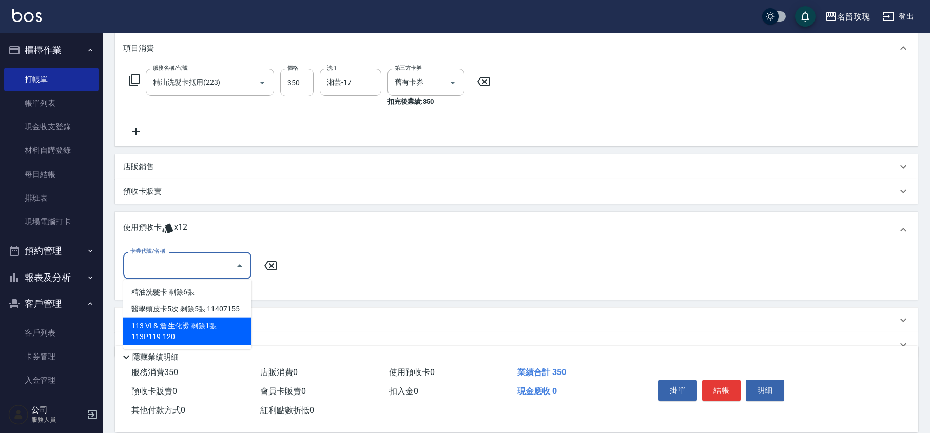
click at [202, 327] on div "113 VI & 詹 生化燙 剩餘1張 113P119-120" at bounding box center [187, 332] width 128 height 28
type input "113 VI & 詹 生化燙 113P119-120"
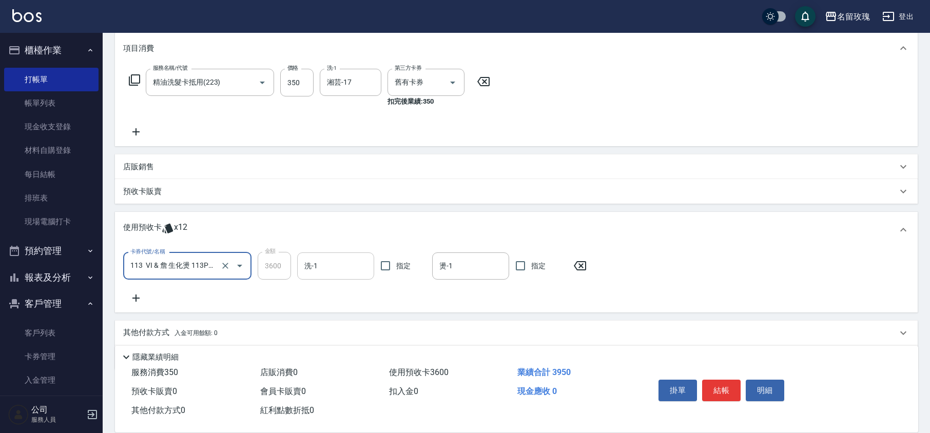
click at [324, 265] on input "洗-1" at bounding box center [336, 266] width 68 height 18
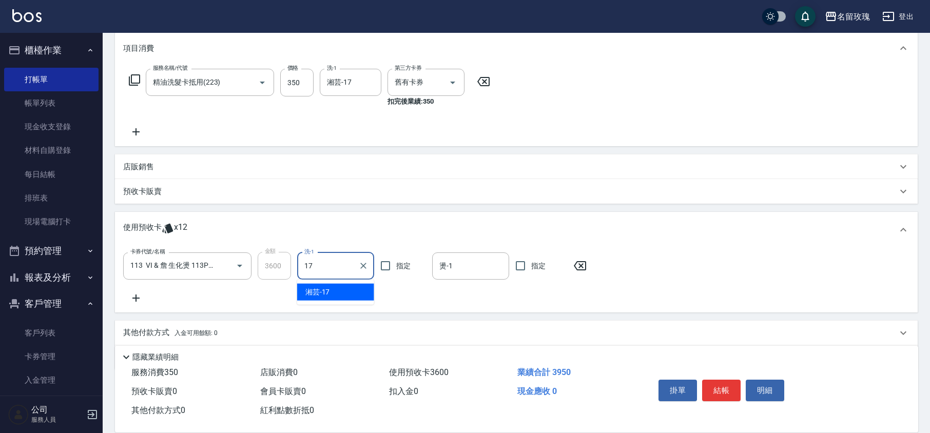
click at [332, 293] on div "湘芸 -17" at bounding box center [335, 292] width 77 height 17
type input "湘芸-17"
click at [452, 261] on input "燙-1" at bounding box center [471, 266] width 68 height 18
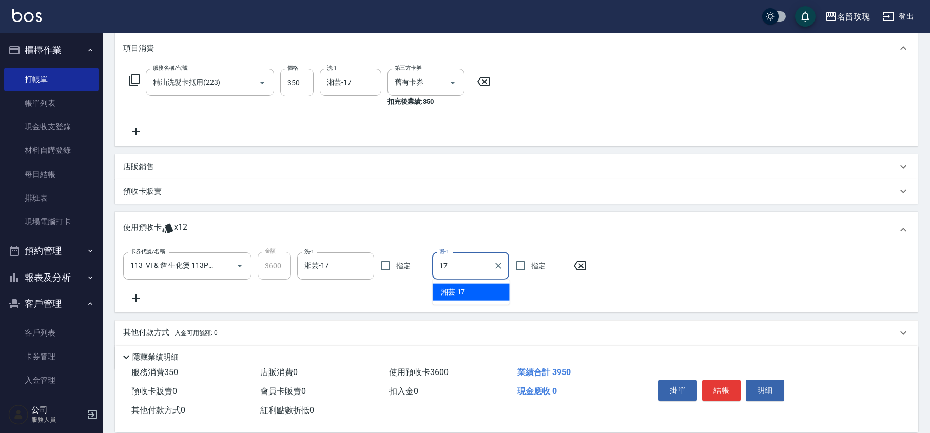
type input "17"
click at [437, 214] on div "使用預收卡 x12" at bounding box center [516, 230] width 803 height 36
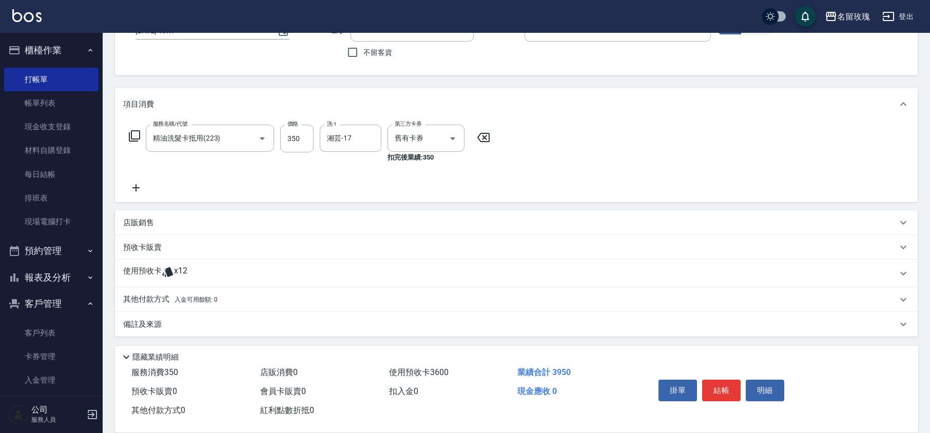
scroll to position [81, 0]
click at [144, 264] on div "使用預收卡 x12" at bounding box center [516, 274] width 803 height 28
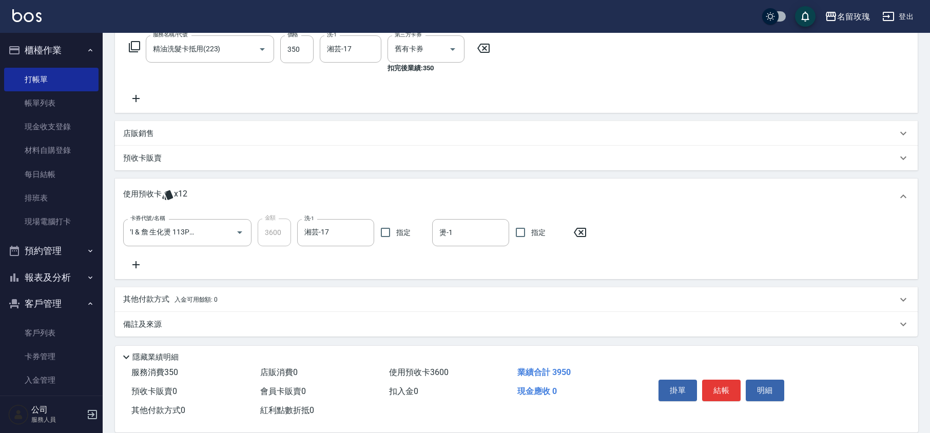
scroll to position [0, 0]
click at [134, 267] on icon at bounding box center [136, 265] width 26 height 12
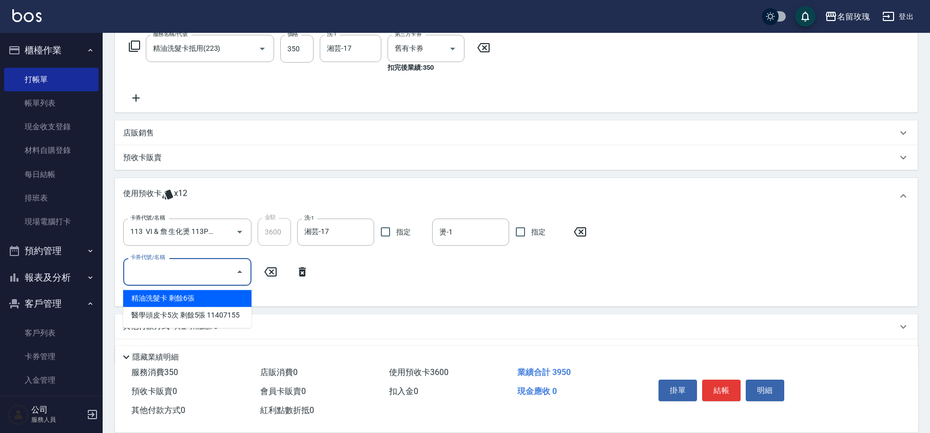
click at [226, 270] on input "卡券代號/名稱" at bounding box center [180, 272] width 104 height 18
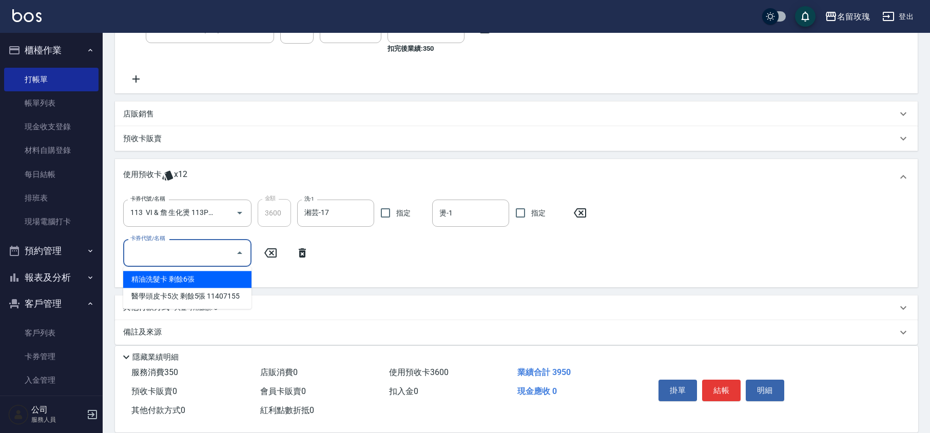
scroll to position [198, 0]
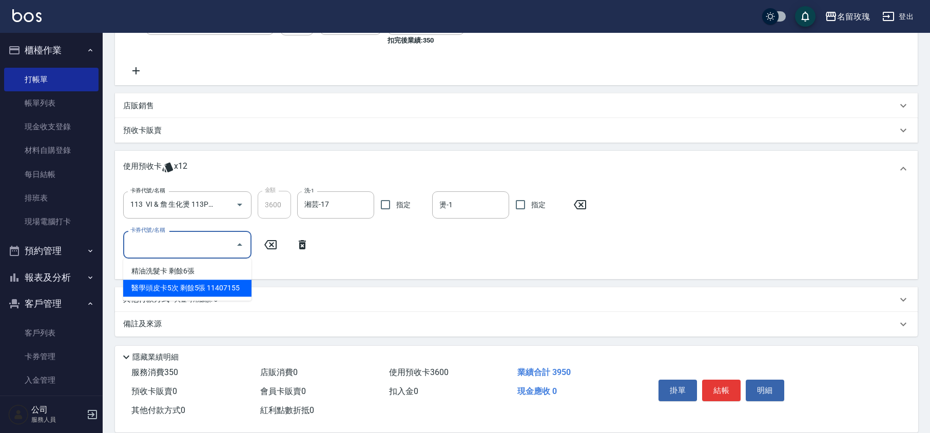
click at [103, 151] on div "櫃檯作業 打帳單 帳單列表 現金收支登錄 材料自購登錄 每日結帳 排班表 現場電腦打卡 預約管理 預約管理 單日預約紀錄 單週預約紀錄 報表及分析 報表目錄 …" at bounding box center [51, 233] width 103 height 400
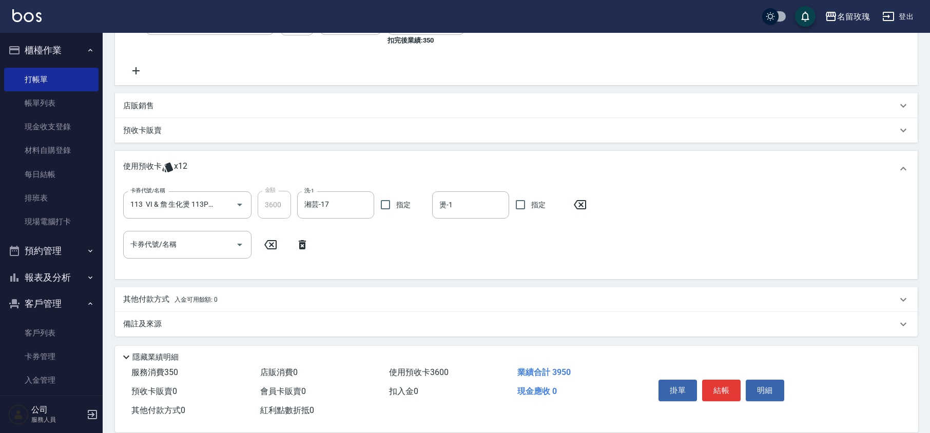
click at [298, 245] on icon at bounding box center [303, 245] width 26 height 12
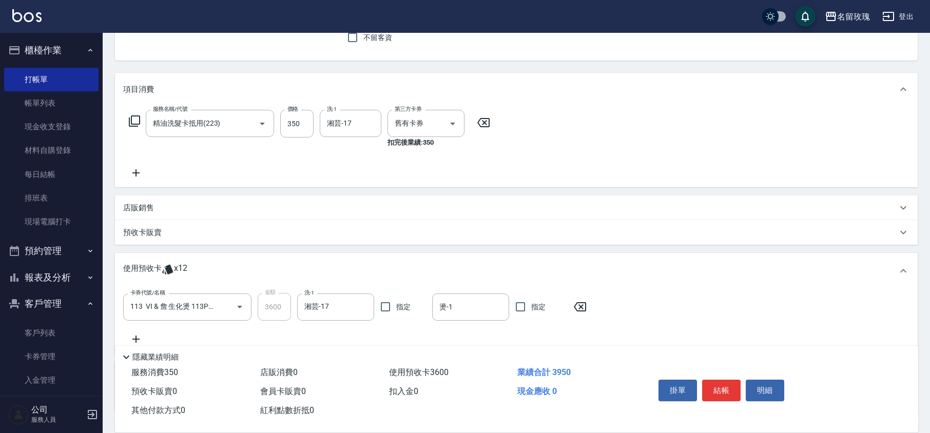
scroll to position [170, 0]
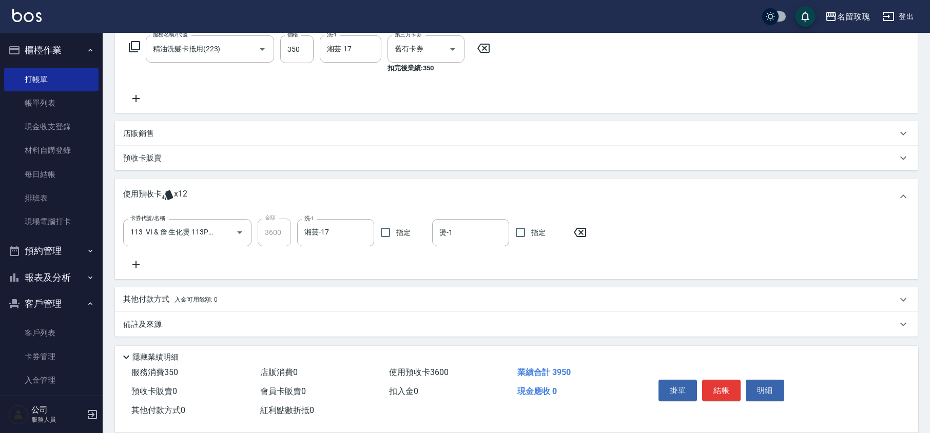
click at [584, 233] on icon at bounding box center [580, 232] width 26 height 12
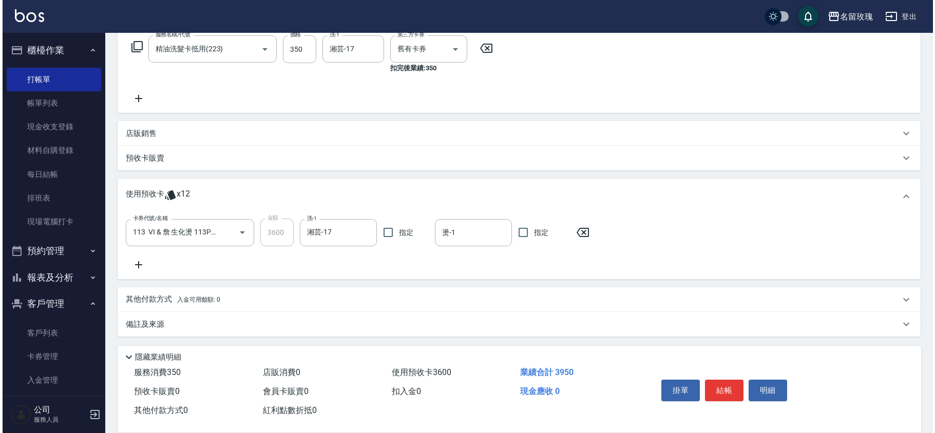
scroll to position [157, 0]
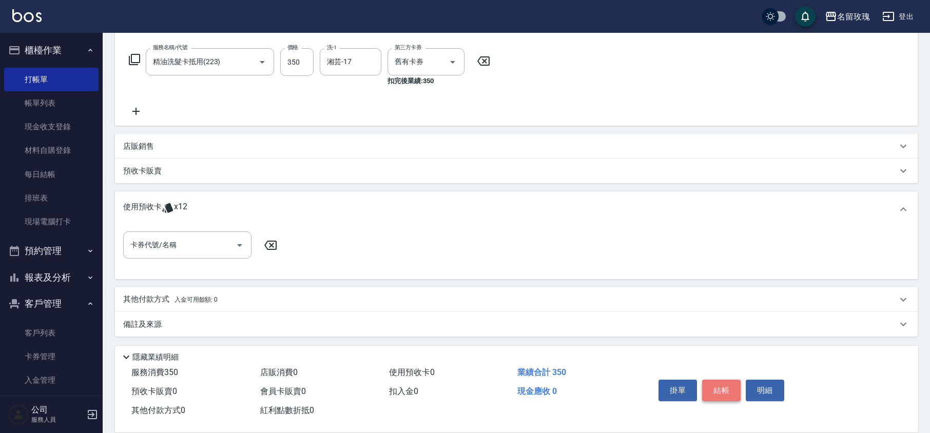
click at [733, 386] on button "結帳" at bounding box center [721, 391] width 39 height 22
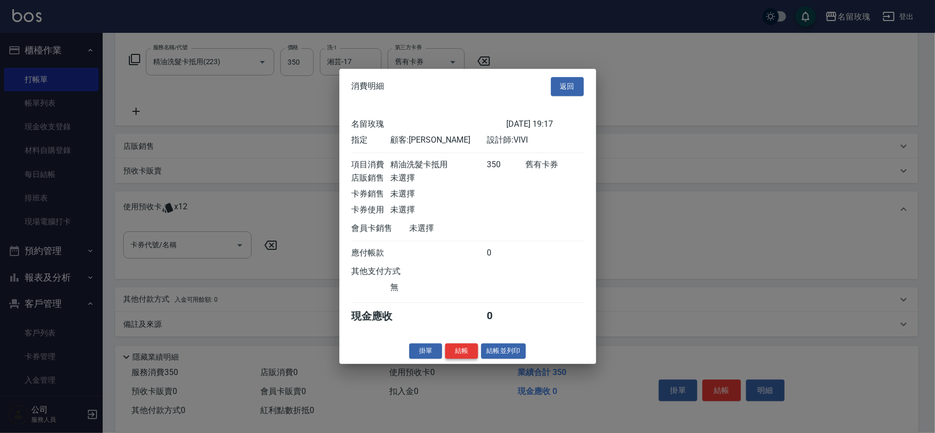
click at [460, 356] on button "結帳" at bounding box center [461, 351] width 33 height 16
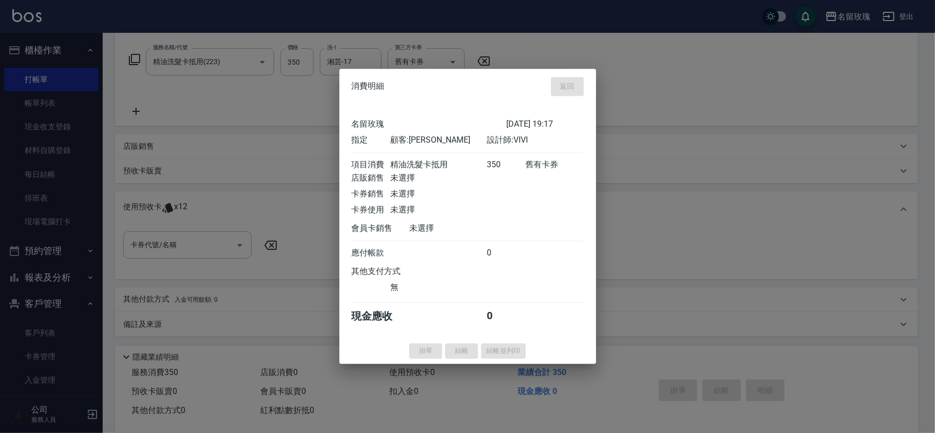
type input "2025/09/11 19:18"
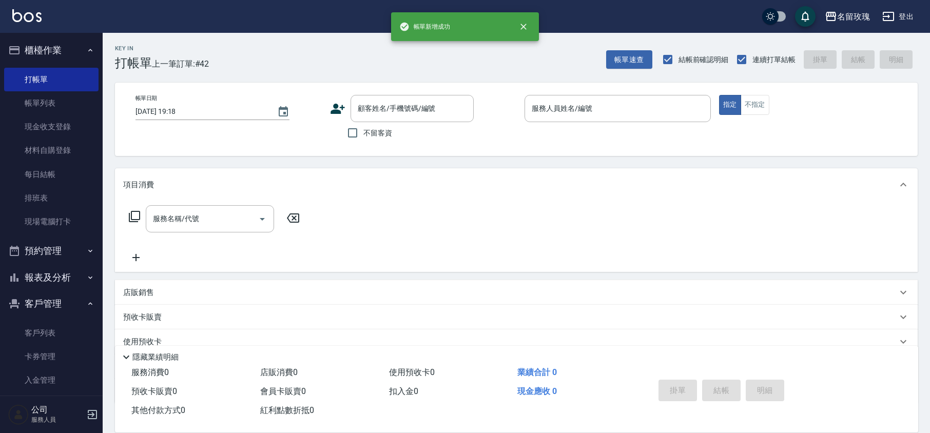
scroll to position [0, 0]
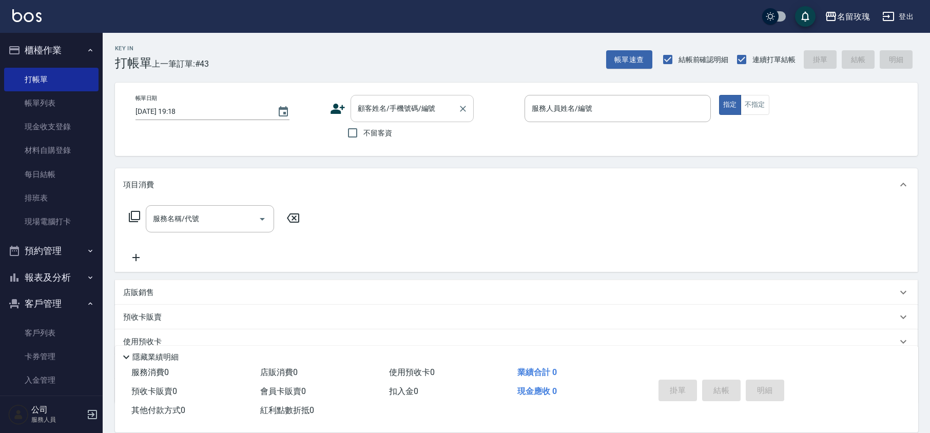
click at [393, 107] on input "顧客姓名/手機號碼/編號" at bounding box center [404, 109] width 99 height 18
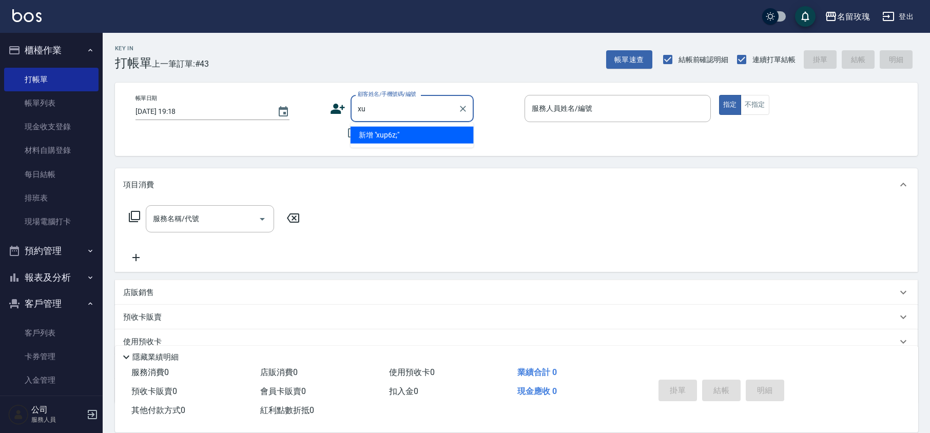
type input "x"
type input "林"
type input "林芳美/0932181442/358"
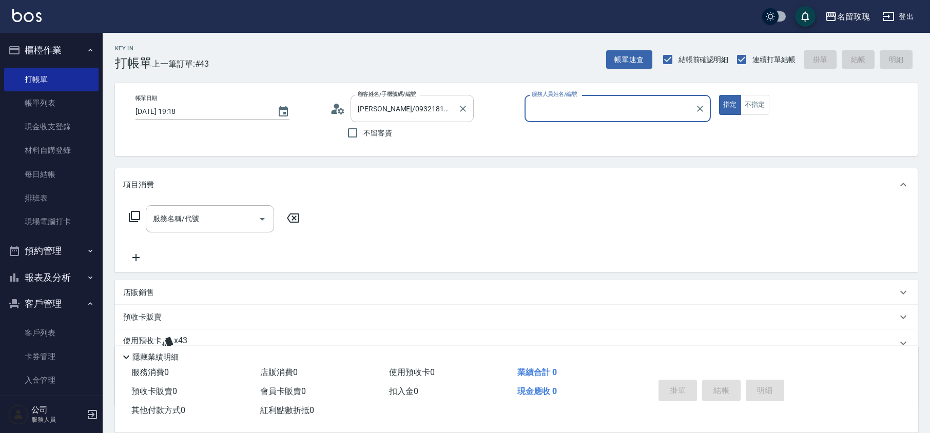
type input "VIVI-2"
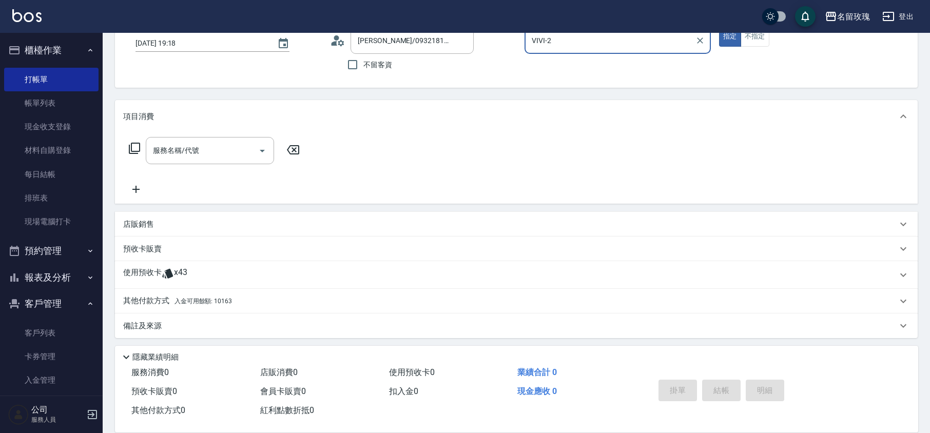
scroll to position [70, 0]
click at [165, 267] on icon at bounding box center [168, 272] width 12 height 12
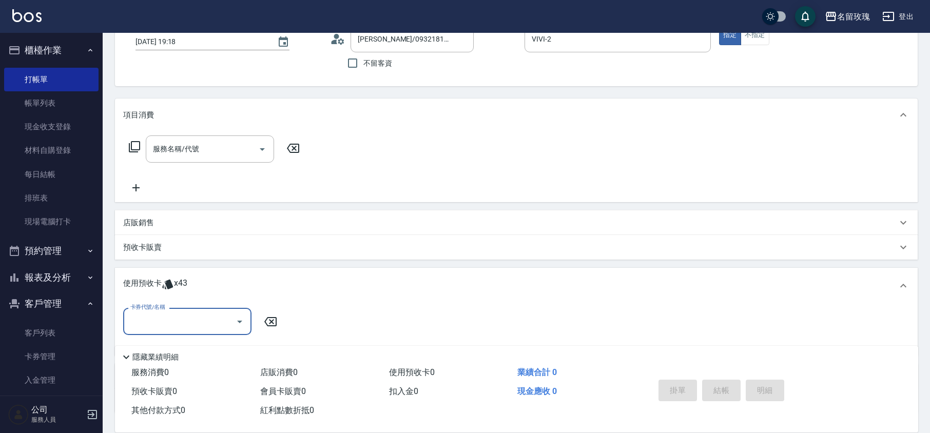
scroll to position [0, 0]
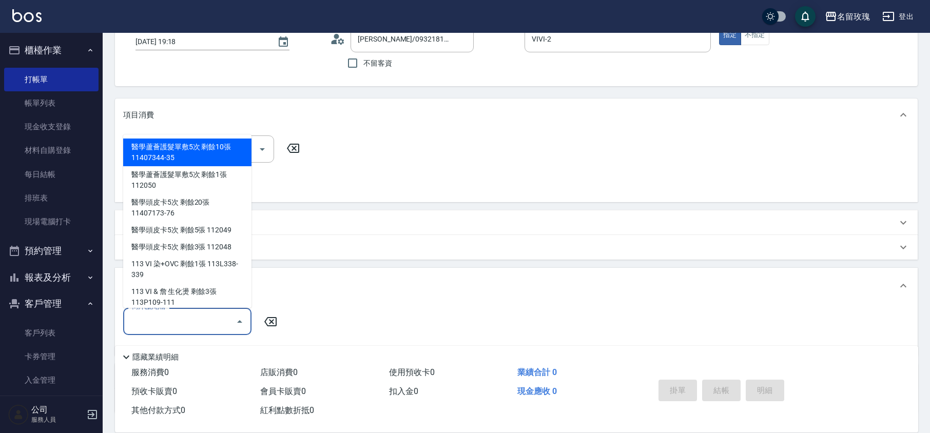
click at [174, 319] on input "卡券代號/名稱" at bounding box center [180, 322] width 104 height 18
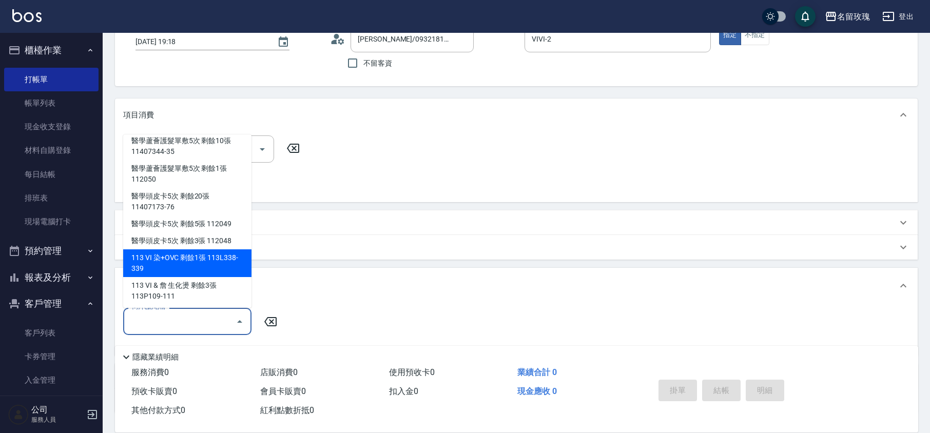
scroll to position [7, 0]
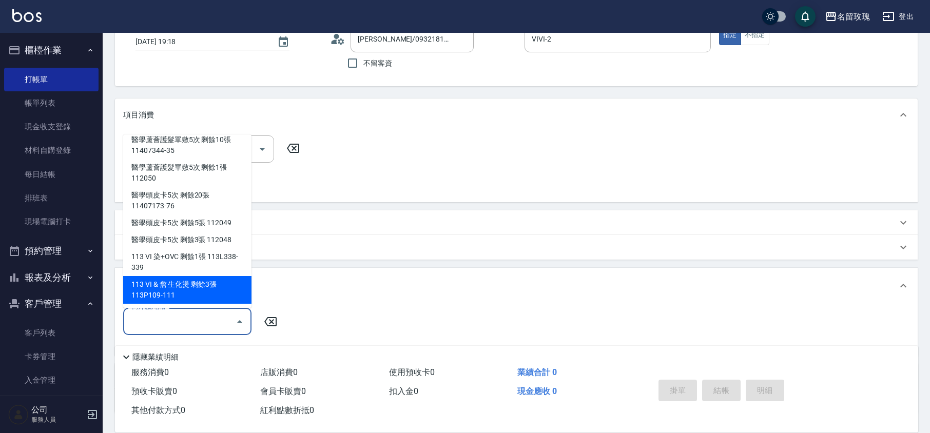
click at [194, 284] on div "113 VI & 詹 生化燙 剩餘3張 113P109-111" at bounding box center [187, 290] width 128 height 28
type input "113 VI & 詹 生化燙 113P109-111"
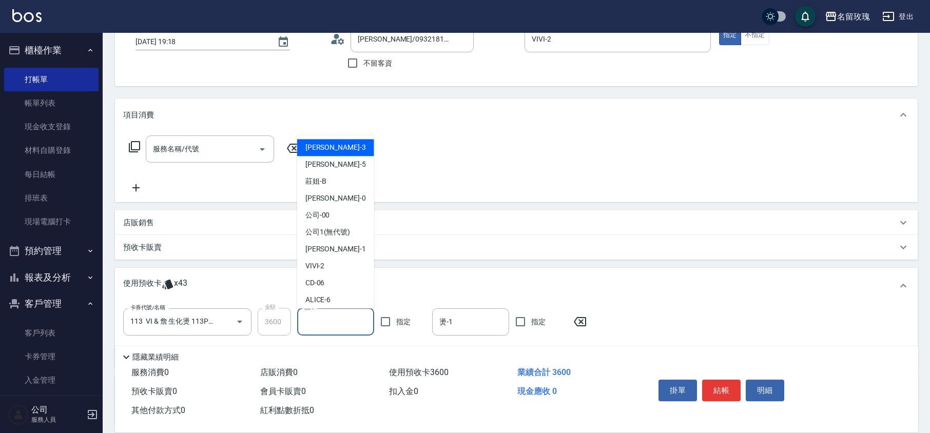
click at [333, 327] on input "洗-1" at bounding box center [336, 322] width 68 height 18
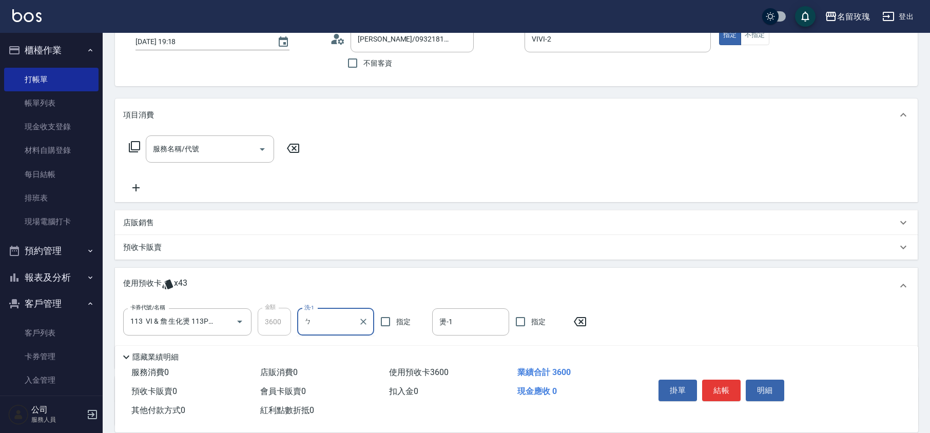
type input "ㄅ˙"
type input "湘芸-17"
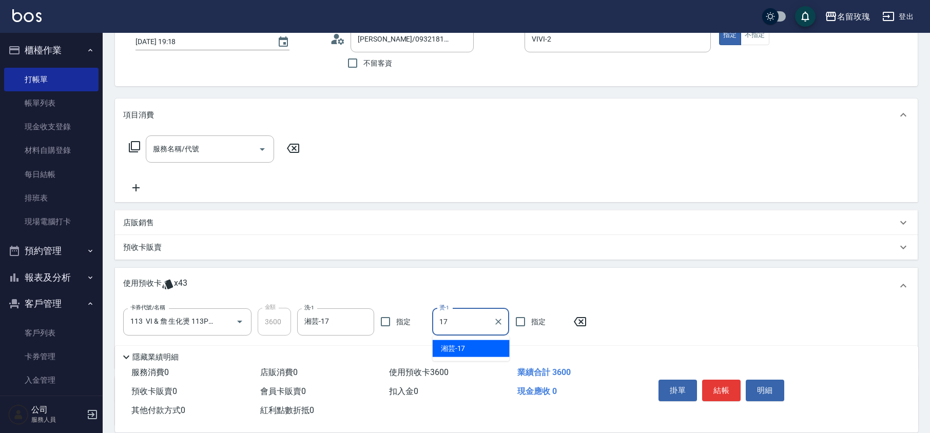
type input "湘芸-17"
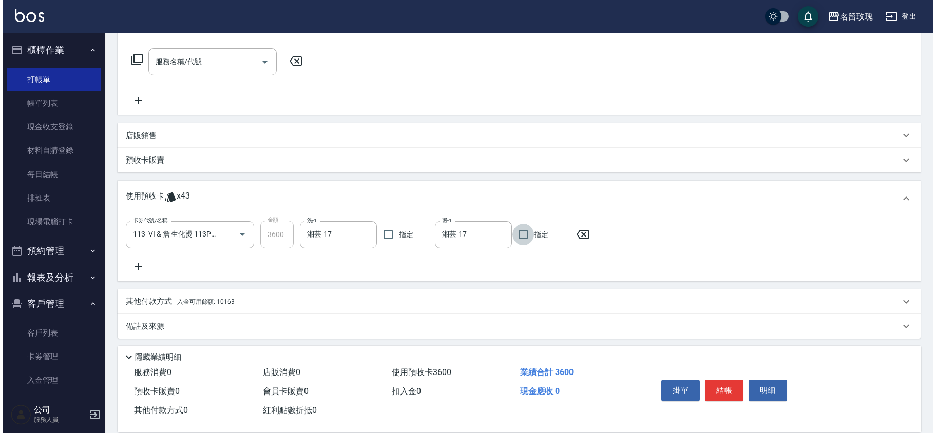
scroll to position [159, 0]
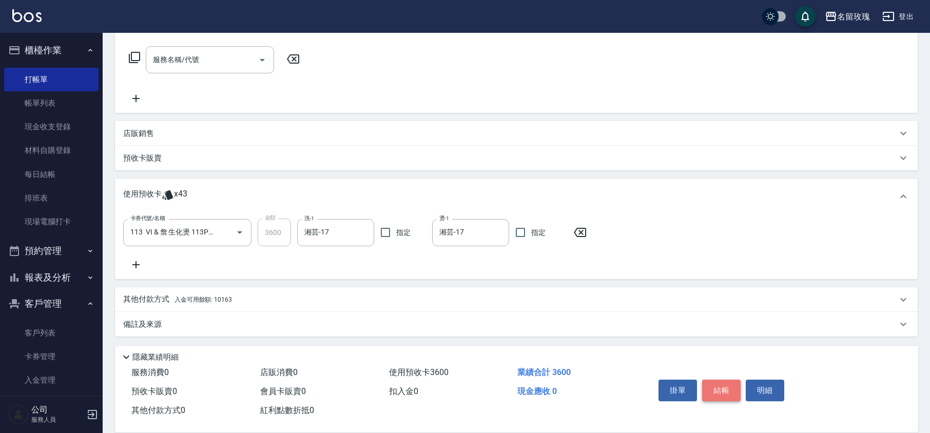
click at [718, 383] on button "結帳" at bounding box center [721, 391] width 39 height 22
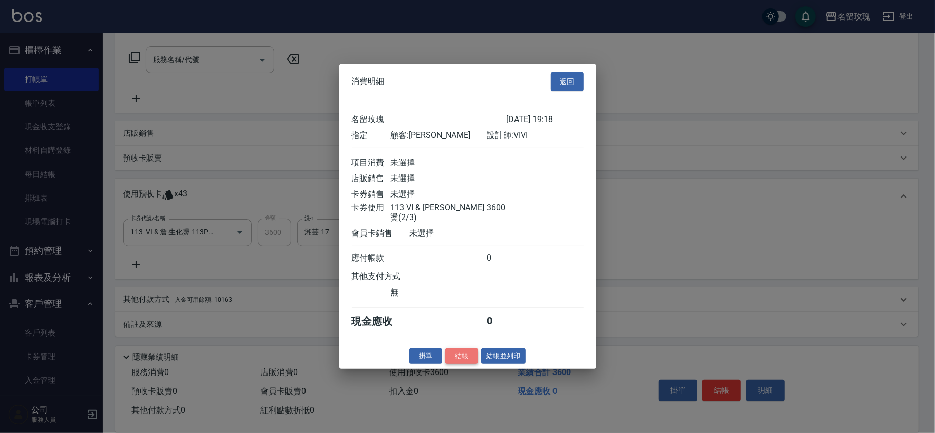
click at [457, 360] on button "結帳" at bounding box center [461, 356] width 33 height 16
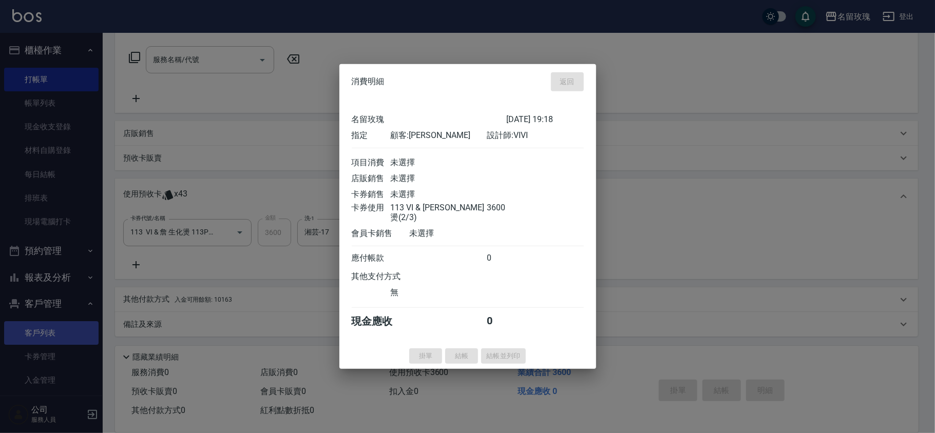
type input "2025/09/11 19:19"
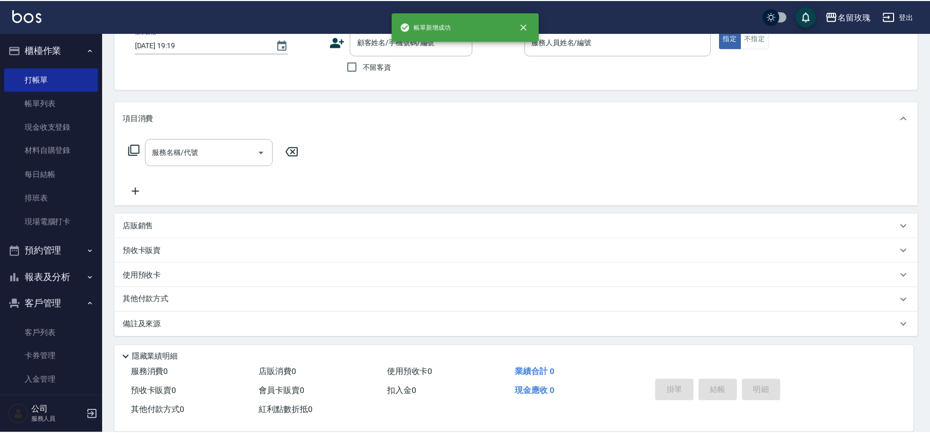
scroll to position [0, 0]
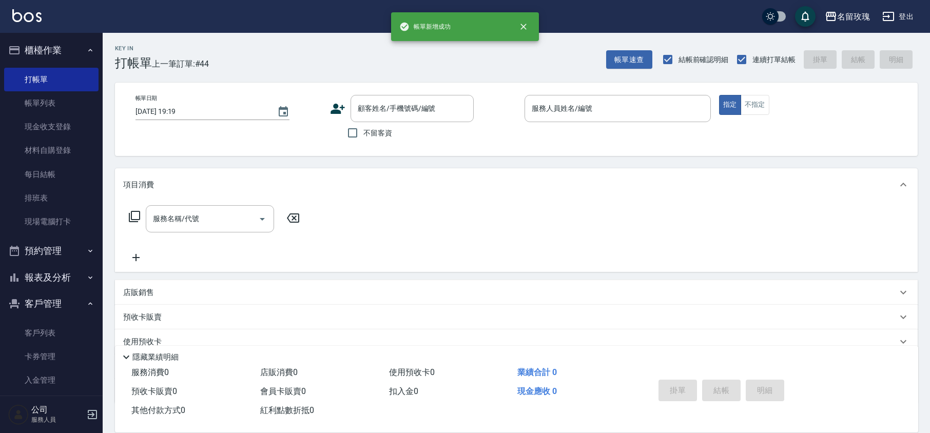
click at [56, 302] on button "客戶管理" at bounding box center [51, 304] width 94 height 27
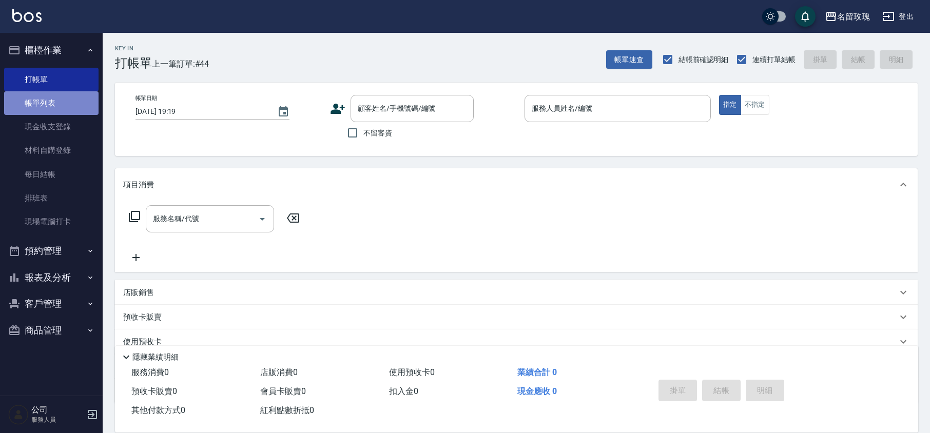
click at [53, 107] on link "帳單列表" at bounding box center [51, 103] width 94 height 24
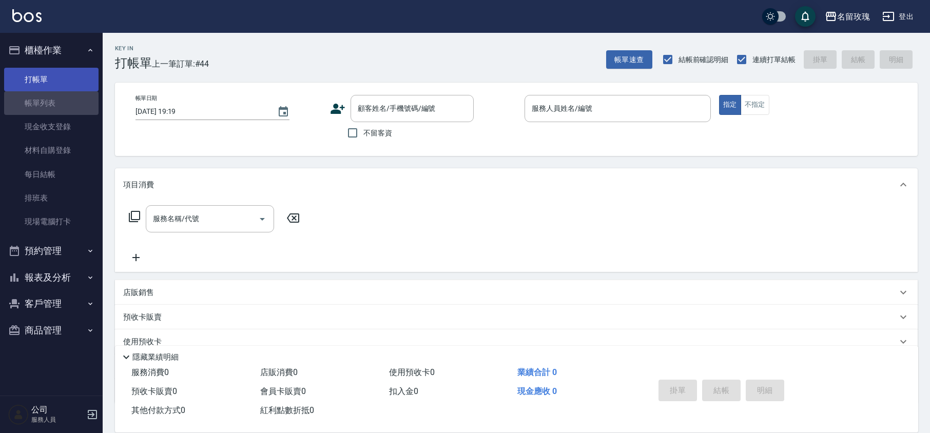
click at [40, 85] on link "打帳單" at bounding box center [51, 80] width 94 height 24
click at [31, 70] on link "打帳單" at bounding box center [51, 80] width 94 height 24
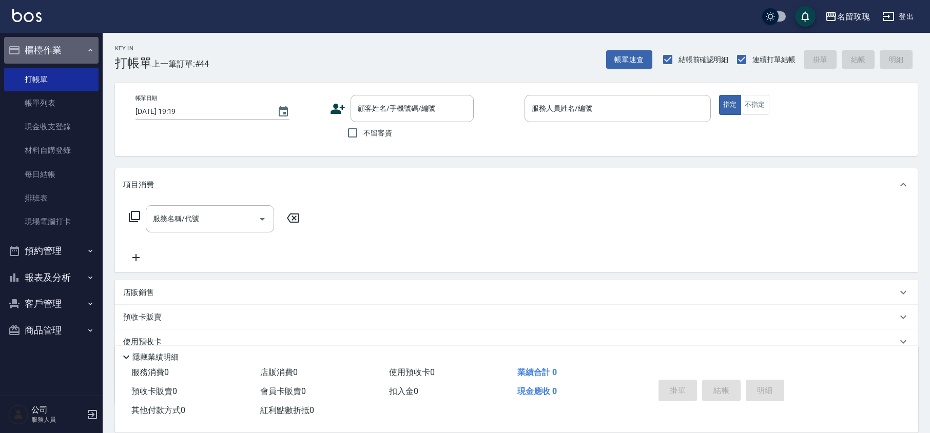
click at [52, 37] on button "櫃檯作業" at bounding box center [51, 50] width 94 height 27
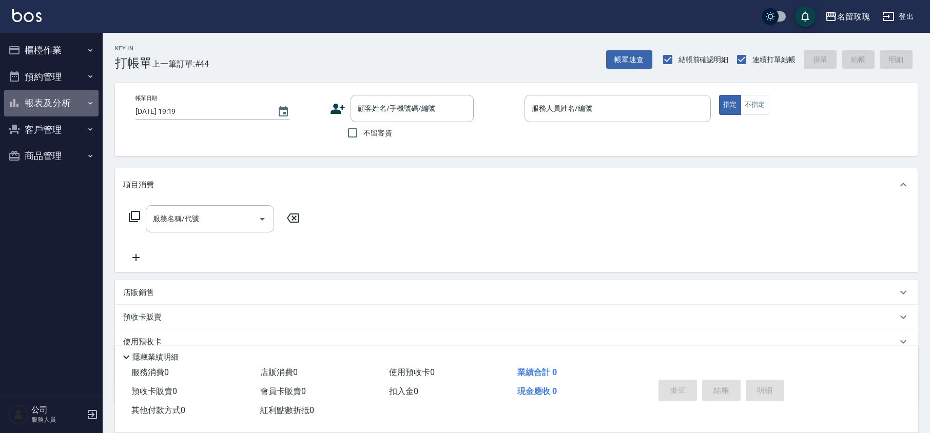
click at [73, 94] on button "報表及分析" at bounding box center [51, 103] width 94 height 27
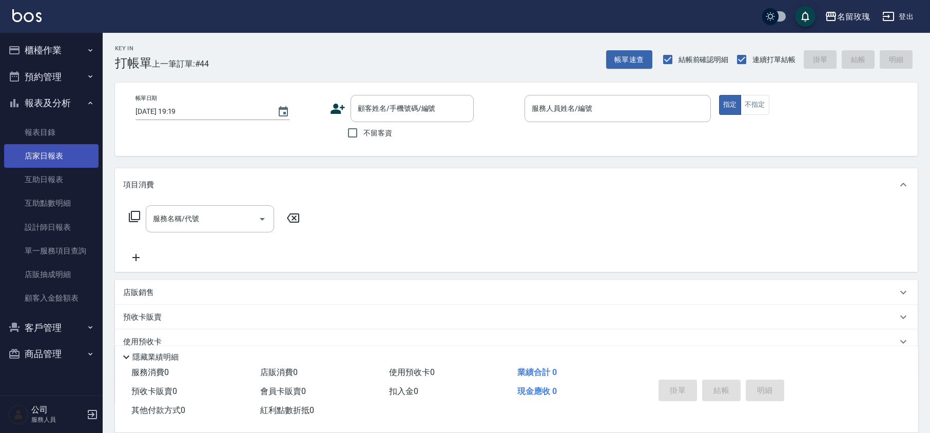
drag, startPoint x: 61, startPoint y: 183, endPoint x: 93, endPoint y: 150, distance: 46.5
click at [61, 183] on link "互助日報表" at bounding box center [51, 180] width 94 height 24
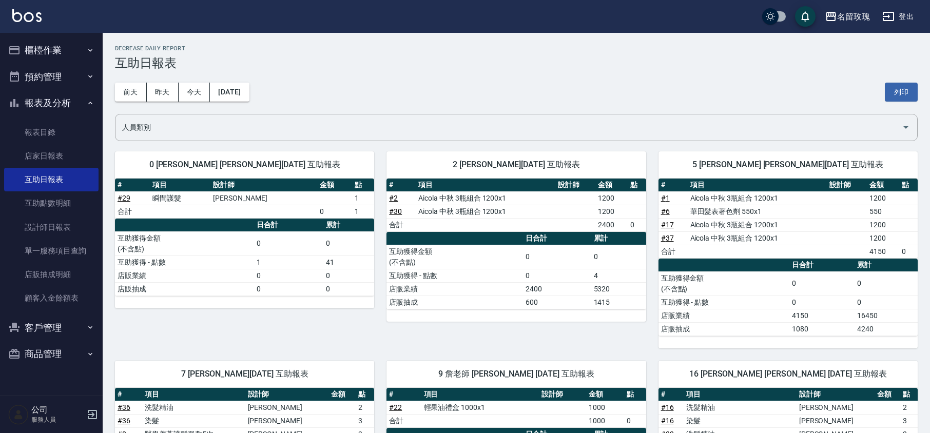
click at [398, 59] on h3 "互助日報表" at bounding box center [516, 63] width 803 height 14
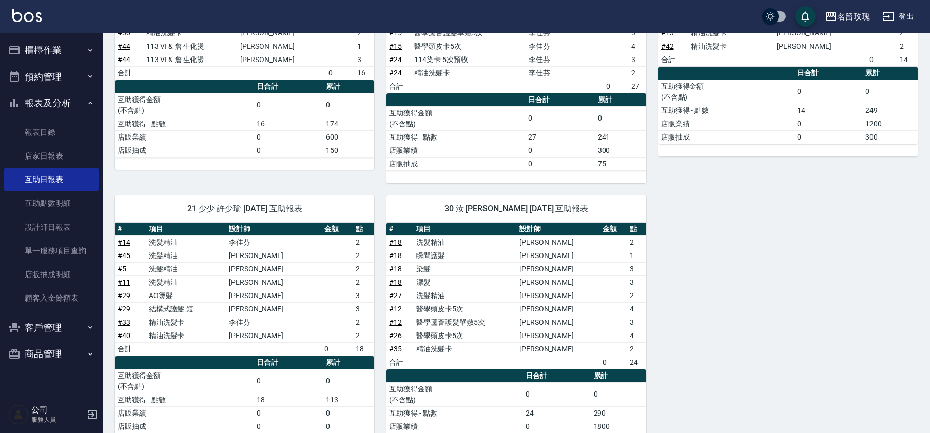
scroll to position [753, 0]
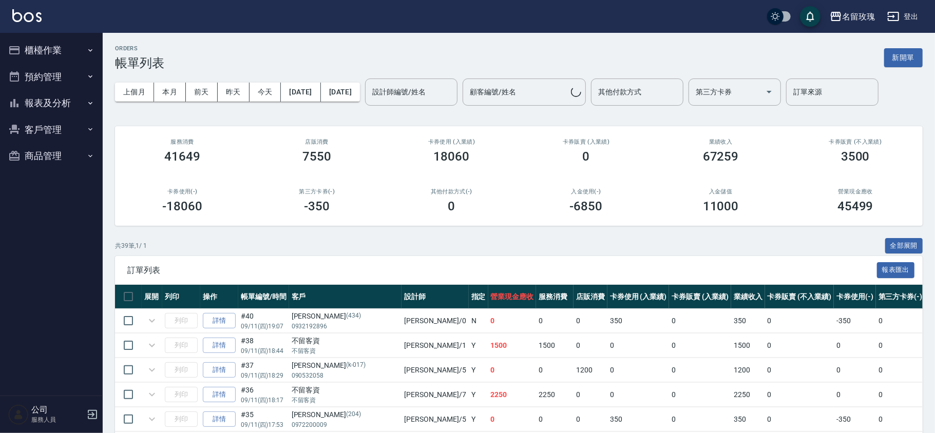
click at [425, 95] on div "設計師編號/姓名 設計師編號/姓名" at bounding box center [411, 92] width 92 height 27
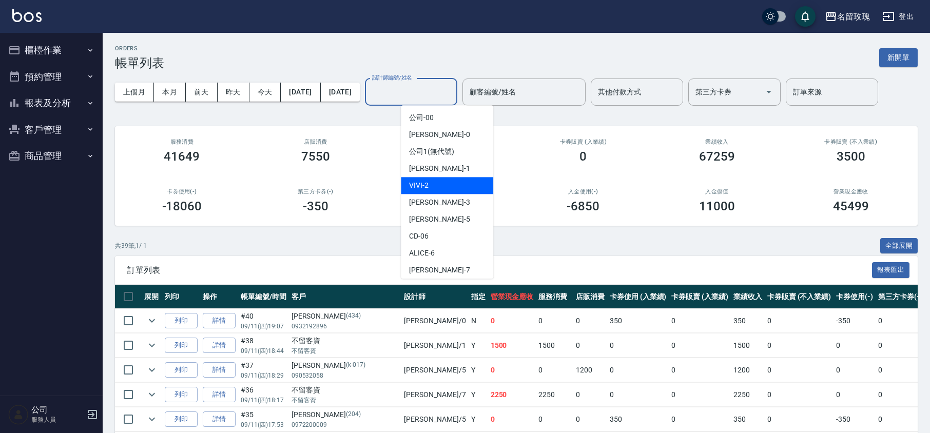
click at [438, 183] on div "VIVI -2" at bounding box center [447, 185] width 92 height 17
type input "VIVI-2"
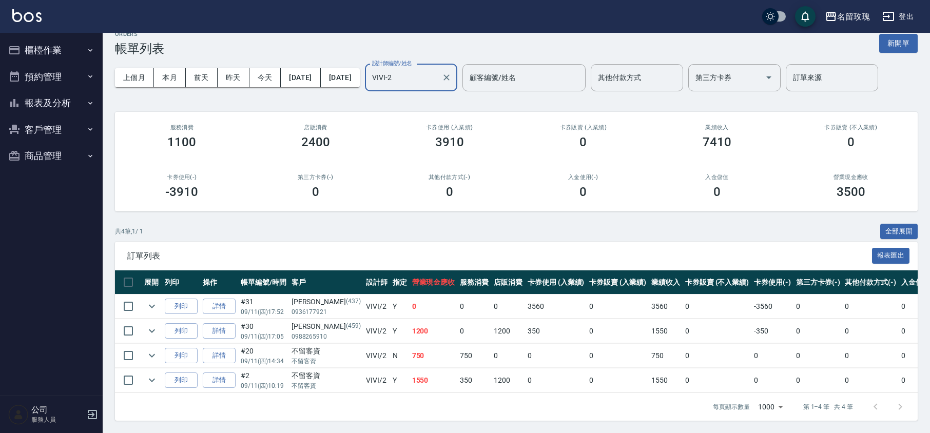
scroll to position [27, 0]
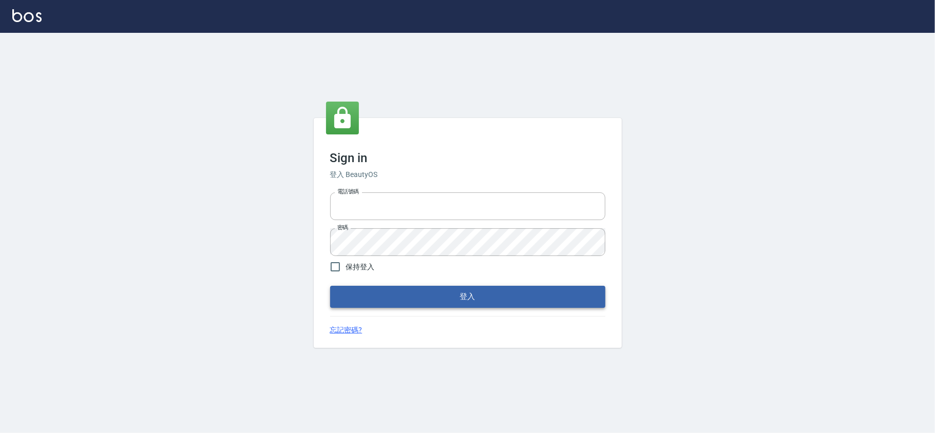
type input "28261007"
click at [340, 299] on button "登入" at bounding box center [467, 297] width 275 height 22
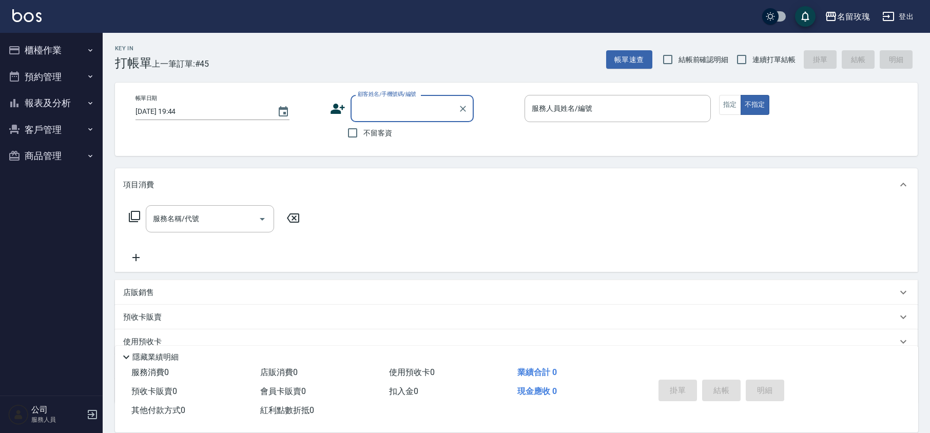
click at [28, 42] on button "櫃檯作業" at bounding box center [51, 50] width 94 height 27
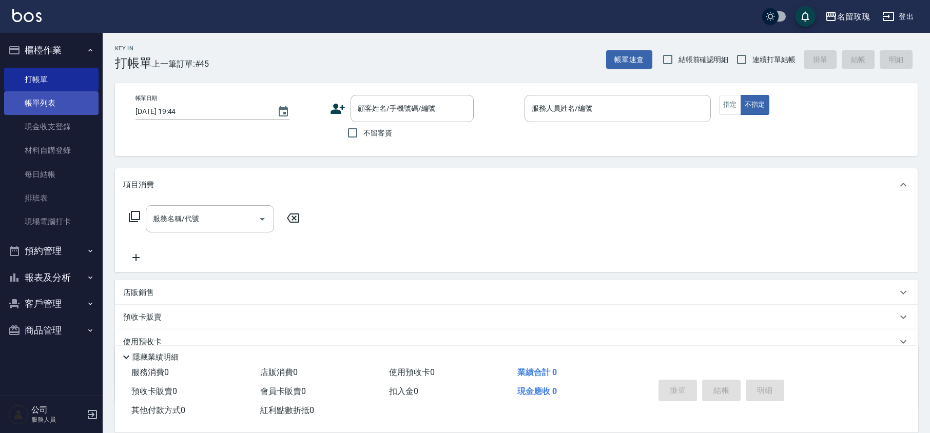
drag, startPoint x: 29, startPoint y: 101, endPoint x: 37, endPoint y: 97, distance: 9.6
click at [29, 101] on link "帳單列表" at bounding box center [51, 103] width 94 height 24
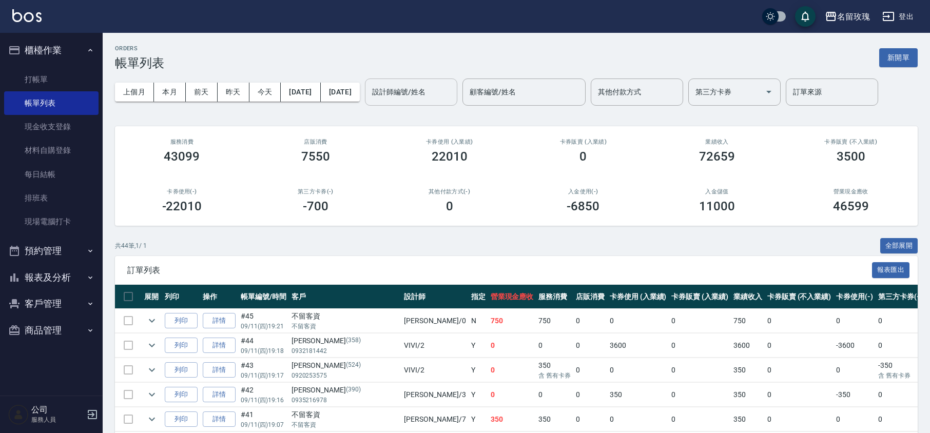
click at [444, 85] on input "設計師編號/姓名" at bounding box center [411, 92] width 83 height 18
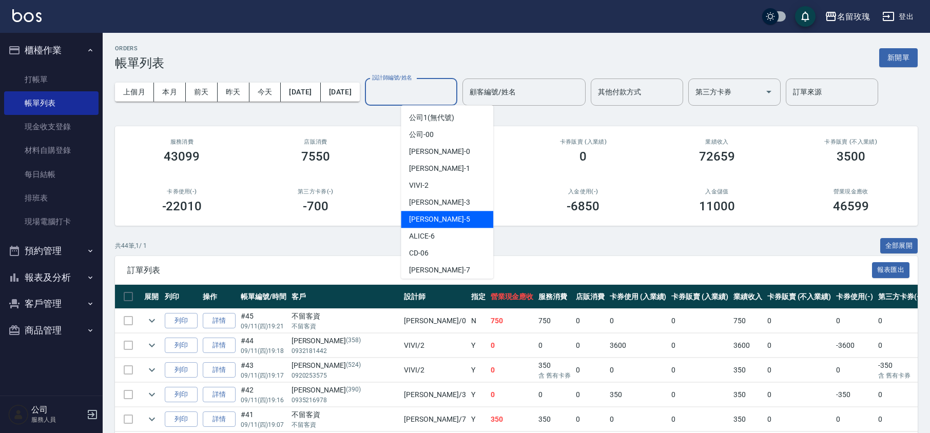
click at [425, 214] on div "[PERSON_NAME] -5" at bounding box center [447, 219] width 92 height 17
type input "[PERSON_NAME]-5"
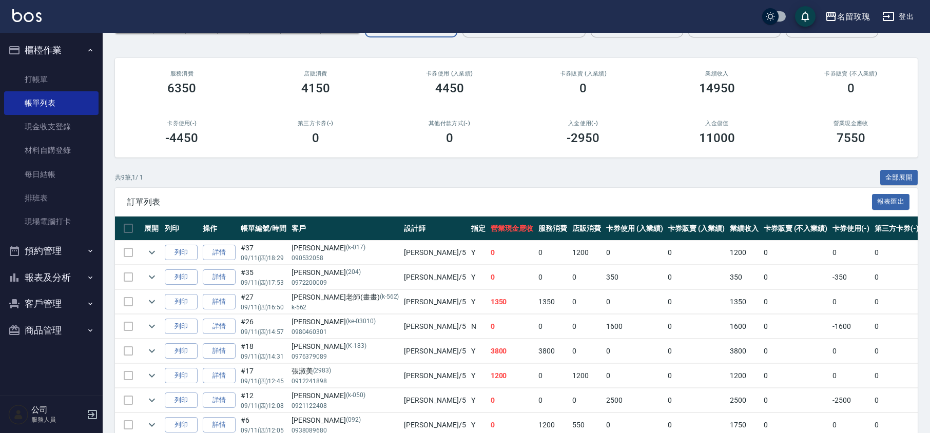
scroll to position [137, 0]
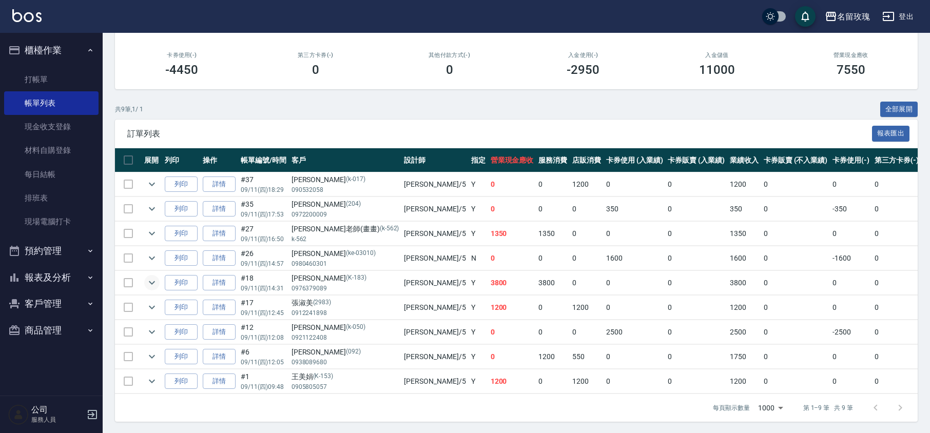
click at [157, 284] on icon "expand row" at bounding box center [152, 283] width 12 height 12
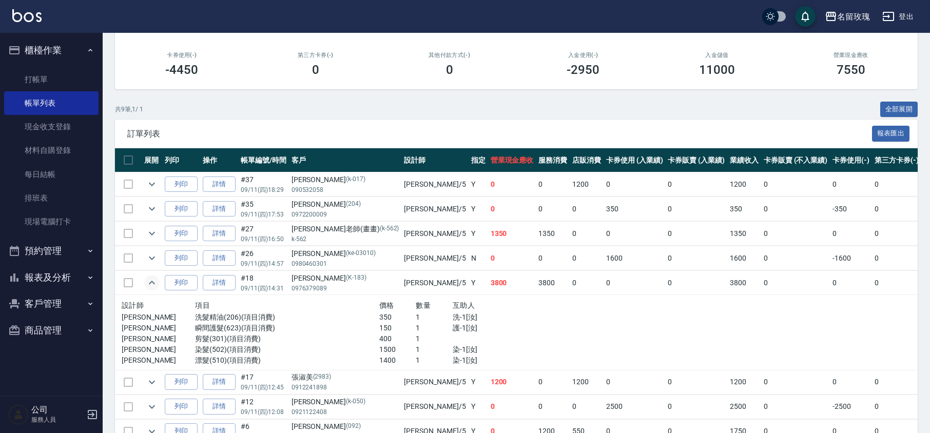
click at [146, 282] on icon "expand row" at bounding box center [152, 283] width 12 height 12
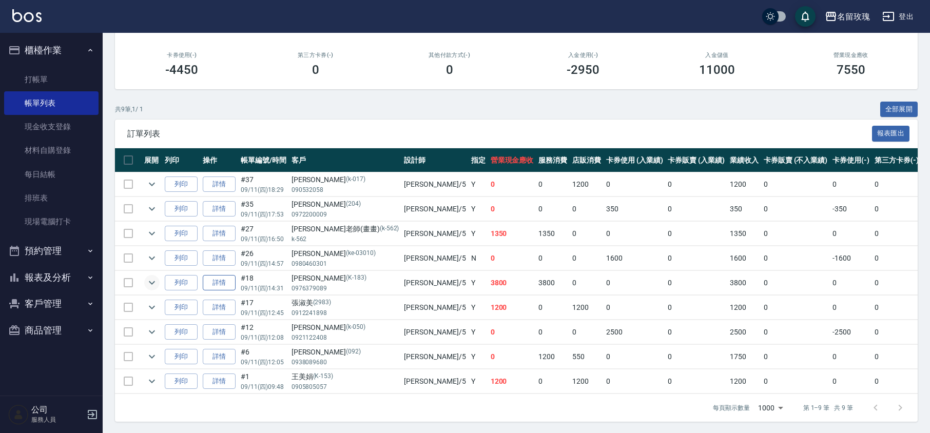
click at [218, 282] on link "詳情" at bounding box center [219, 283] width 33 height 16
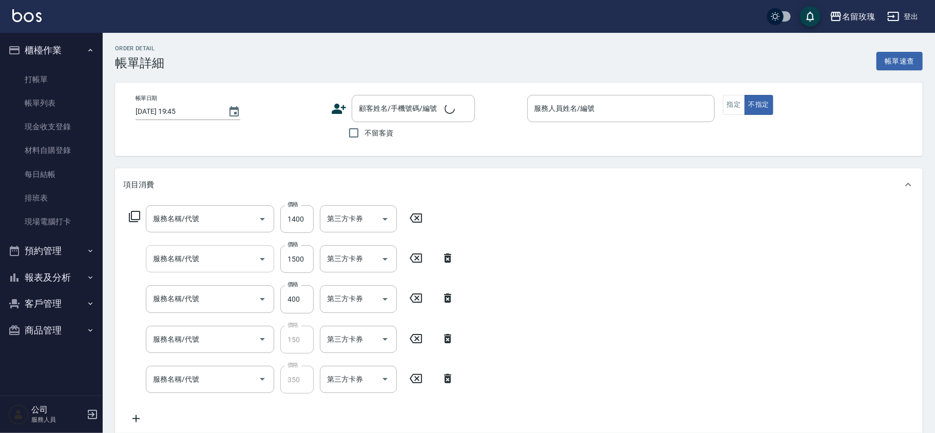
type input "2025/09/11 14:31"
type input "KELLY-5"
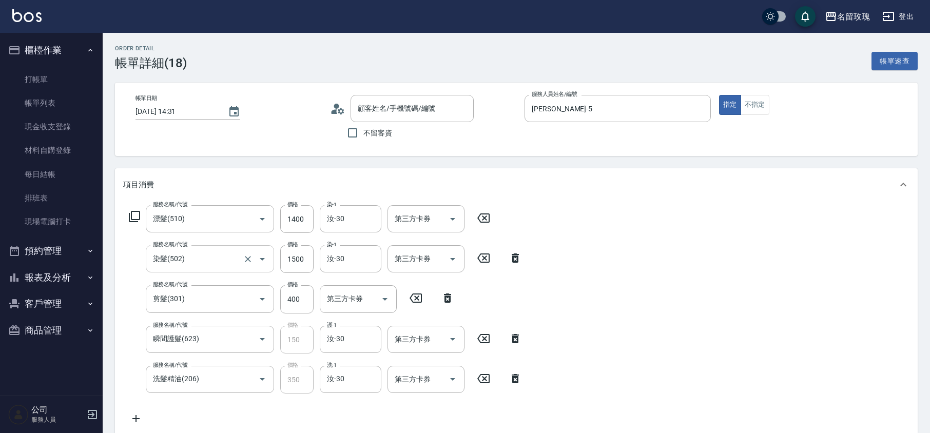
type input "漂髮(510)"
type input "染髮(502)"
type input "剪髮(301)"
type input "瞬間護髮(623)"
type input "洗髮精油(206)"
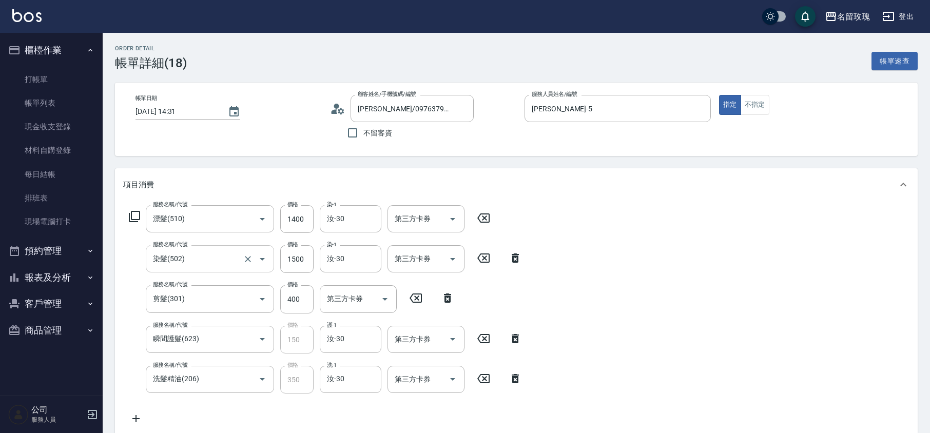
type input "韓Wei/0976379089/K-183"
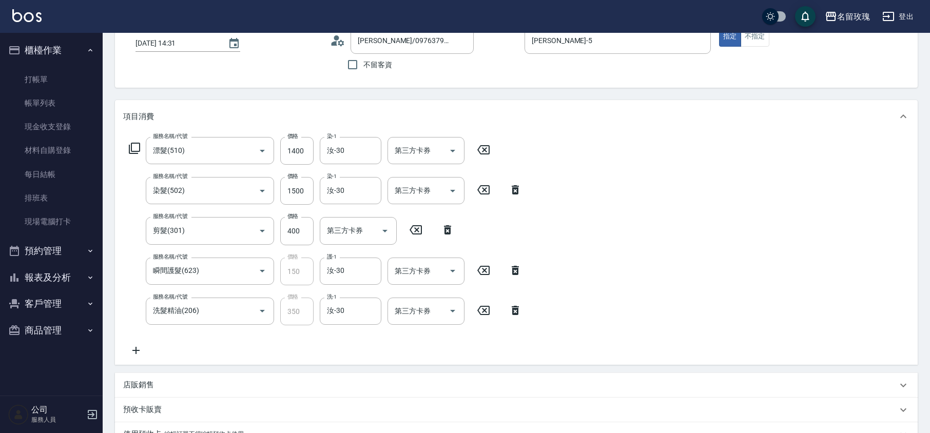
click at [455, 225] on icon at bounding box center [448, 230] width 26 height 12
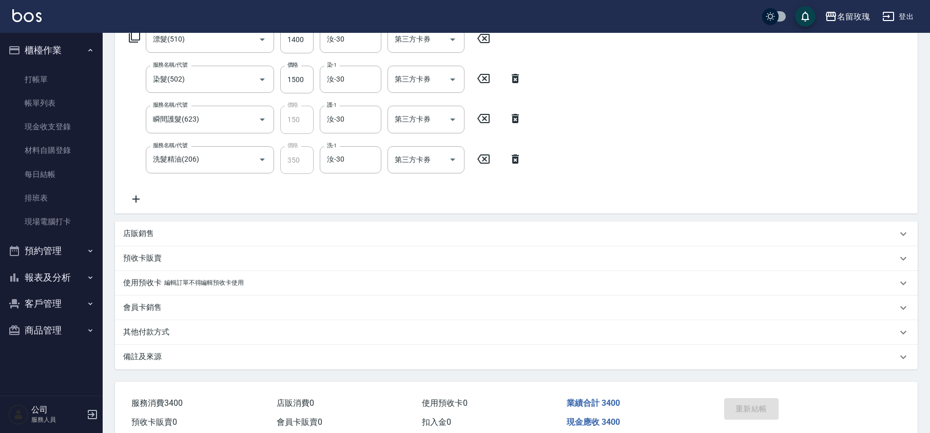
scroll to position [156, 0]
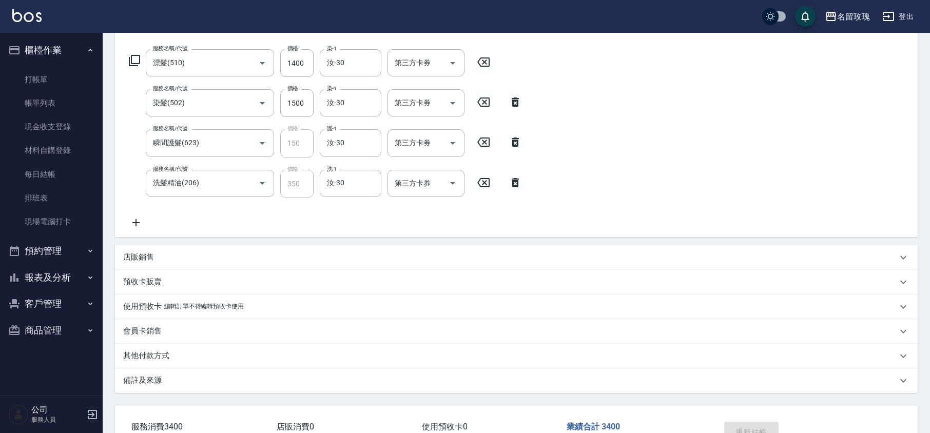
click at [489, 64] on icon at bounding box center [483, 62] width 12 height 9
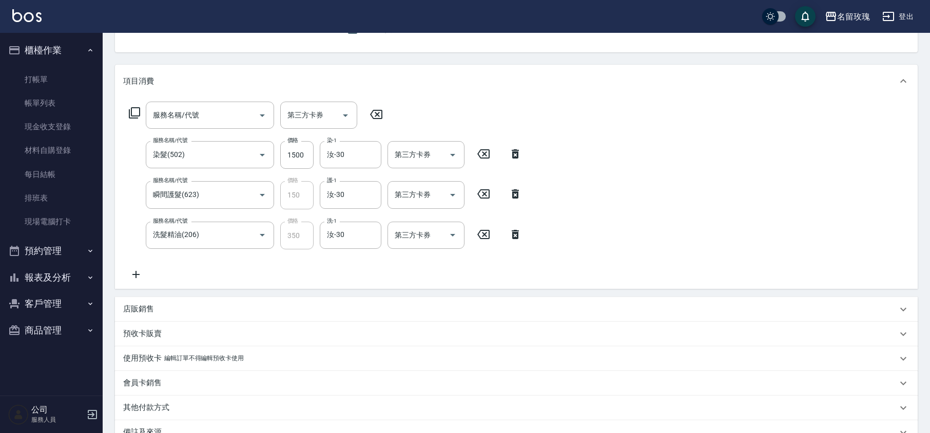
scroll to position [87, 0]
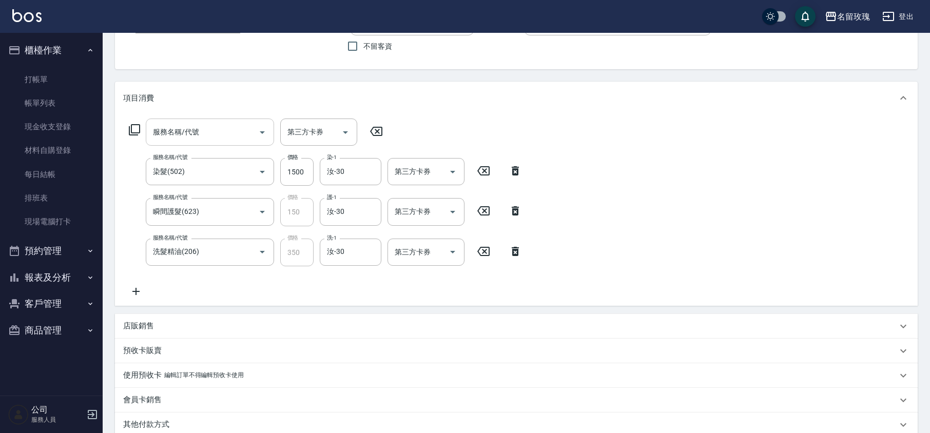
click at [188, 132] on div "服務名稱/代號 服務名稱/代號" at bounding box center [210, 132] width 128 height 27
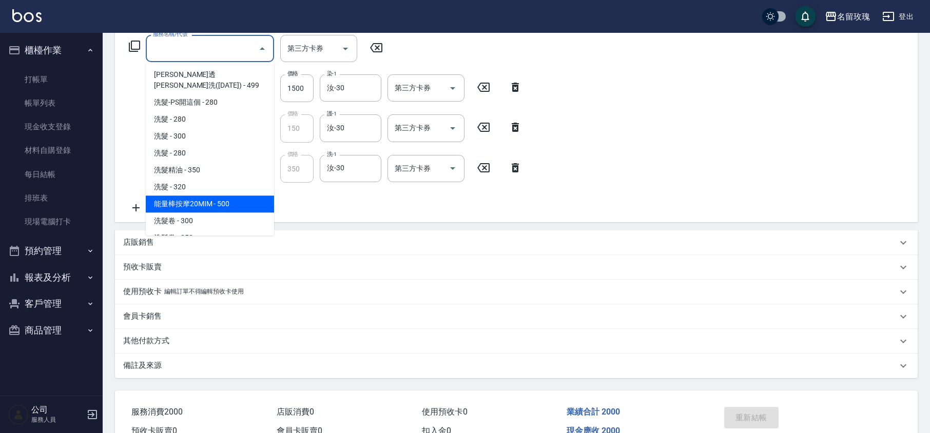
scroll to position [155, 0]
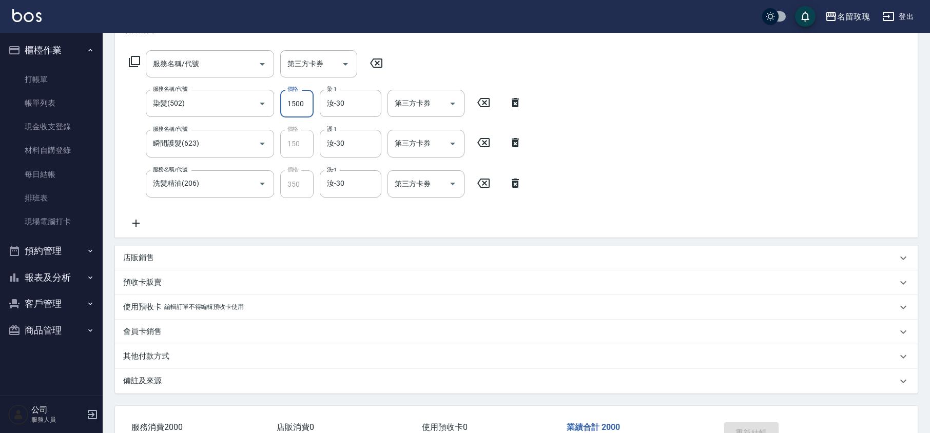
click at [294, 107] on input "1500" at bounding box center [296, 104] width 33 height 28
type input "2500"
click at [475, 70] on div "服務名稱/代號 服務名稱/代號 第三方卡券 第三方卡券 服務名稱/代號 染髮(502) 服務名稱/代號 價格 2500 價格 染-1 汝-30 染-1 第三方…" at bounding box center [325, 139] width 405 height 179
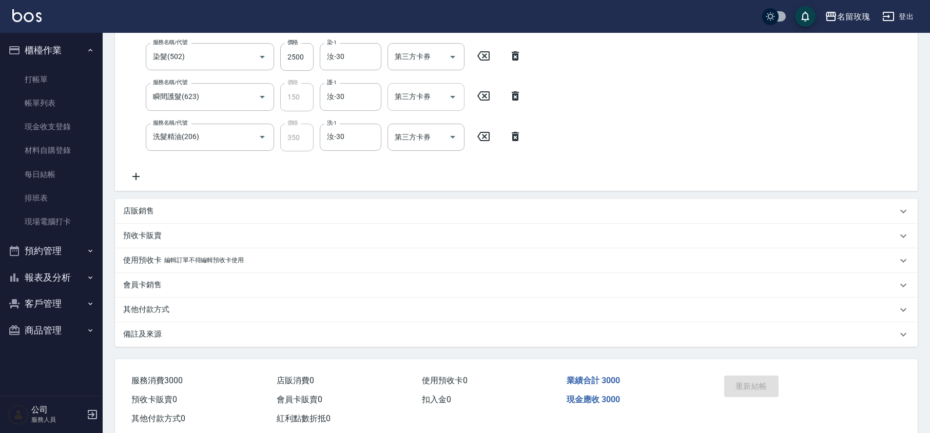
scroll to position [224, 0]
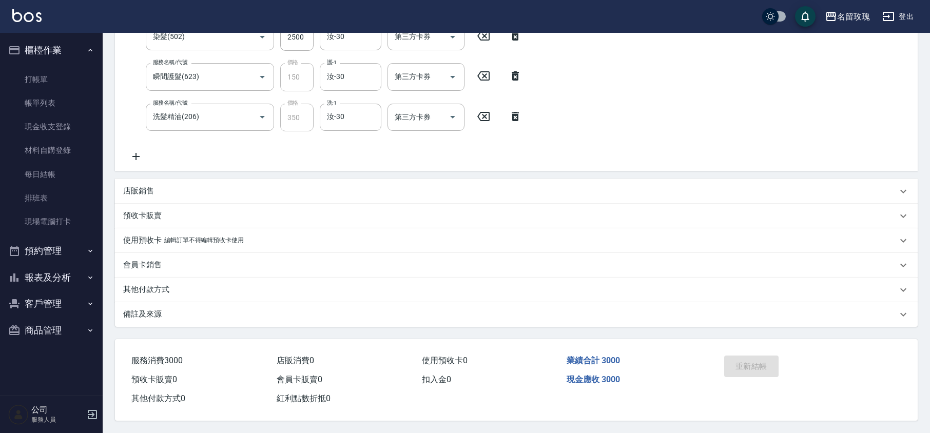
click at [447, 144] on div "服務名稱/代號 服務名稱/代號 第三方卡券 第三方卡券 服務名稱/代號 染髮(502) 服務名稱/代號 價格 2500 價格 染-1 汝-30 染-1 第三方…" at bounding box center [325, 73] width 405 height 179
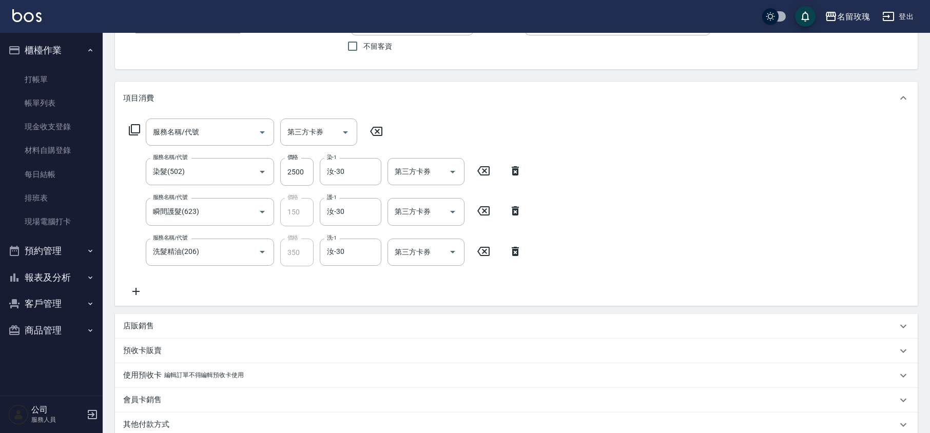
scroll to position [0, 0]
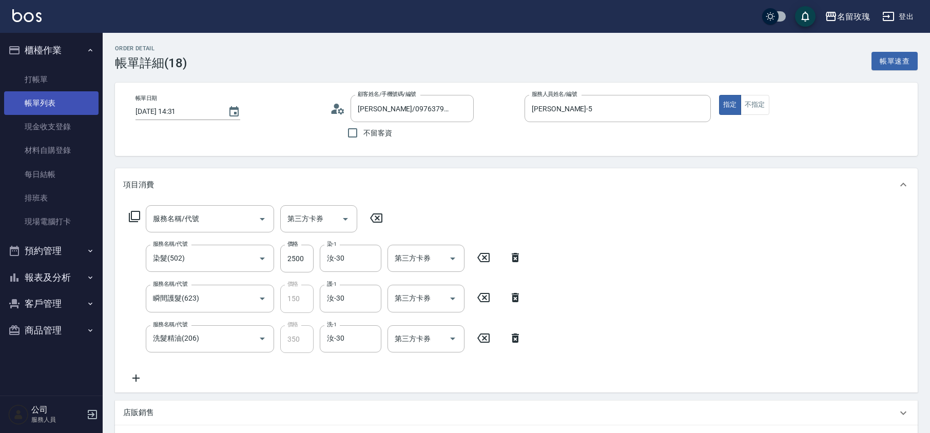
click at [63, 106] on link "帳單列表" at bounding box center [51, 103] width 94 height 24
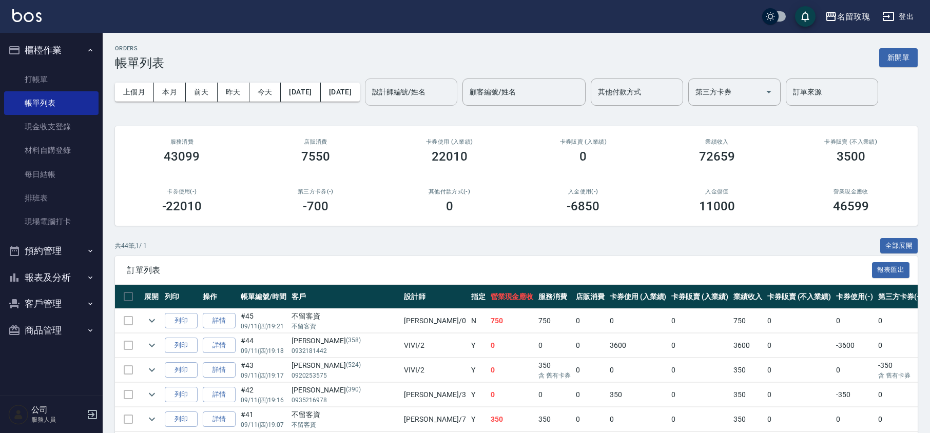
click at [428, 91] on input "設計師編號/姓名" at bounding box center [411, 92] width 83 height 18
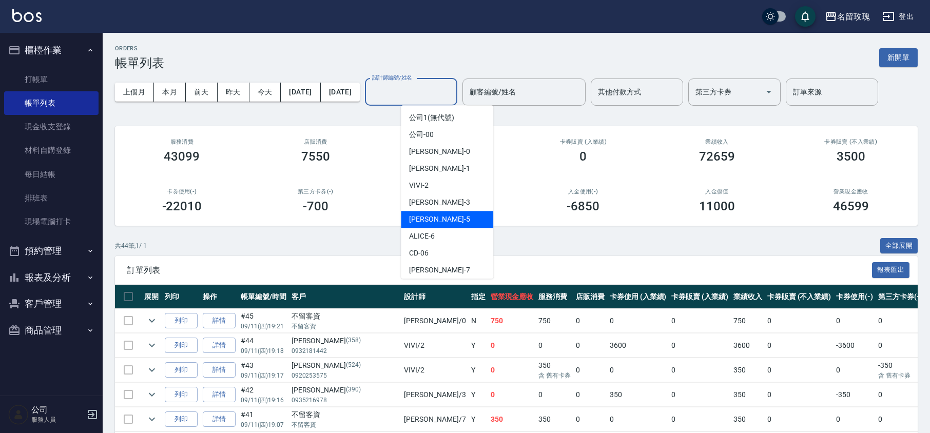
click at [428, 220] on span "KELLY -5" at bounding box center [439, 219] width 61 height 11
type input "KELLY-5"
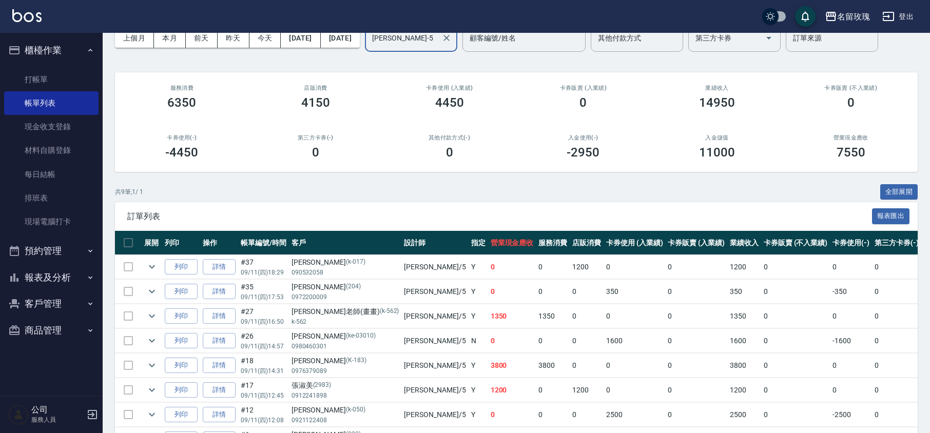
scroll to position [137, 0]
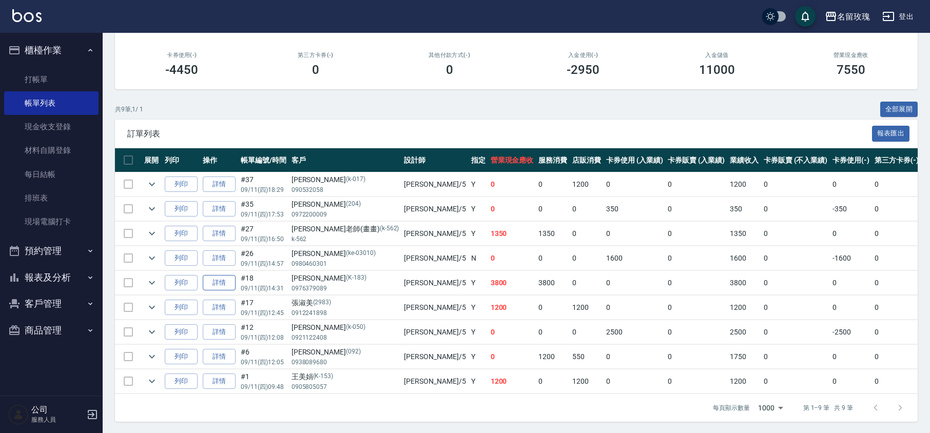
click at [224, 282] on link "詳情" at bounding box center [219, 283] width 33 height 16
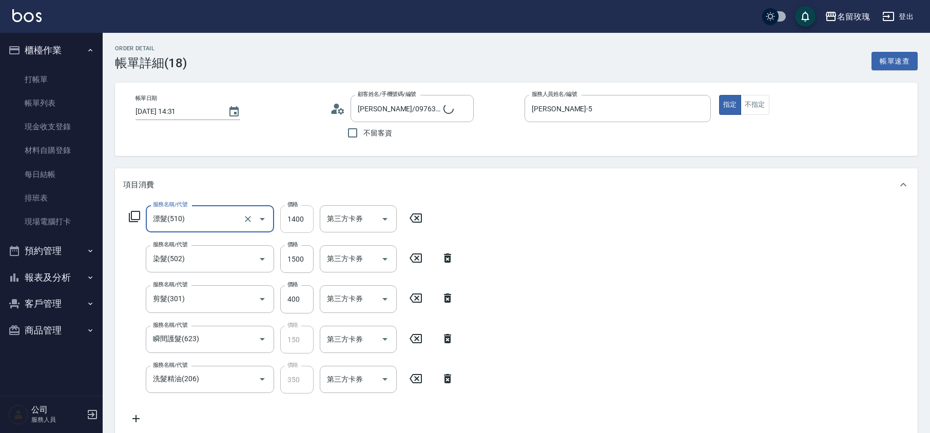
type input "韓Wei/0976379089/K-183"
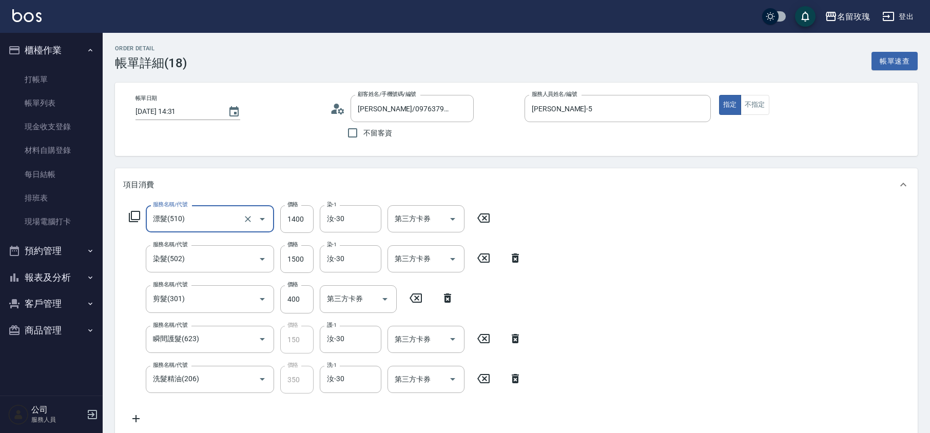
click at [445, 300] on icon at bounding box center [447, 298] width 7 height 9
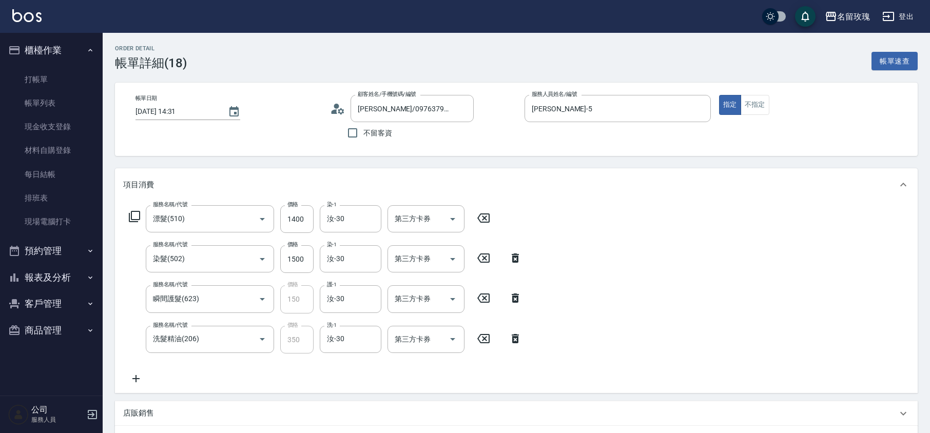
drag, startPoint x: 471, startPoint y: 226, endPoint x: 475, endPoint y: 221, distance: 6.6
click at [471, 225] on div "服務名稱/代號 漂髮(510) 服務名稱/代號 價格 1400 價格 染-1 汝-30 染-1 第三方卡券 第三方卡券" at bounding box center [309, 219] width 373 height 28
click at [475, 221] on icon at bounding box center [484, 218] width 26 height 12
click at [303, 255] on input "1500" at bounding box center [296, 259] width 33 height 28
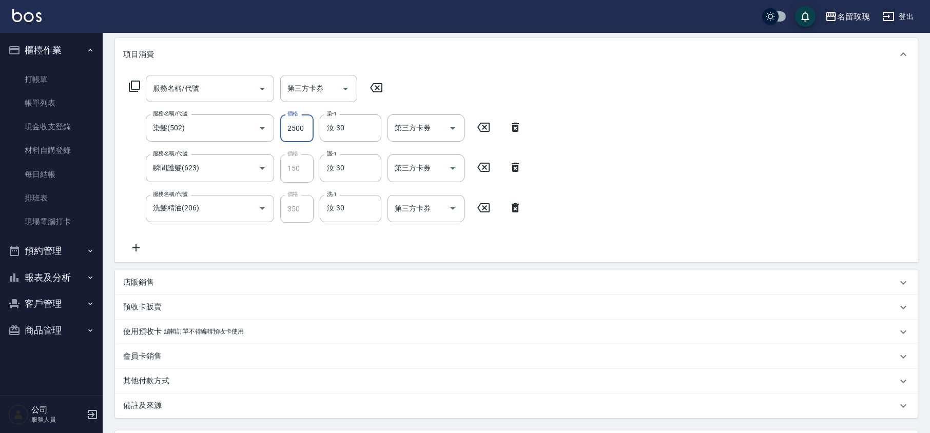
scroll to position [224, 0]
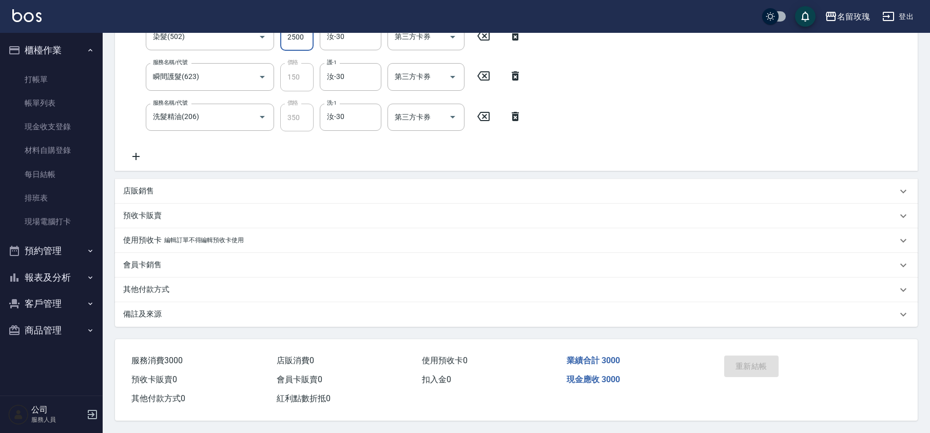
type input "2500"
click at [573, 130] on div "服務名稱/代號 服務名稱/代號 第三方卡券 第三方卡券 服務名稱/代號 染髮(502) 服務名稱/代號 價格 2500 價格 染-1 汝-30 染-1 第三方…" at bounding box center [516, 75] width 803 height 192
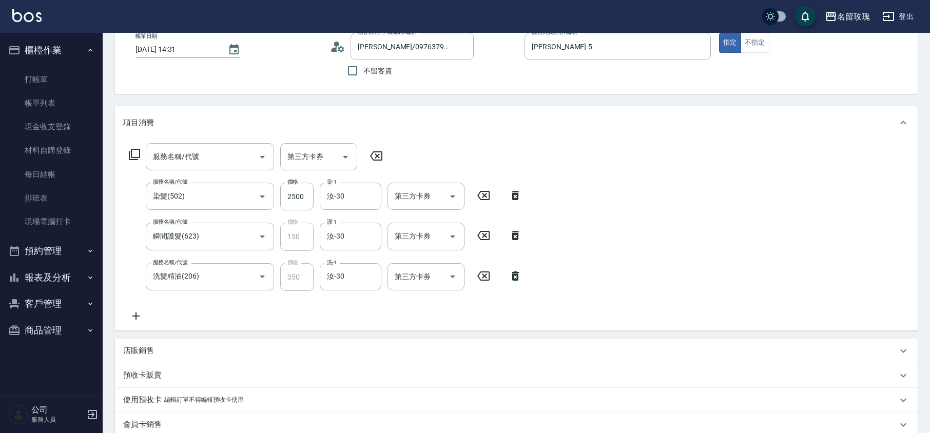
scroll to position [0, 0]
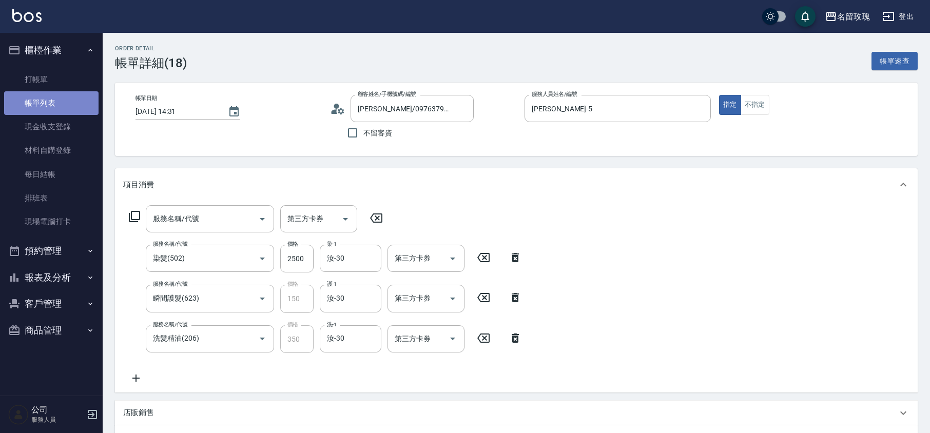
click at [58, 98] on link "帳單列表" at bounding box center [51, 103] width 94 height 24
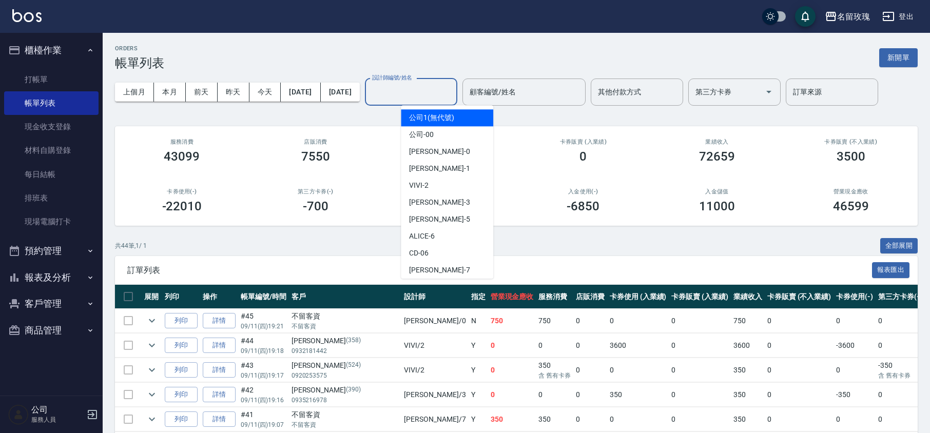
click at [448, 101] on input "設計師編號/姓名" at bounding box center [411, 92] width 83 height 18
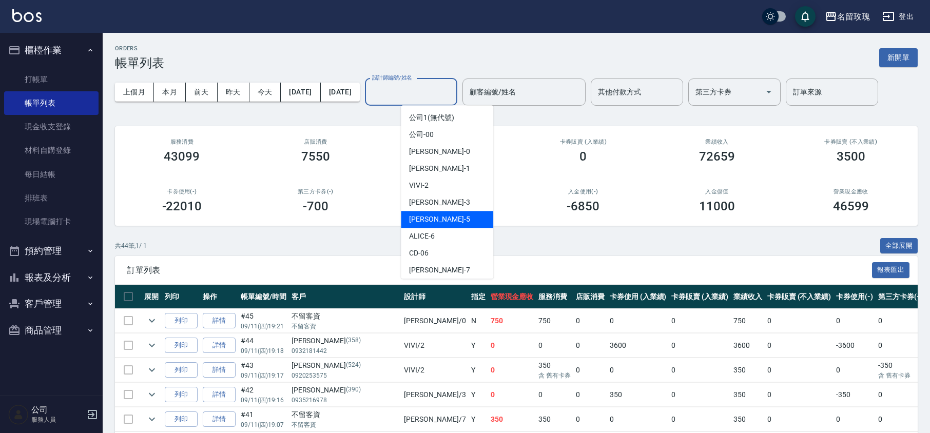
click at [426, 221] on span "KELLY -5" at bounding box center [439, 219] width 61 height 11
type input "KELLY-5"
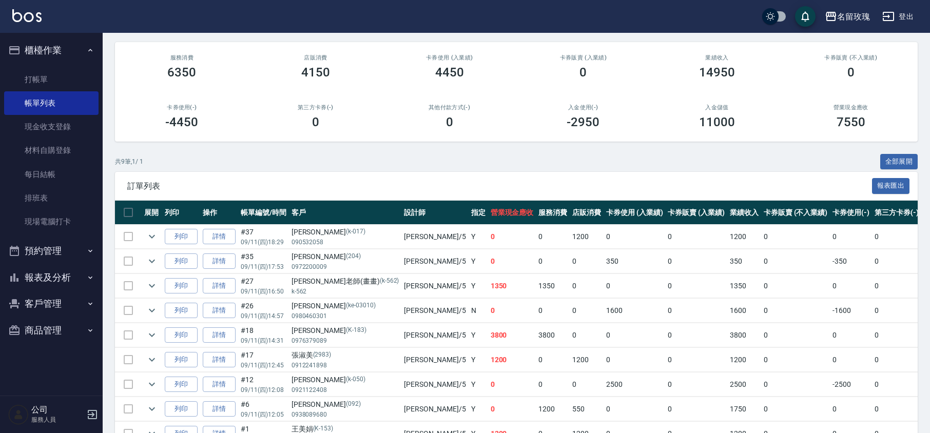
scroll to position [151, 0]
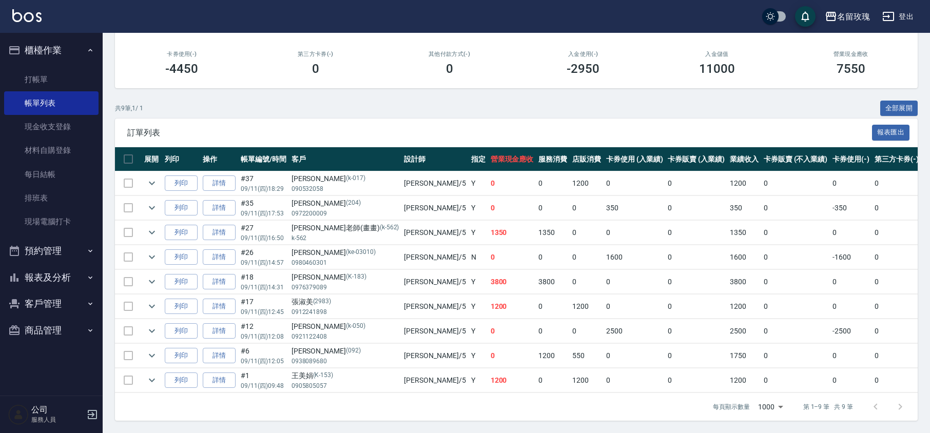
click at [128, 270] on td at bounding box center [128, 282] width 27 height 24
click at [45, 180] on link "每日結帳" at bounding box center [51, 175] width 94 height 24
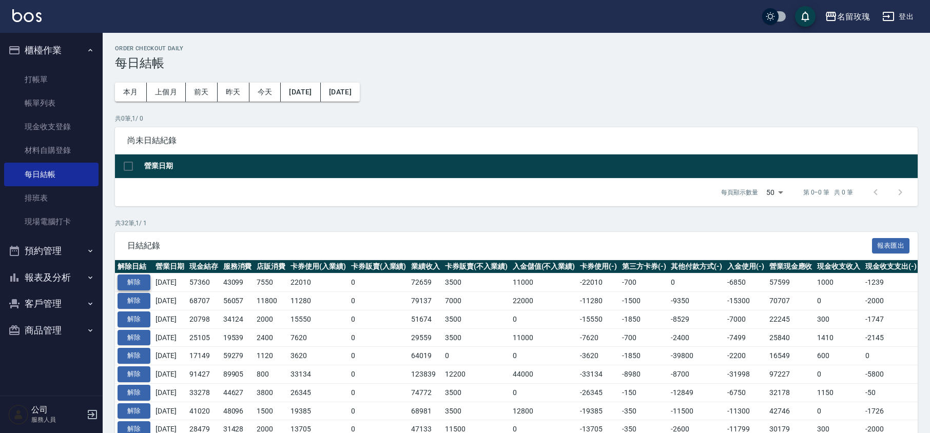
click at [133, 286] on button "解除" at bounding box center [134, 283] width 33 height 16
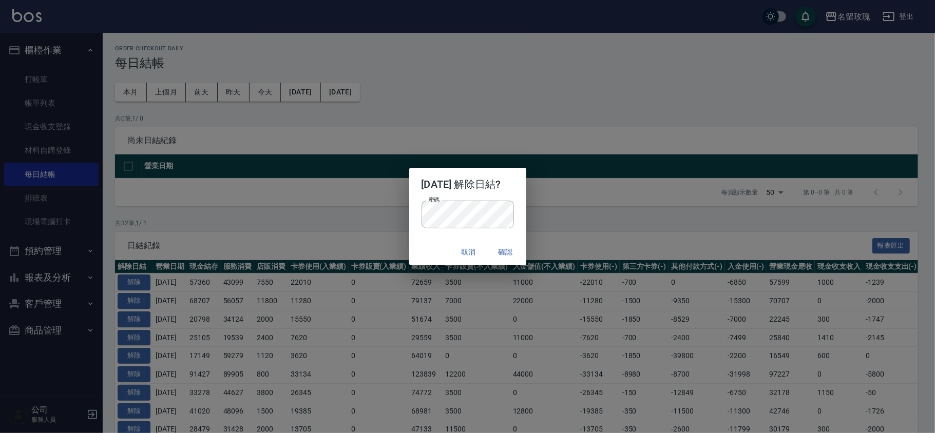
click at [438, 237] on div "密碼 密碼" at bounding box center [467, 220] width 117 height 38
click at [517, 251] on button "確認" at bounding box center [505, 252] width 33 height 19
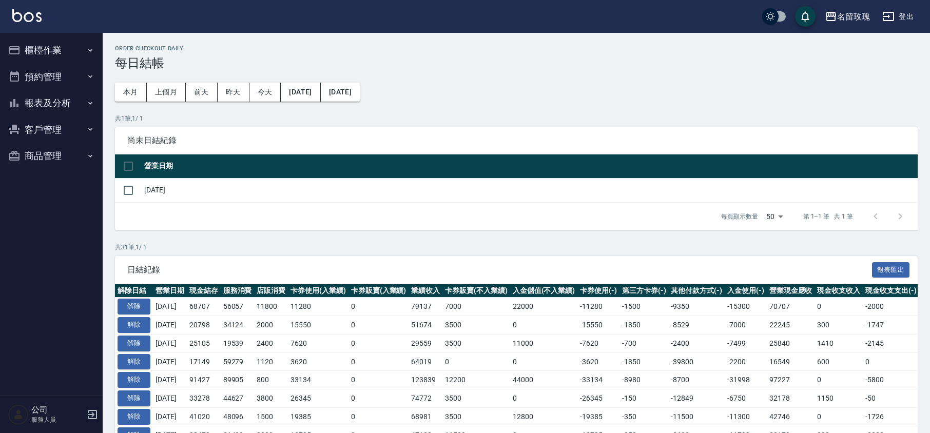
click at [29, 44] on button "櫃檯作業" at bounding box center [51, 50] width 94 height 27
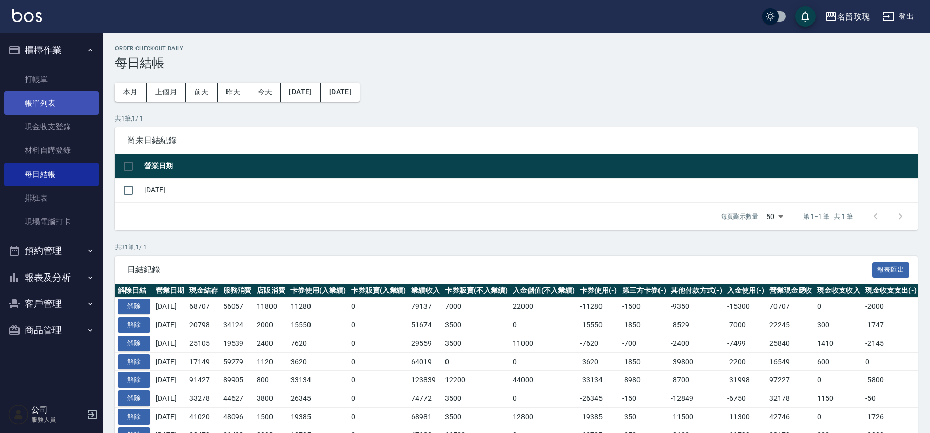
click at [37, 101] on link "帳單列表" at bounding box center [51, 103] width 94 height 24
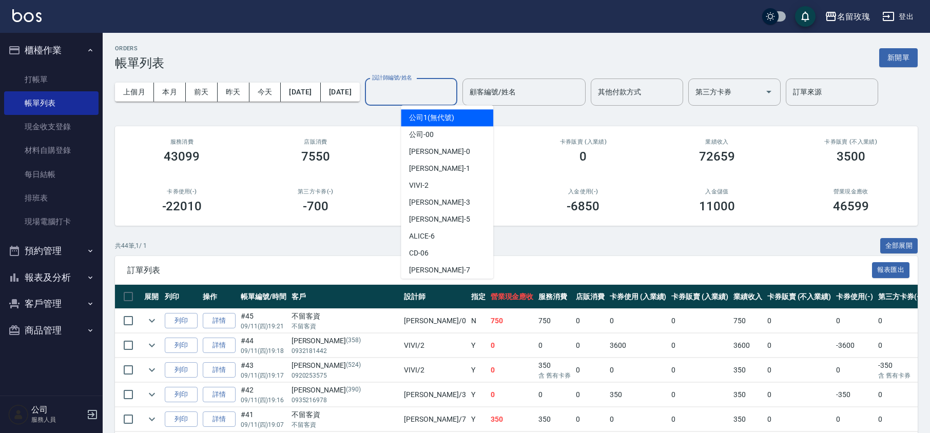
click at [453, 92] on input "設計師編號/姓名" at bounding box center [411, 92] width 83 height 18
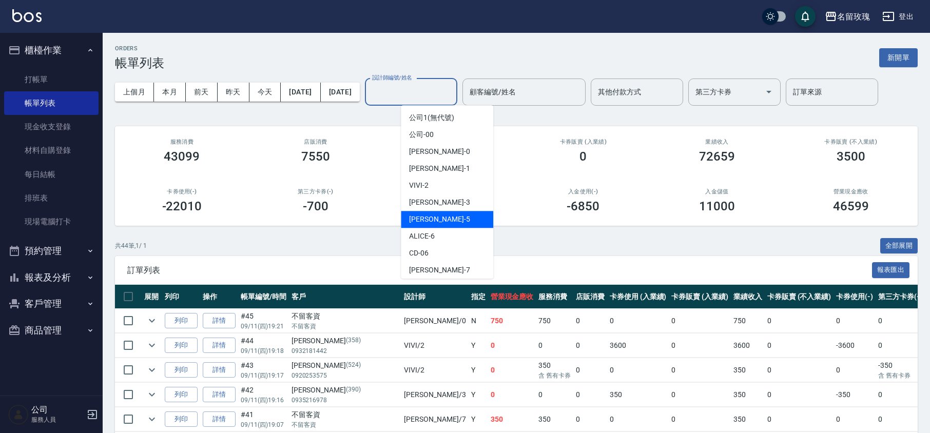
click at [436, 218] on div "[PERSON_NAME] -5" at bounding box center [447, 219] width 92 height 17
type input "[PERSON_NAME]-5"
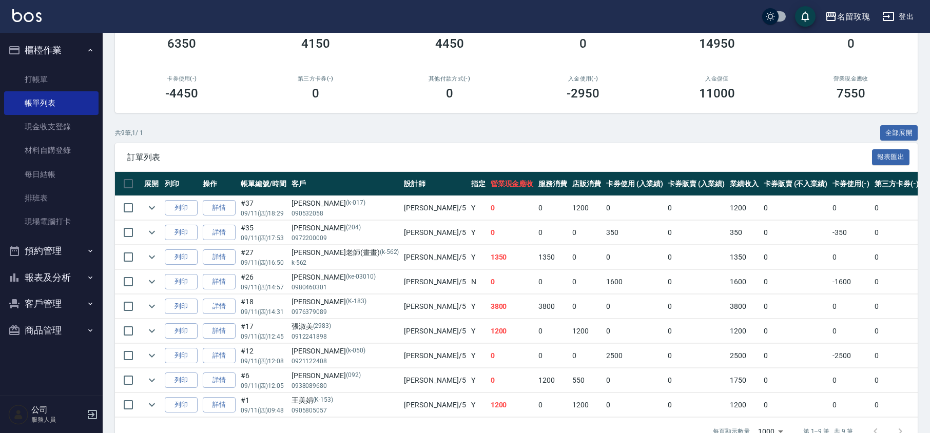
scroll to position [137, 0]
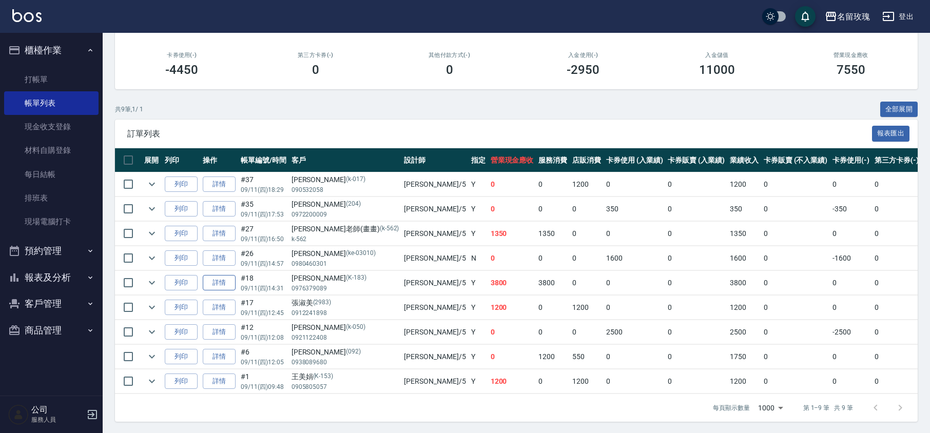
click at [220, 283] on link "詳情" at bounding box center [219, 283] width 33 height 16
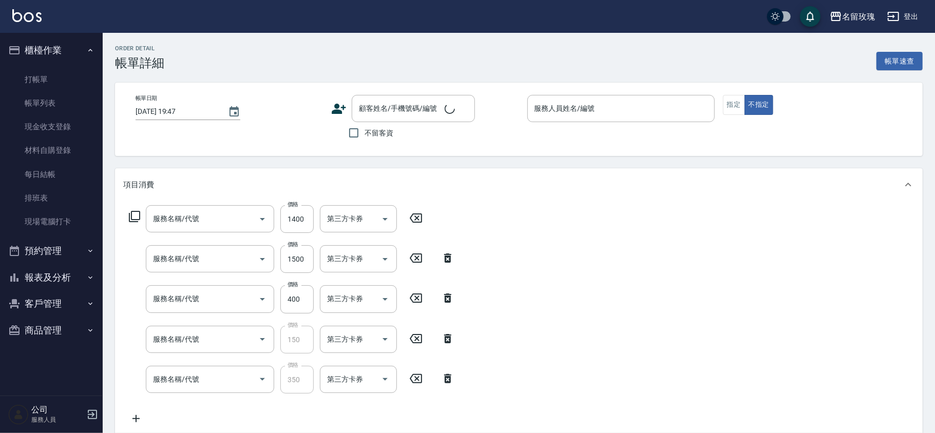
type input "2025/09/11 14:31"
type input "[PERSON_NAME]-5"
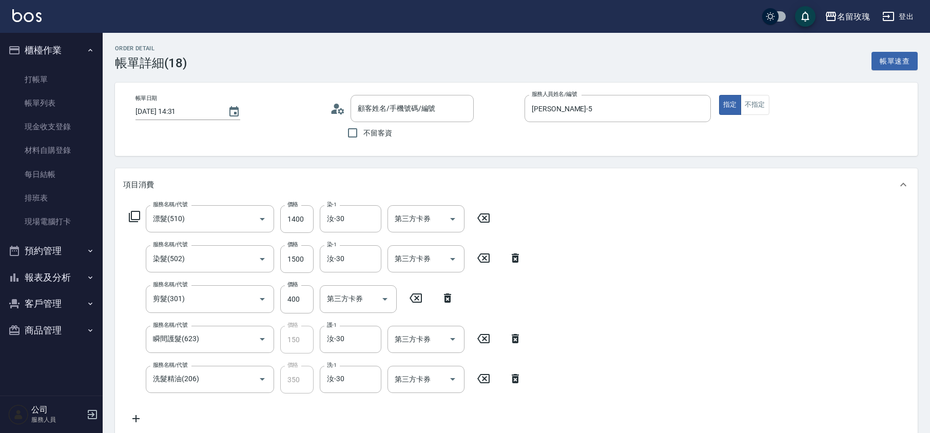
type input "漂髮(510)"
type input "染髮(502)"
type input "剪髮(301)"
type input "瞬間護髮(623)"
type input "洗髮精油(206)"
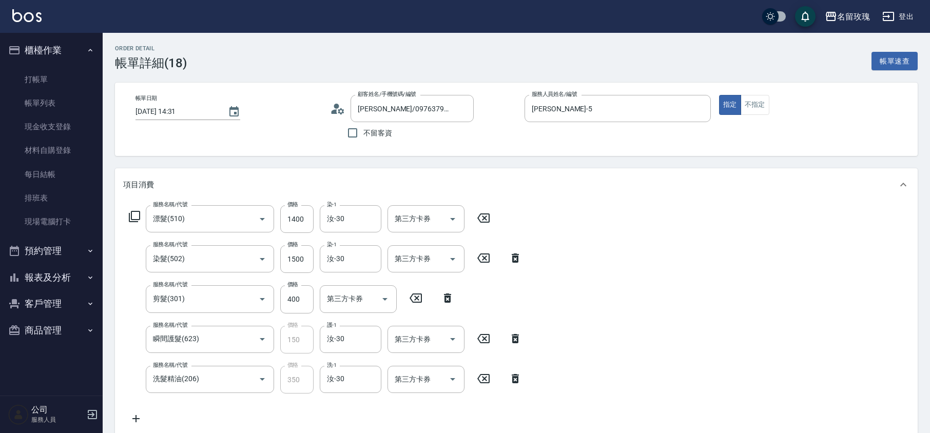
type input "[PERSON_NAME]/0976379089/K-183"
click at [485, 213] on icon at bounding box center [484, 218] width 26 height 12
click at [444, 295] on icon at bounding box center [448, 298] width 26 height 12
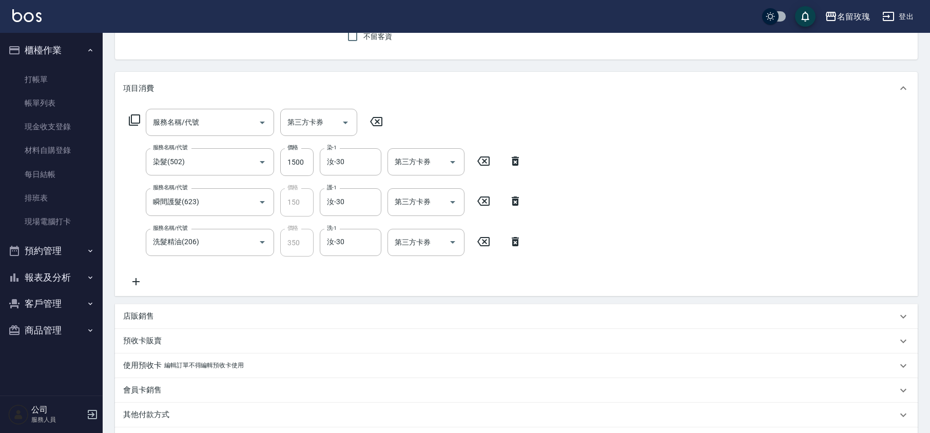
scroll to position [87, 0]
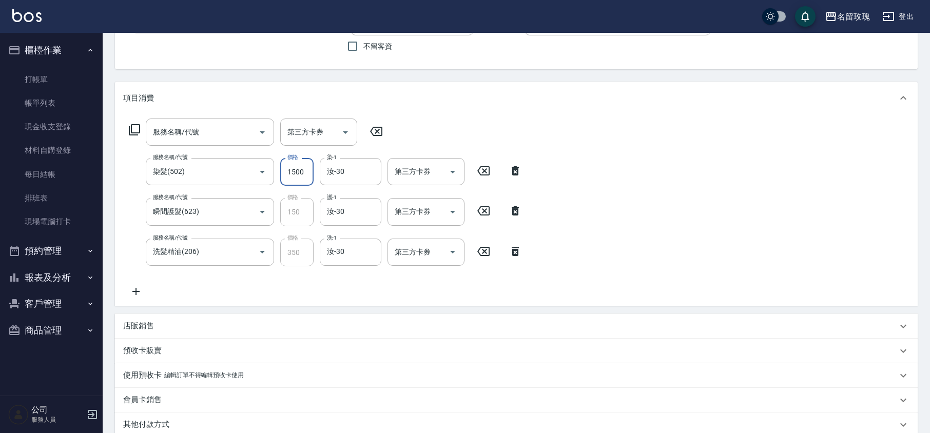
click at [295, 169] on input "1500" at bounding box center [296, 172] width 33 height 28
type input "2500"
click at [590, 79] on div "Order detail 帳單詳細 (18) 帳單速查 帳單日期 2025/09/11 14:31 顧客姓名/手機號碼/編號 韓Wei/0976379089/…" at bounding box center [517, 257] width 828 height 622
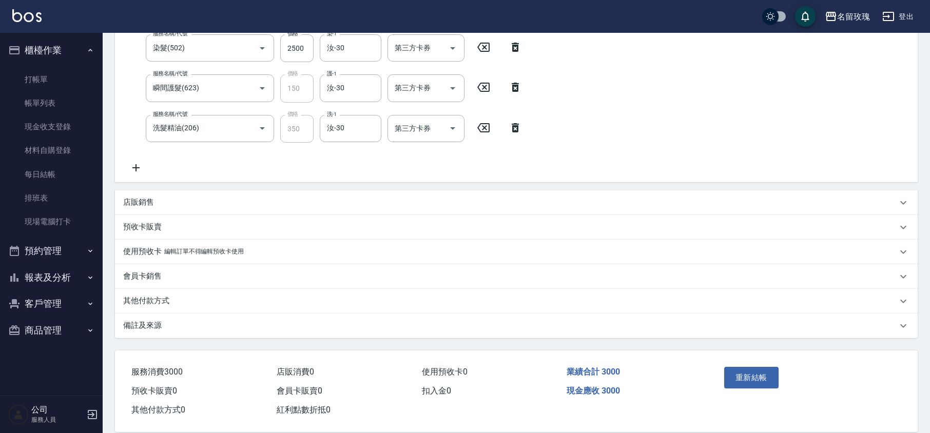
scroll to position [224, 0]
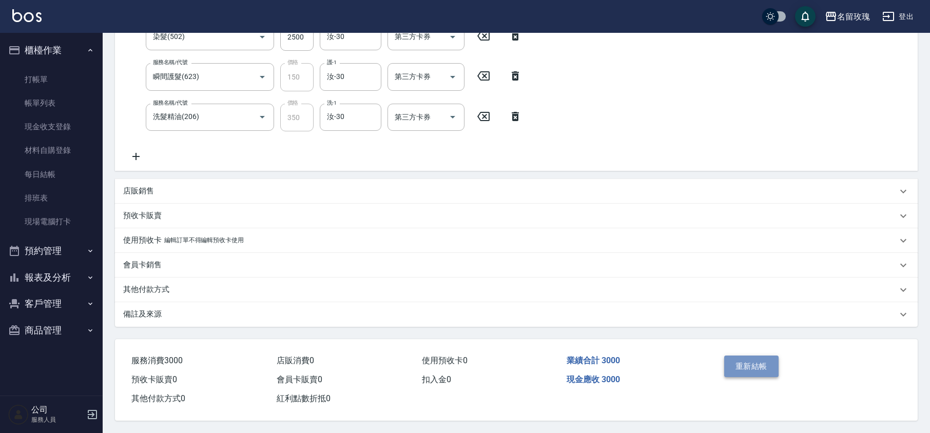
click at [735, 366] on button "重新結帳" at bounding box center [751, 367] width 54 height 22
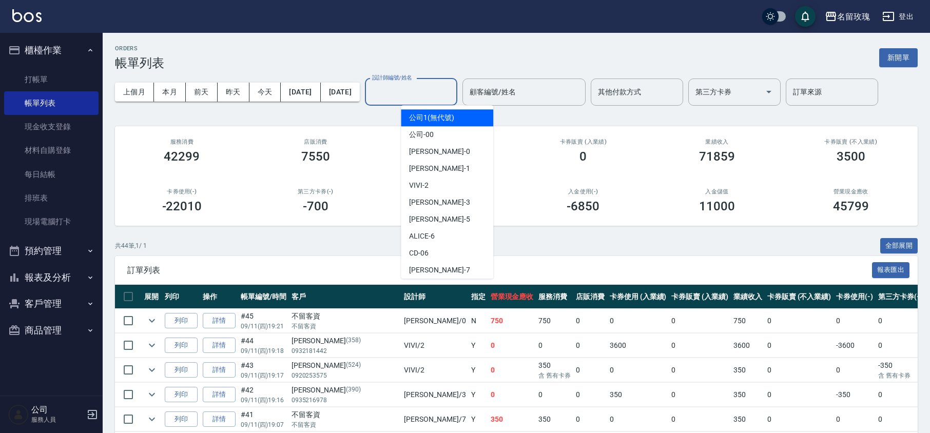
click at [432, 90] on input "設計師編號/姓名" at bounding box center [411, 92] width 83 height 18
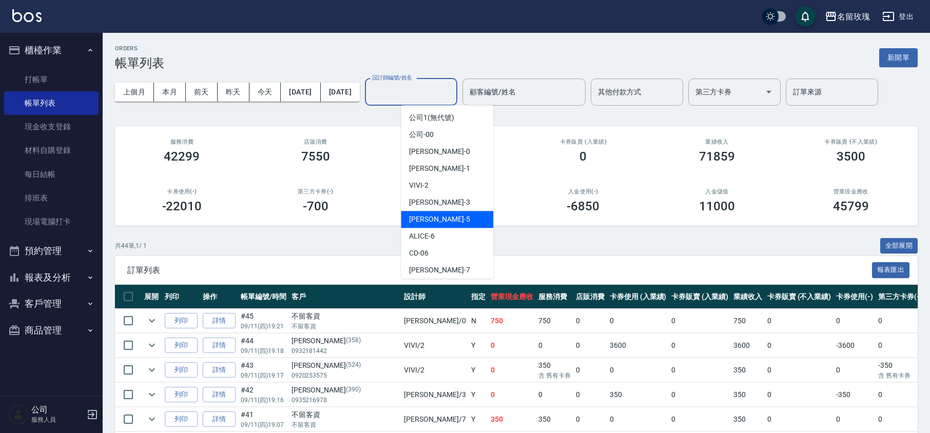
click at [458, 215] on div "KELLY -5" at bounding box center [447, 219] width 92 height 17
type input "KELLY-5"
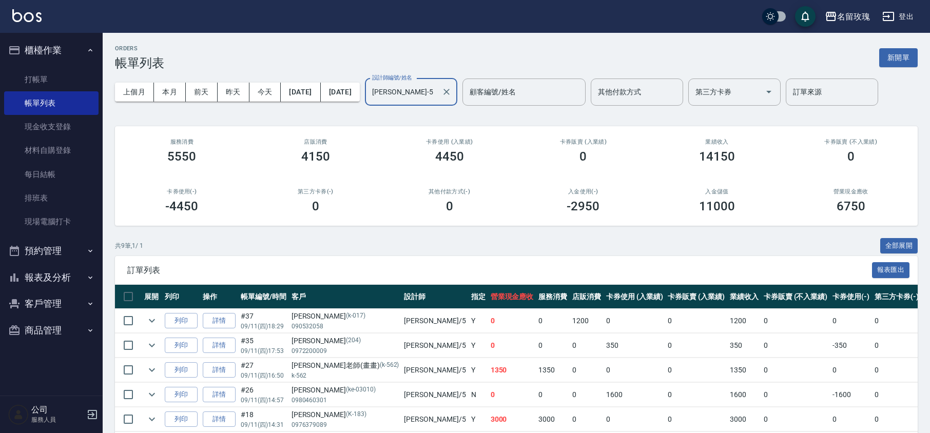
scroll to position [68, 0]
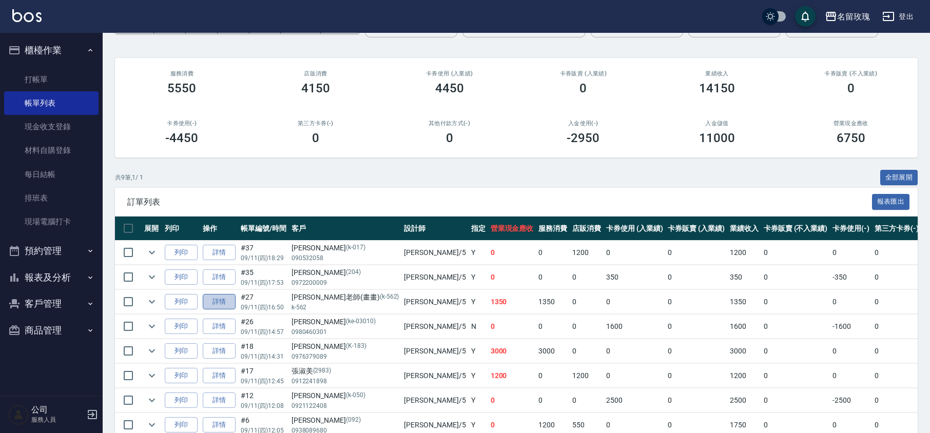
click at [228, 302] on link "詳情" at bounding box center [219, 302] width 33 height 16
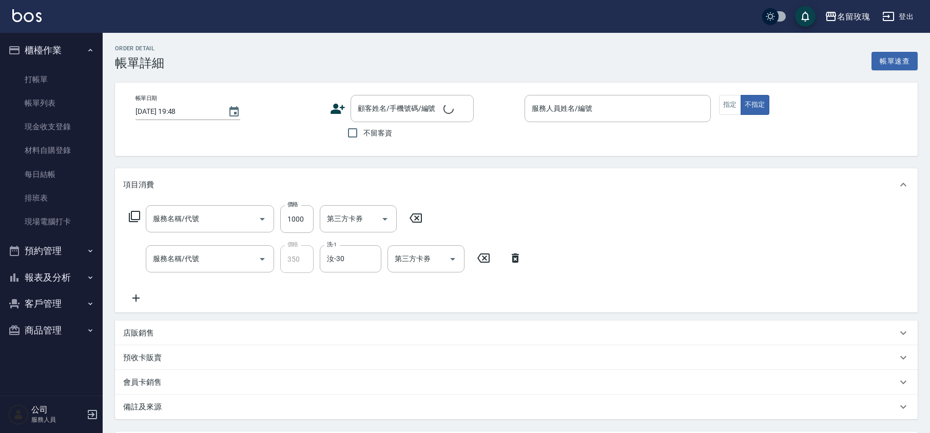
type input "2025/09/11 16:50"
type input "KELLY-5"
type input "剪髮(307)"
type input "洗髮精油(206)"
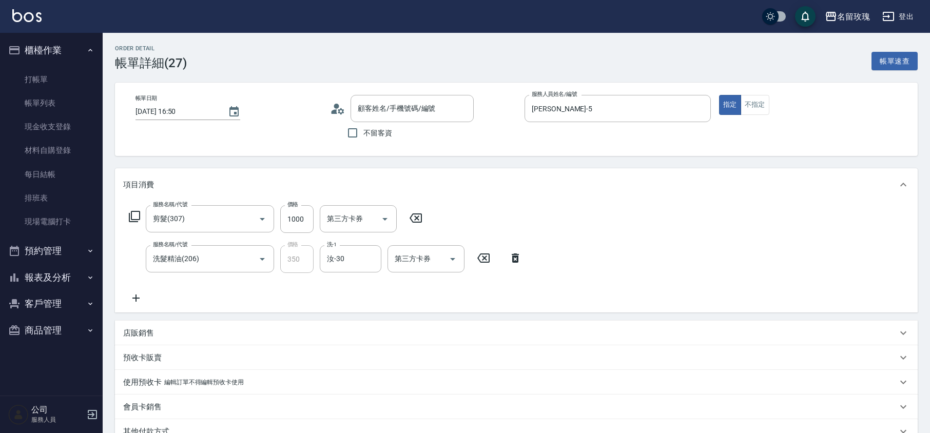
type input "蔡老師(畫畫)/k-562/k-562"
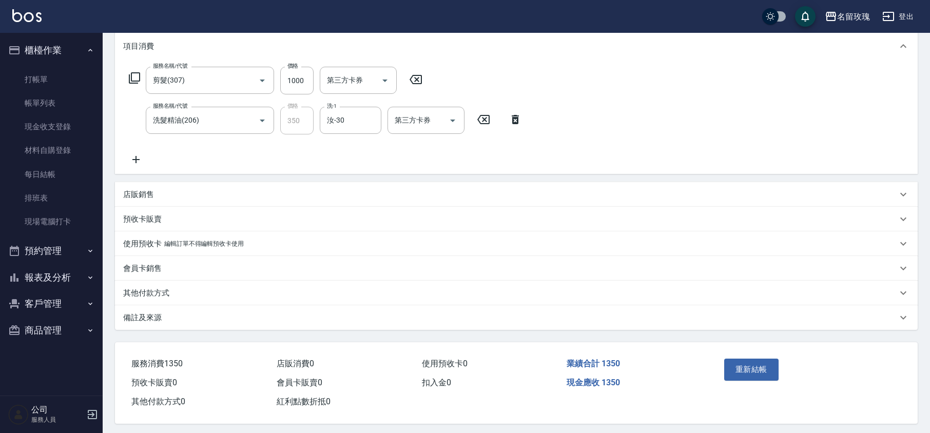
scroll to position [144, 0]
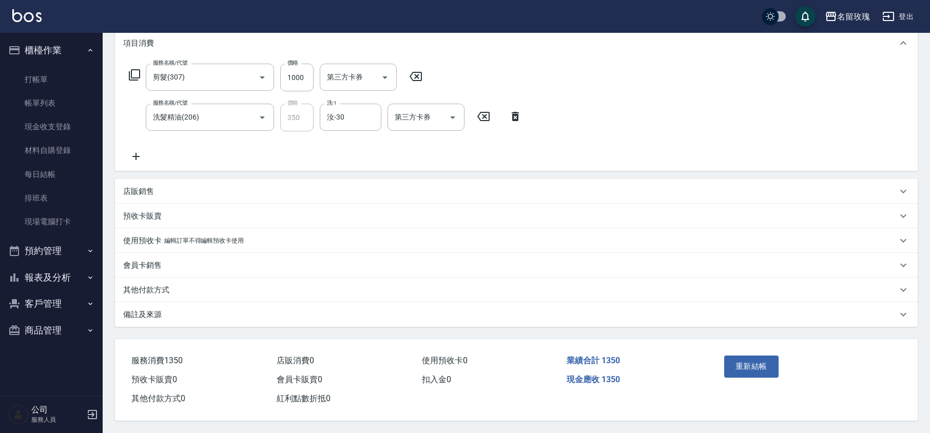
click at [146, 191] on p "店販銷售" at bounding box center [138, 191] width 31 height 11
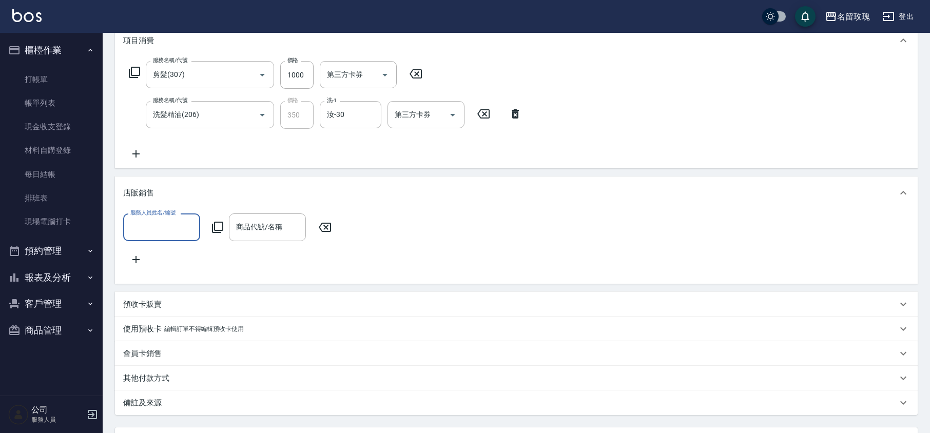
scroll to position [0, 0]
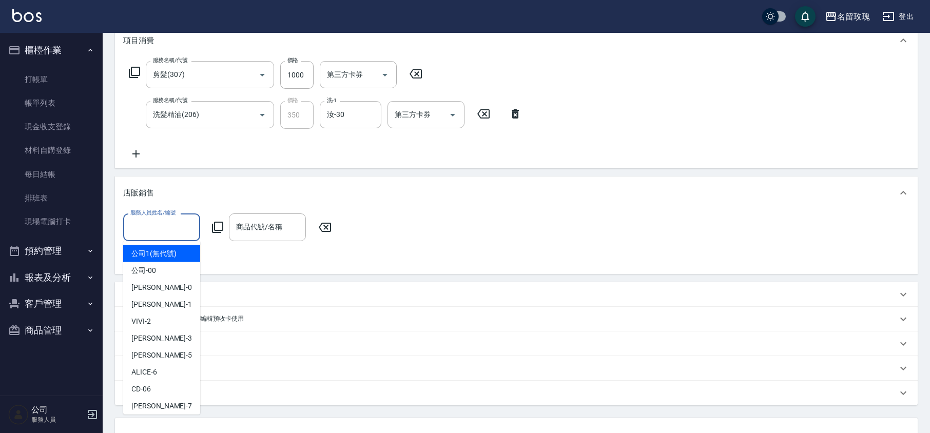
click at [152, 222] on input "服務人員姓名/編號" at bounding box center [162, 227] width 68 height 18
click at [160, 352] on div "KELLY -5" at bounding box center [161, 355] width 77 height 17
type input "KELLY-5"
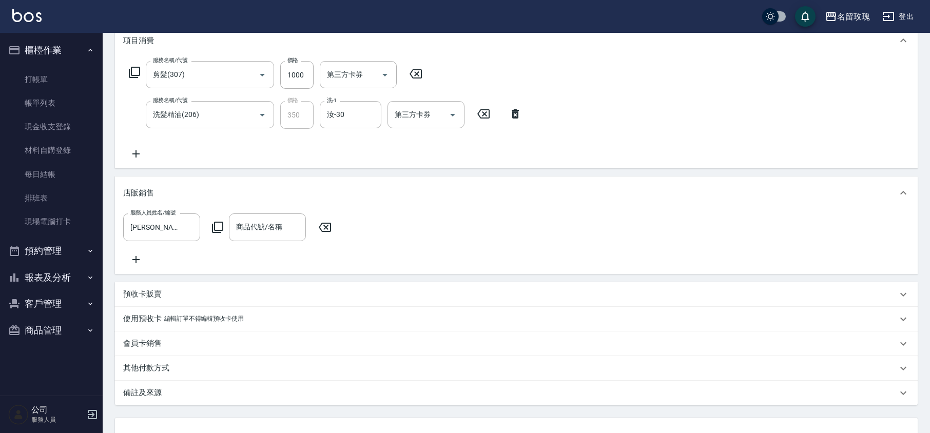
click at [213, 222] on icon at bounding box center [218, 227] width 12 height 12
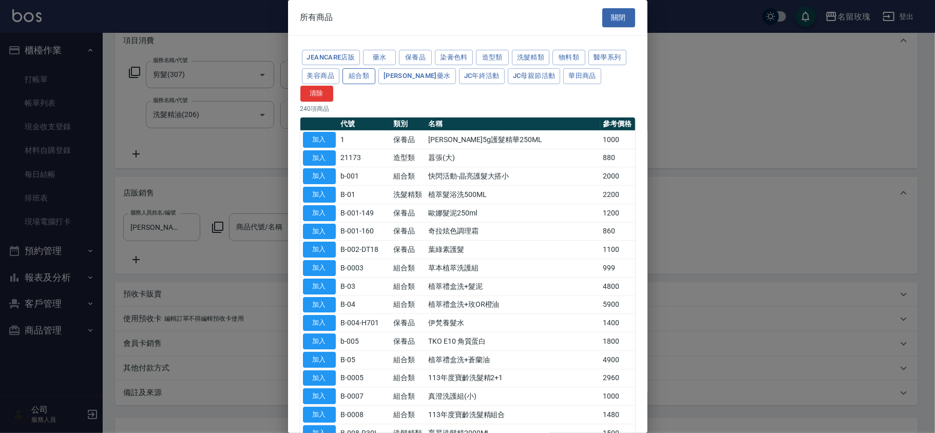
click at [353, 70] on button "組合類" at bounding box center [358, 76] width 33 height 16
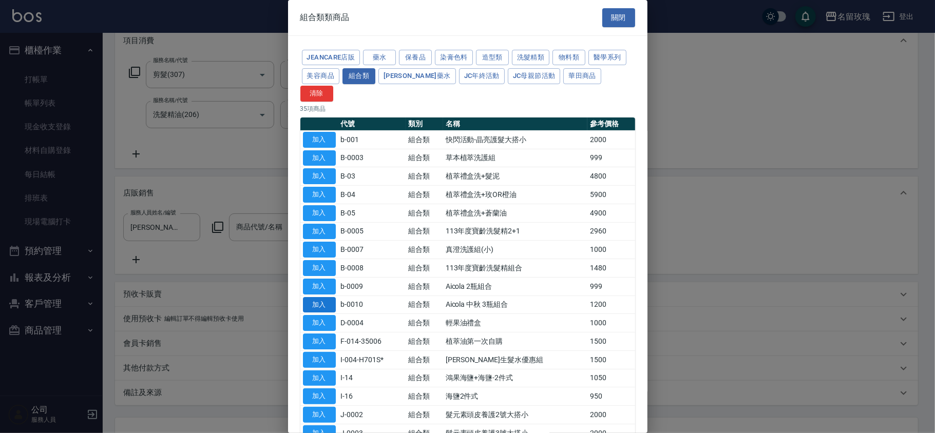
click at [327, 297] on button "加入" at bounding box center [319, 305] width 33 height 16
type input "Aicola 中秋 3瓶組合"
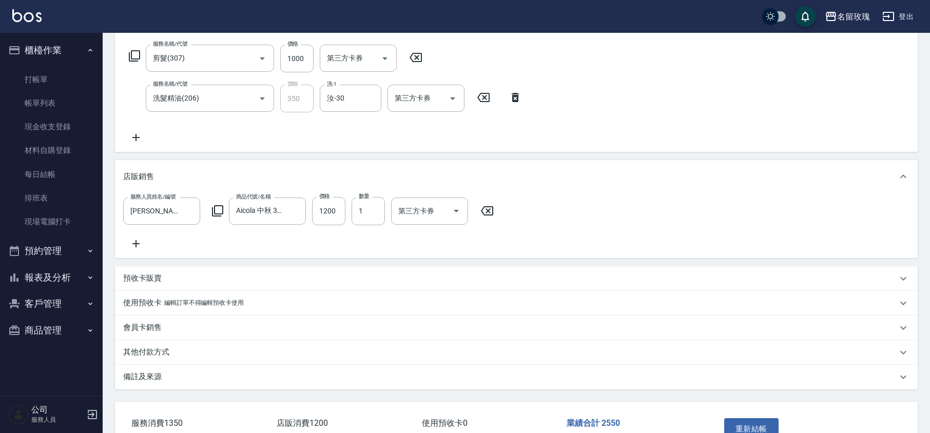
scroll to position [236, 0]
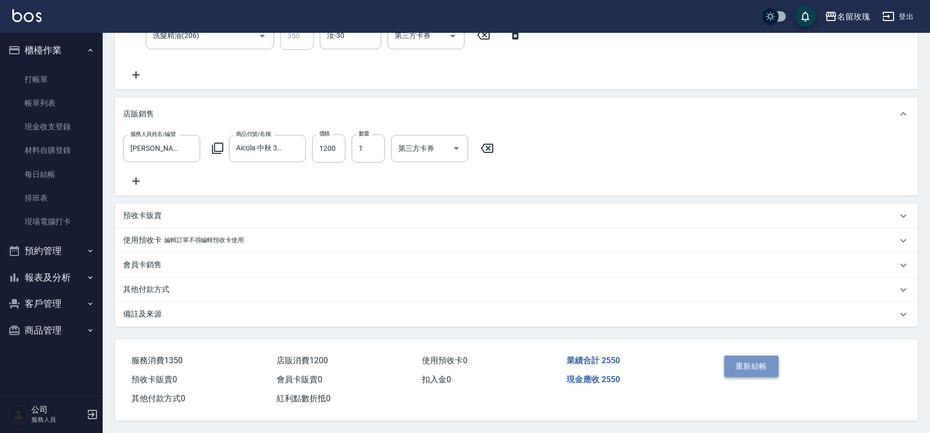
click at [754, 357] on button "重新結帳" at bounding box center [751, 367] width 54 height 22
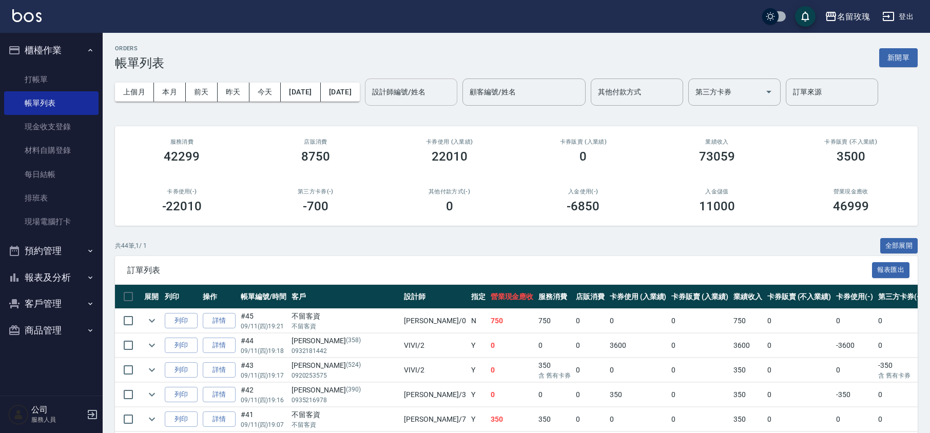
click at [423, 84] on div "設計師編號/姓名 設計師編號/姓名" at bounding box center [411, 92] width 92 height 27
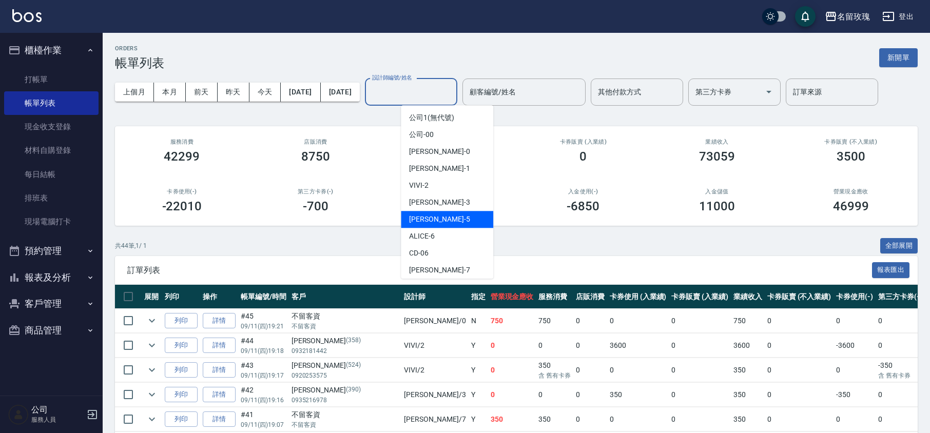
click at [440, 219] on div "KELLY -5" at bounding box center [447, 219] width 92 height 17
type input "KELLY-5"
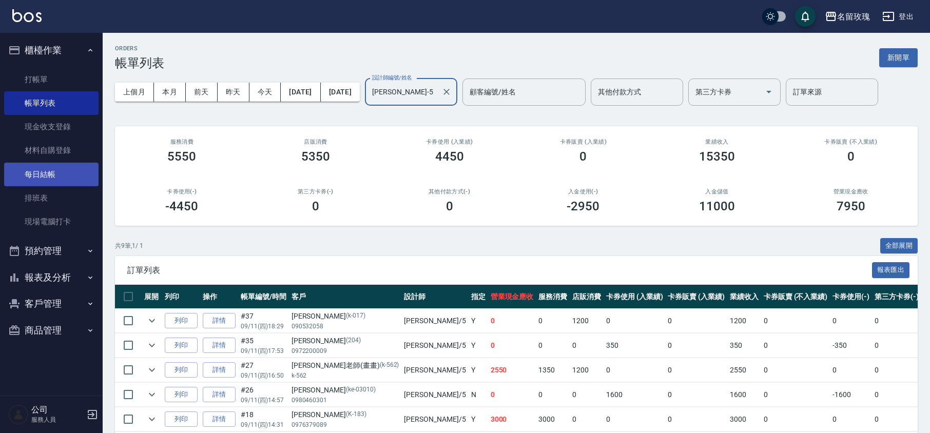
click at [48, 174] on link "每日結帳" at bounding box center [51, 175] width 94 height 24
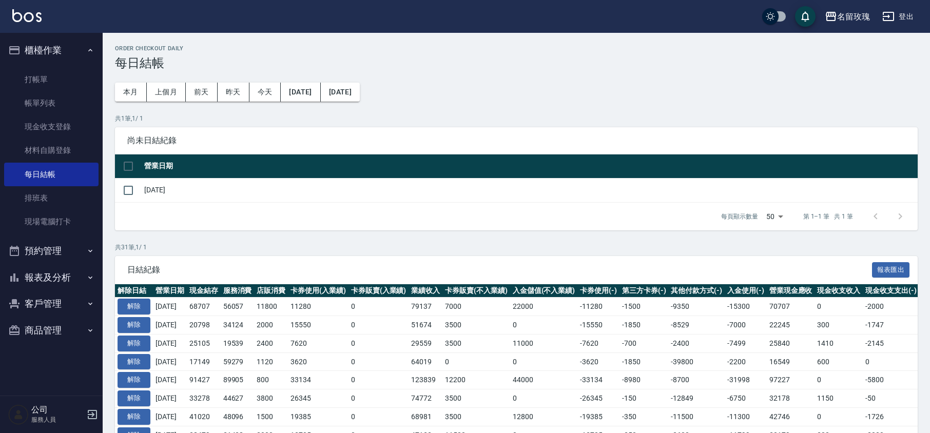
click at [142, 188] on td "[DATE]" at bounding box center [530, 190] width 776 height 24
click at [132, 191] on input "checkbox" at bounding box center [129, 191] width 22 height 22
checkbox input "true"
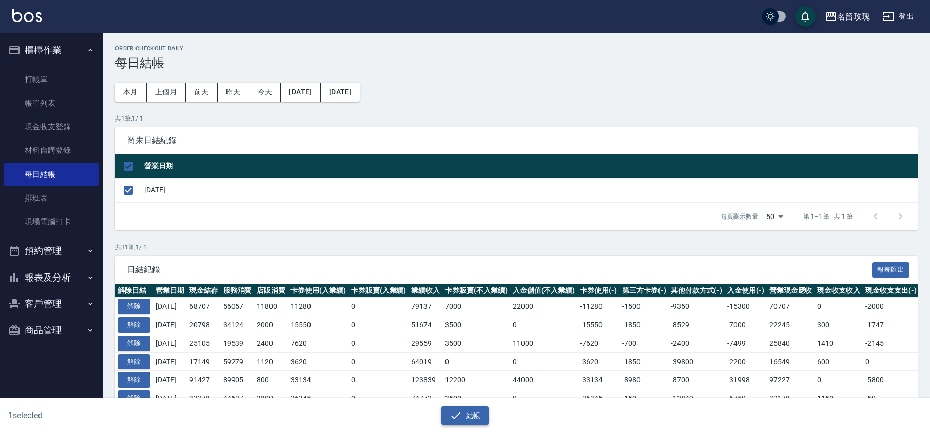
click at [473, 407] on button "結帳" at bounding box center [466, 416] width 48 height 19
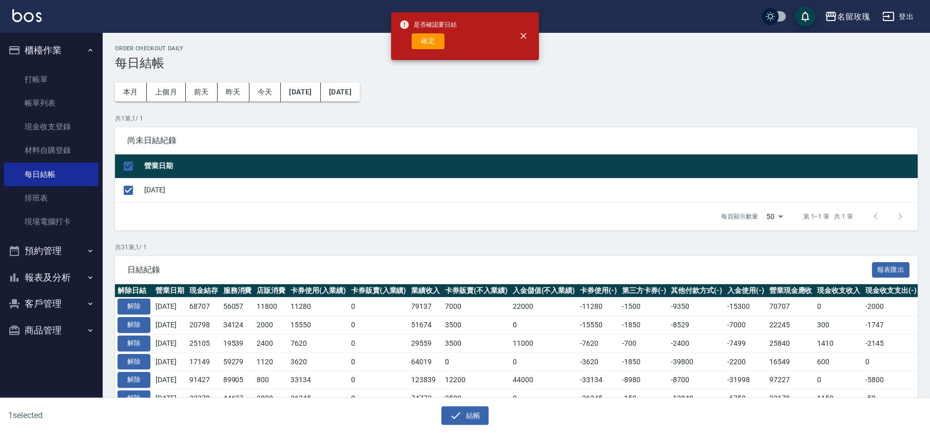
click at [417, 49] on div "是否確認要日結 確定" at bounding box center [428, 36] width 58 height 42
click at [417, 41] on button "確定" at bounding box center [428, 41] width 33 height 16
checkbox input "false"
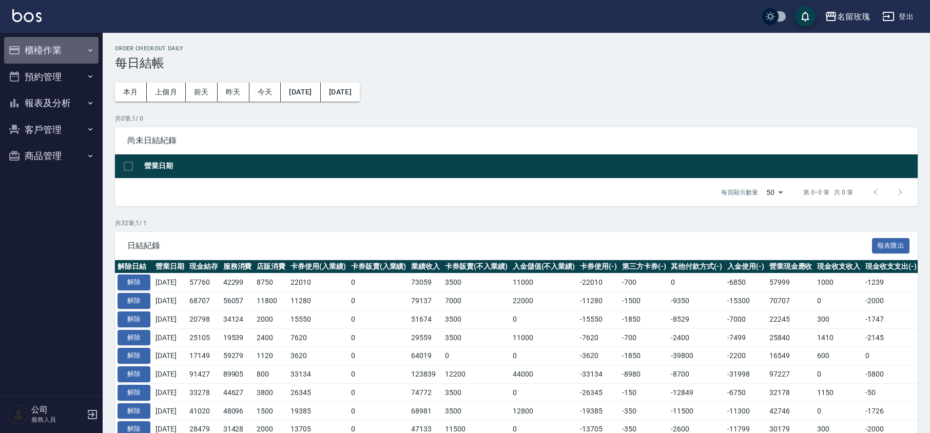
click at [49, 50] on button "櫃檯作業" at bounding box center [51, 50] width 94 height 27
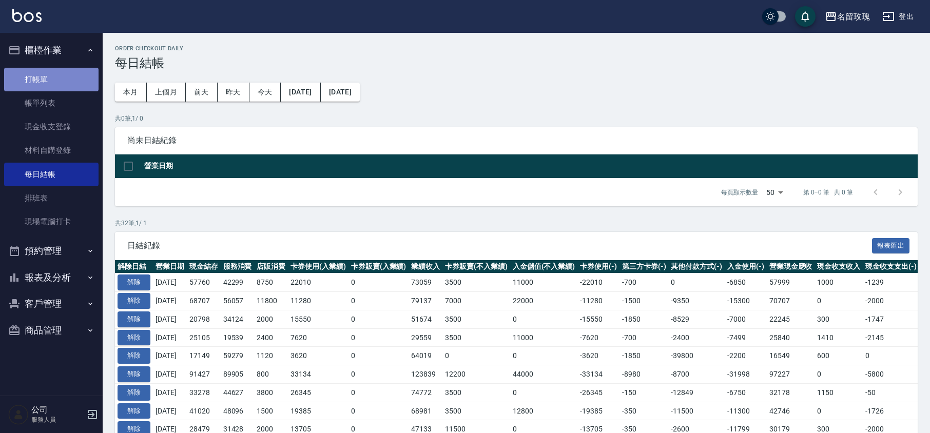
click at [37, 71] on link "打帳單" at bounding box center [51, 80] width 94 height 24
